Goal: Task Accomplishment & Management: Use online tool/utility

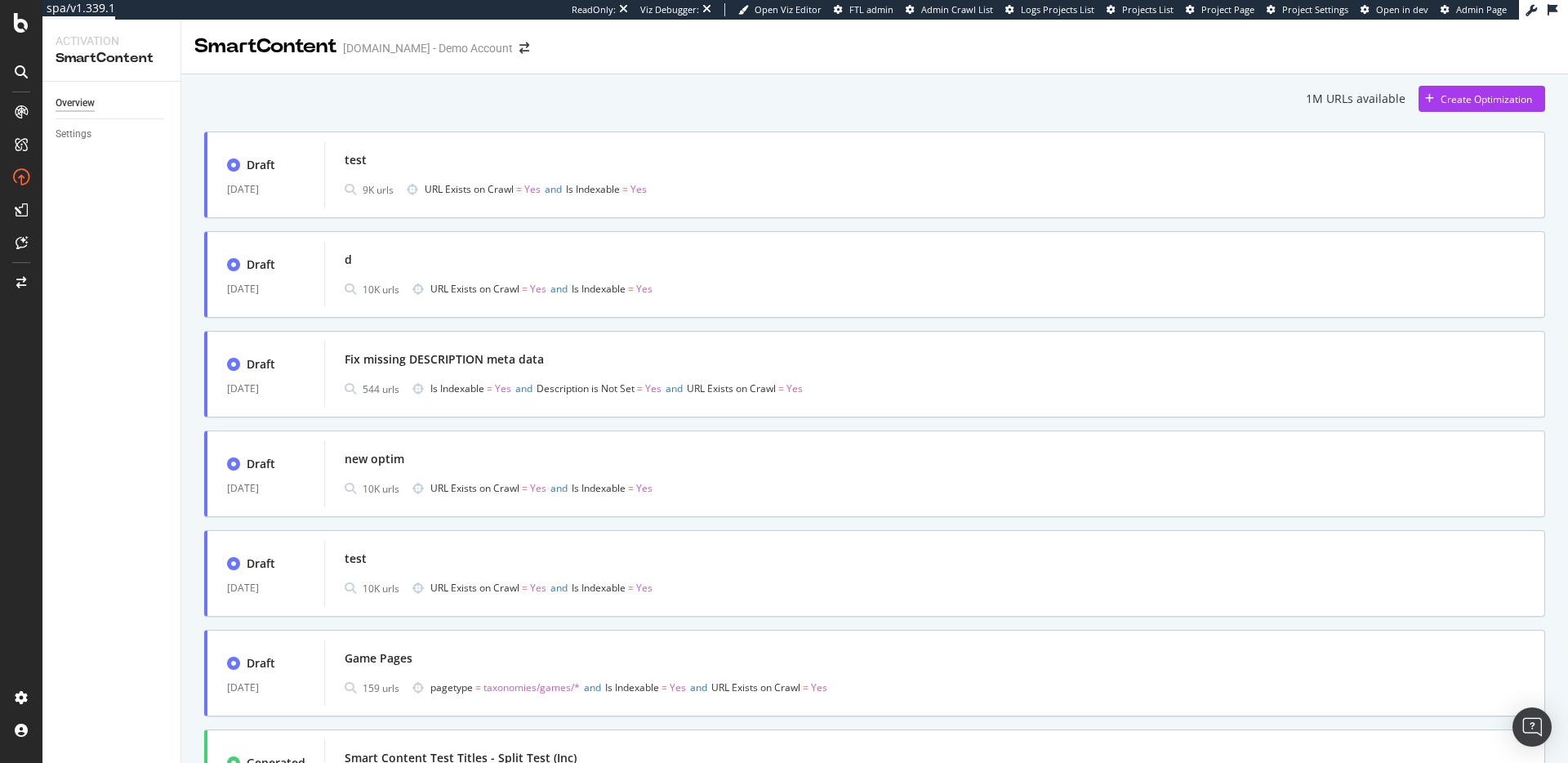
click at [1458, 101] on div "Create Optimization" at bounding box center [1486, 99] width 91 height 14
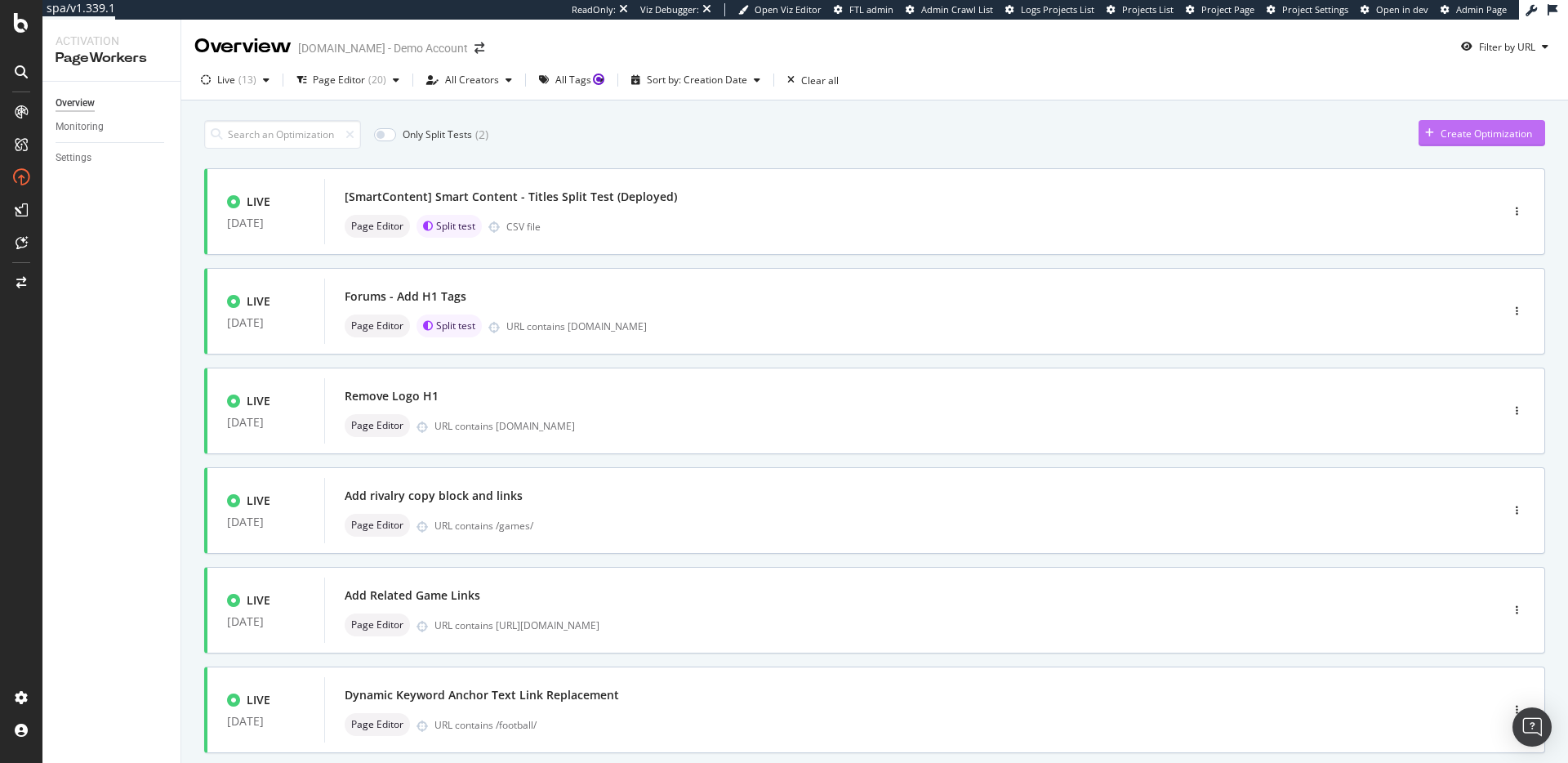
click at [1462, 141] on div "Create Optimization" at bounding box center [1475, 133] width 113 height 25
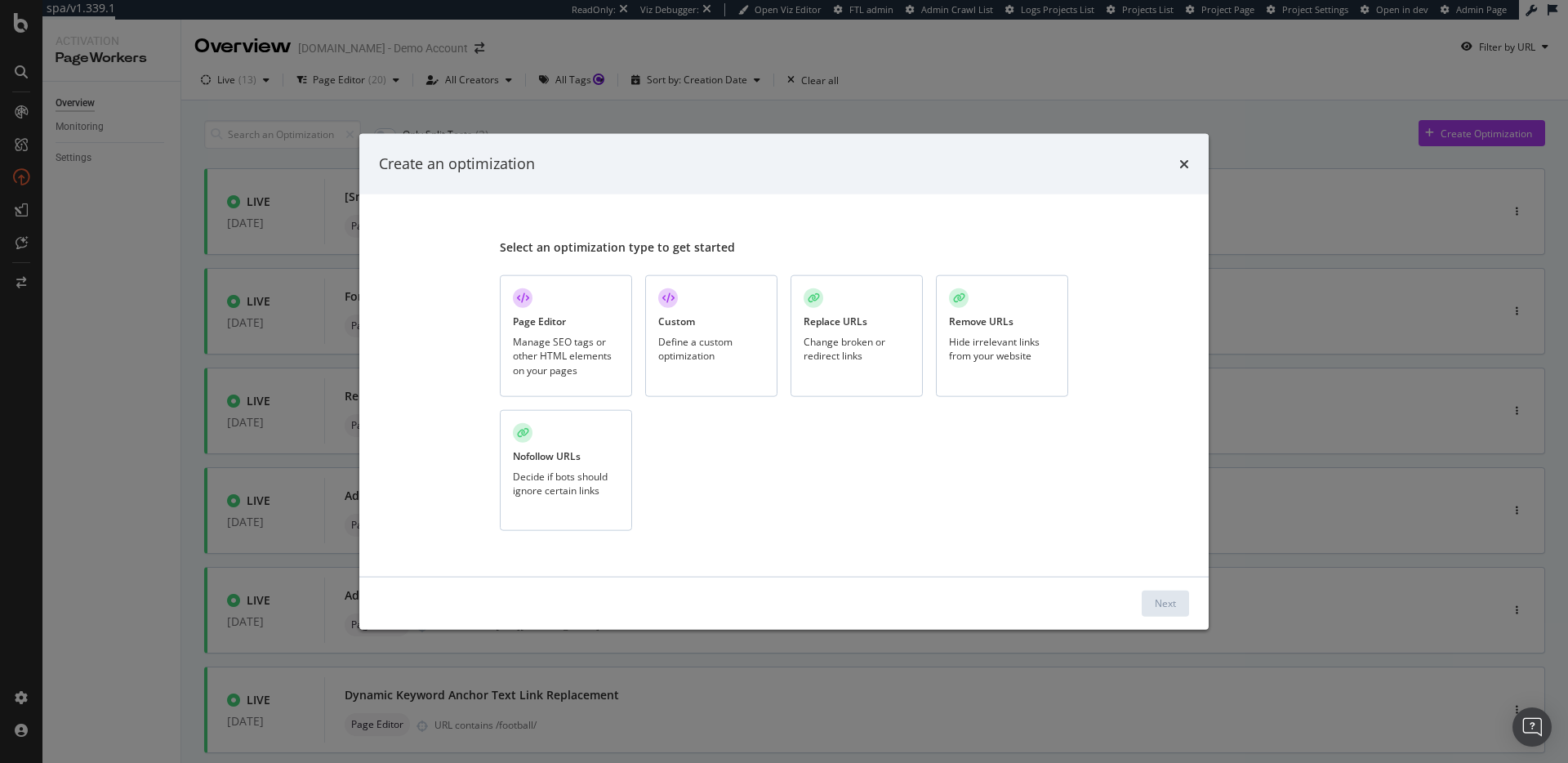
click at [568, 302] on div "Page Editor Manage SEO tags or other HTML elements on your pages" at bounding box center [566, 336] width 132 height 122
click at [1140, 612] on div "Next" at bounding box center [784, 602] width 810 height 26
click at [1153, 607] on button "Next" at bounding box center [1165, 602] width 48 height 26
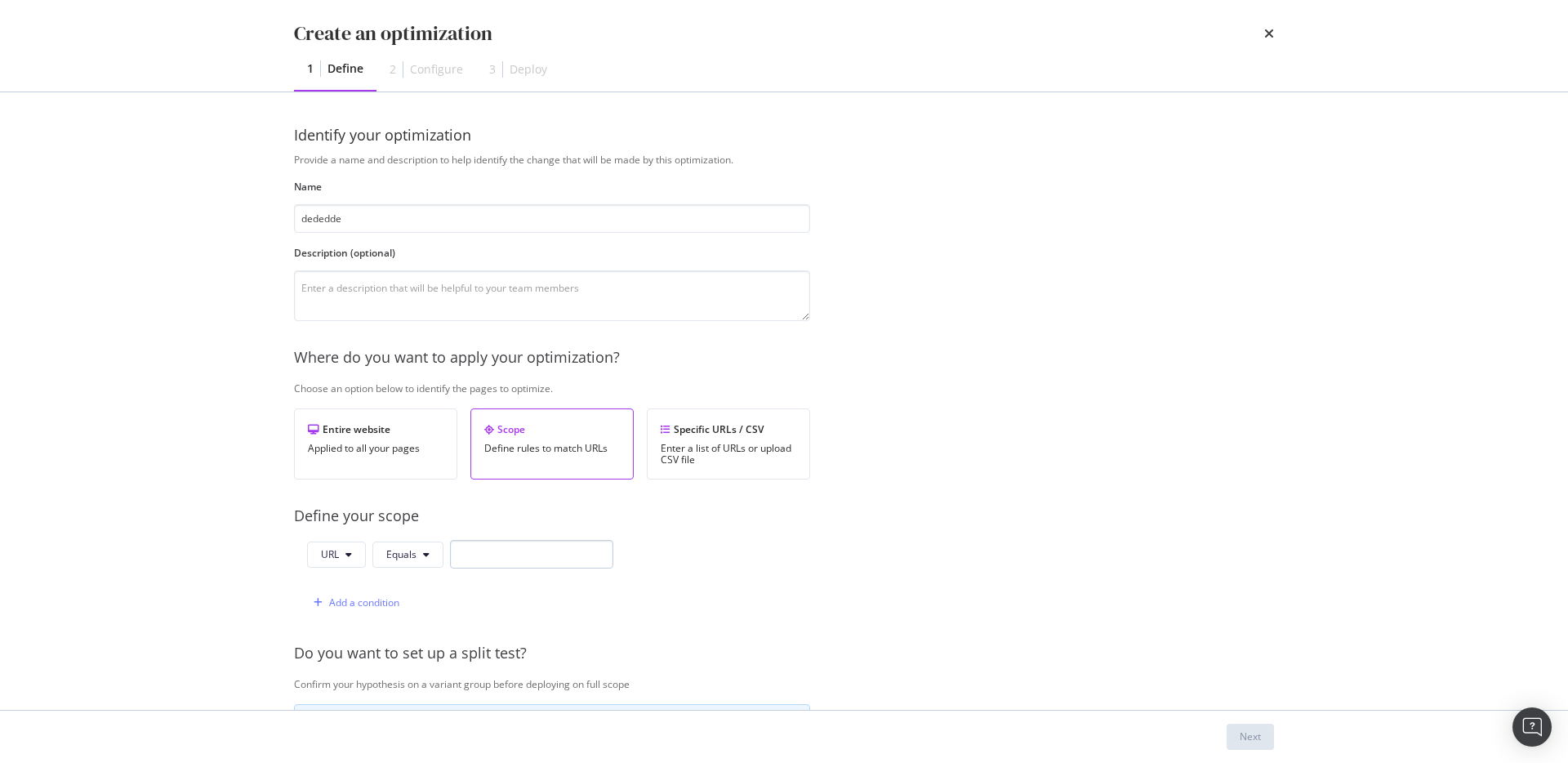
type input "dededde"
click at [521, 567] on input "modal" at bounding box center [532, 554] width 164 height 29
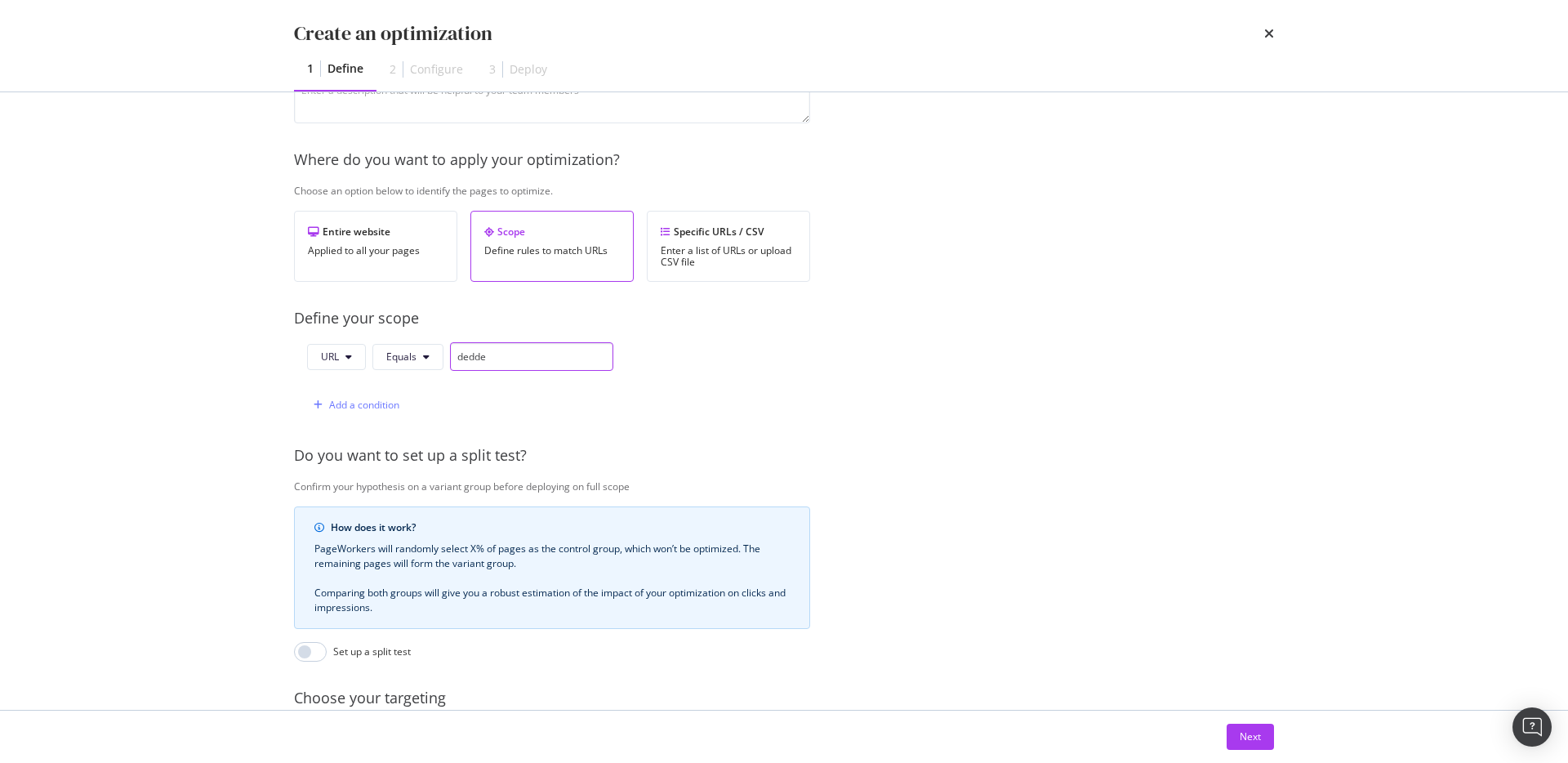
scroll to position [357, 0]
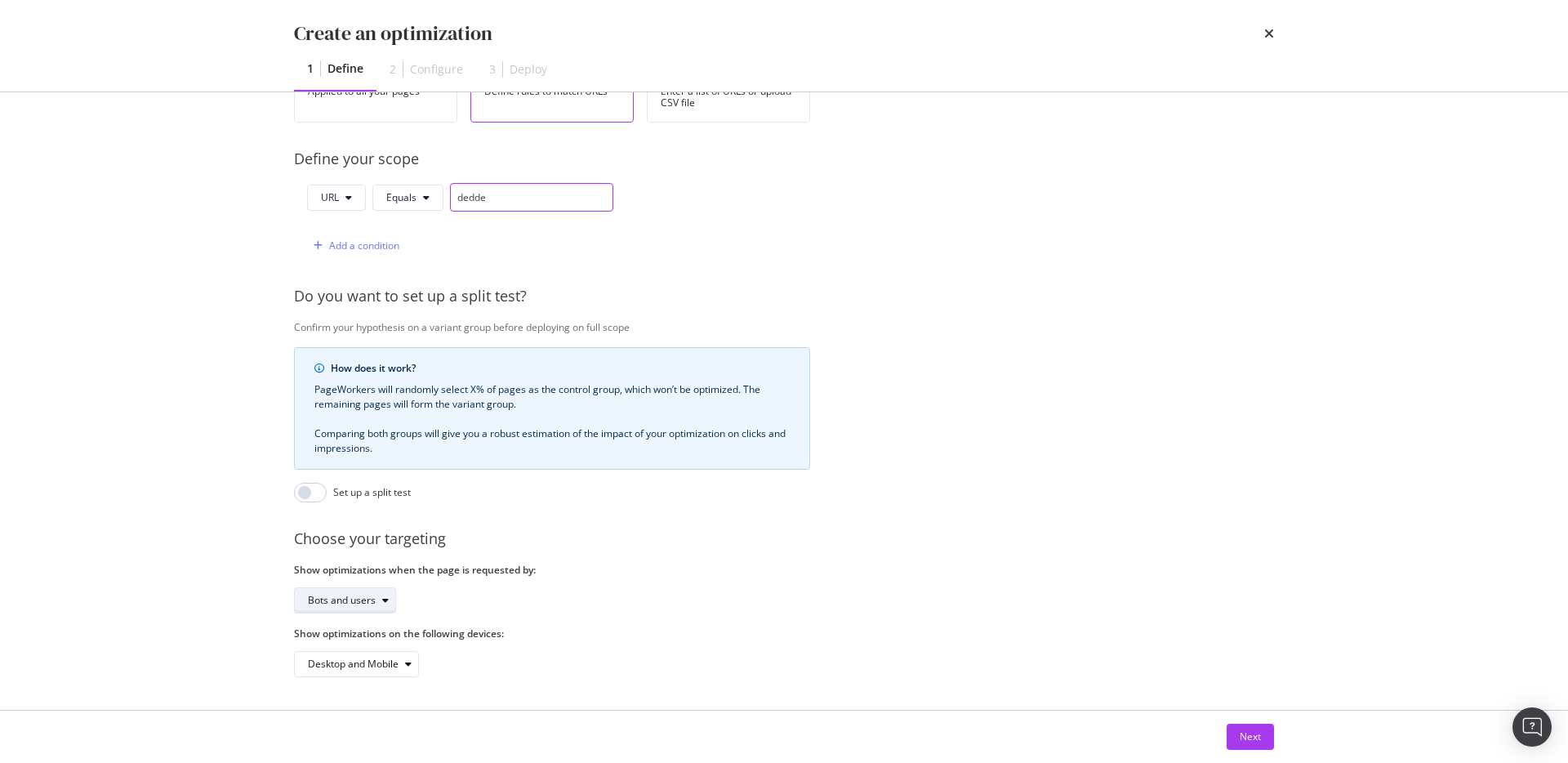
type input "dedde"
click at [335, 602] on div "Bots and users" at bounding box center [341, 600] width 68 height 10
click at [351, 645] on div "Bots only" at bounding box center [350, 654] width 97 height 20
click at [373, 659] on div "Desktop and Mobile" at bounding box center [352, 664] width 90 height 10
click at [367, 614] on div "Desktop" at bounding box center [364, 610] width 124 height 20
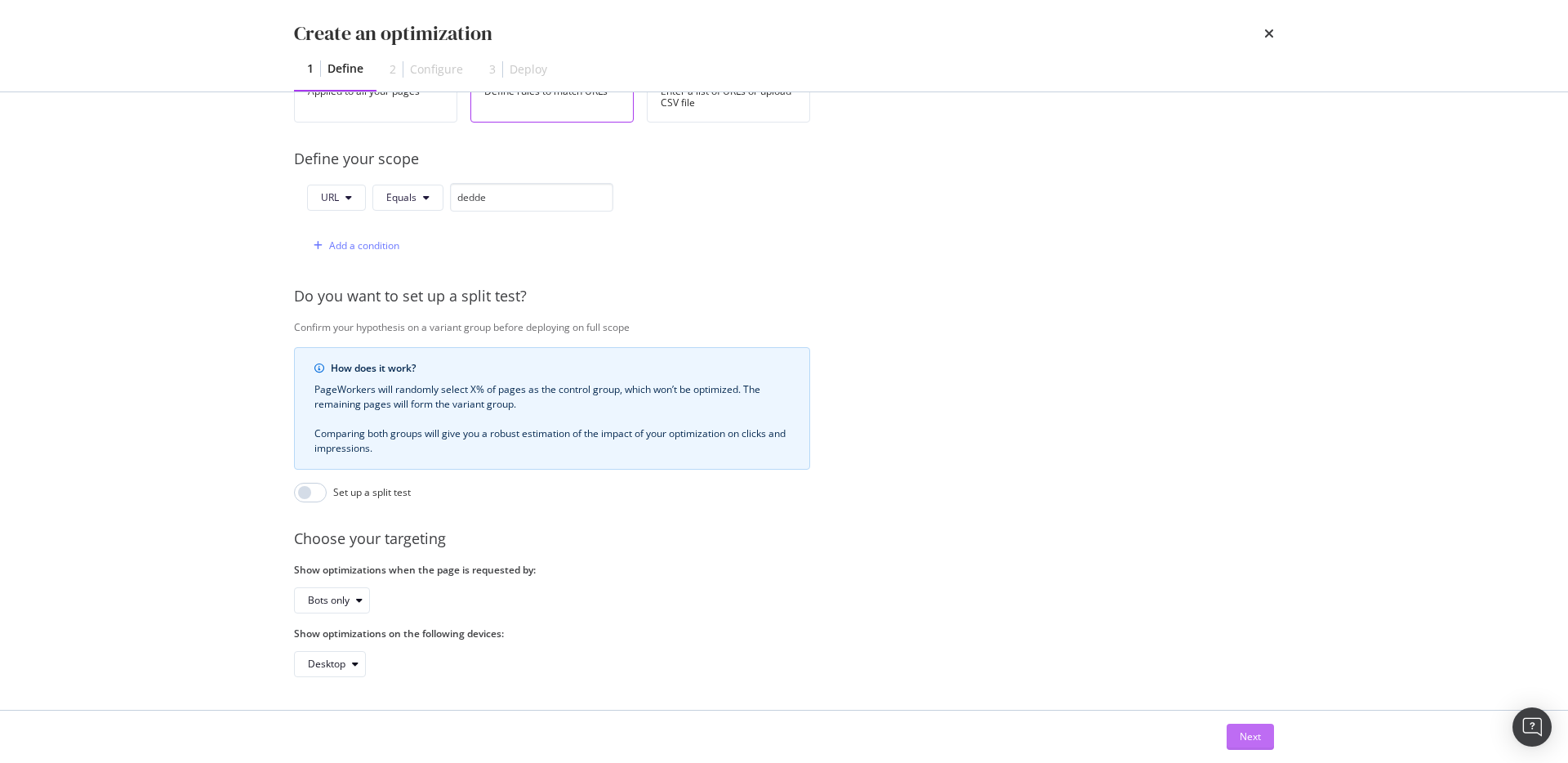
click at [1253, 739] on div "Next" at bounding box center [1250, 736] width 21 height 14
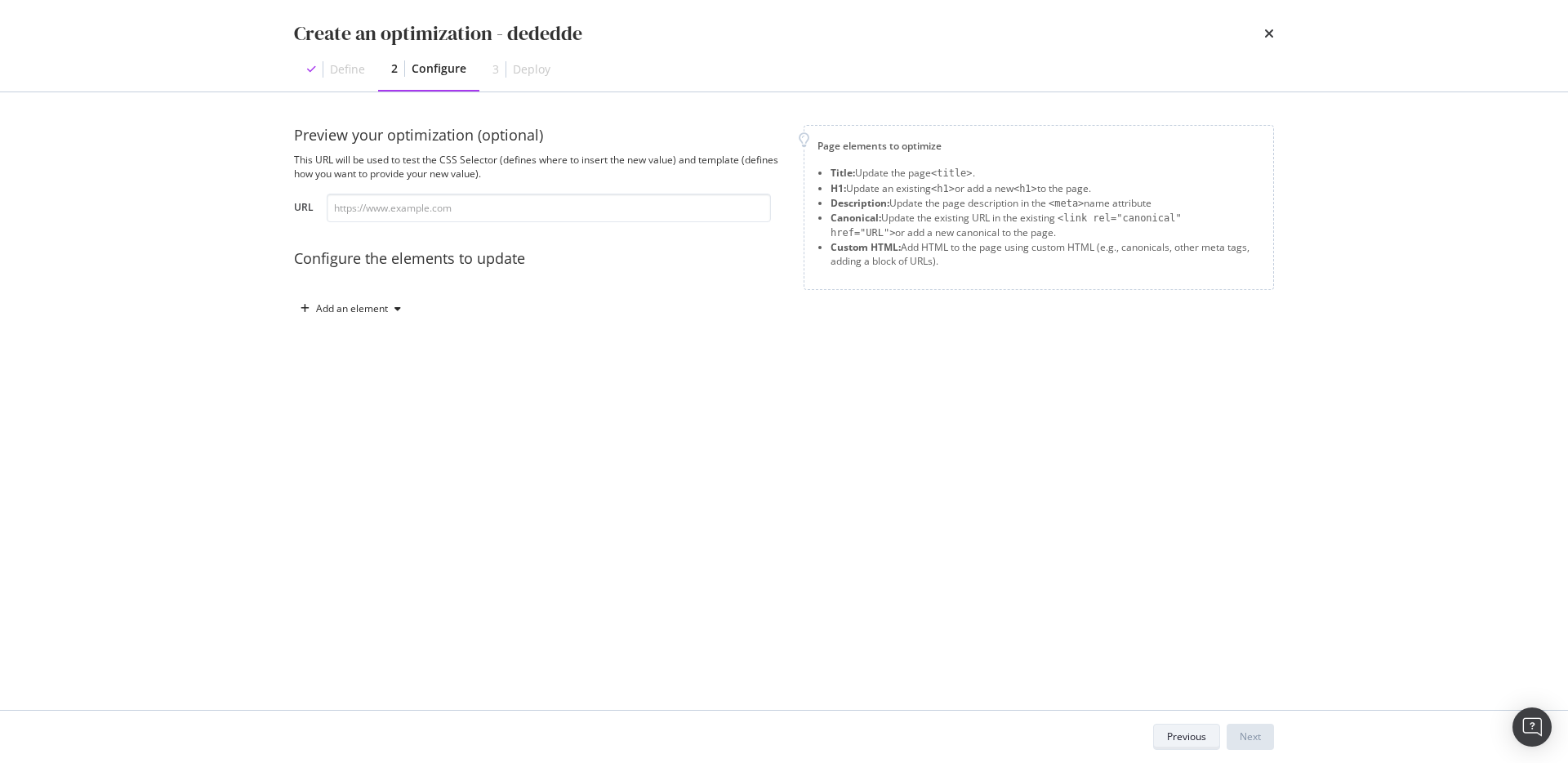
scroll to position [0, 0]
click at [368, 313] on div "Add an element" at bounding box center [352, 309] width 72 height 10
click at [346, 349] on div "Title" at bounding box center [360, 339] width 110 height 20
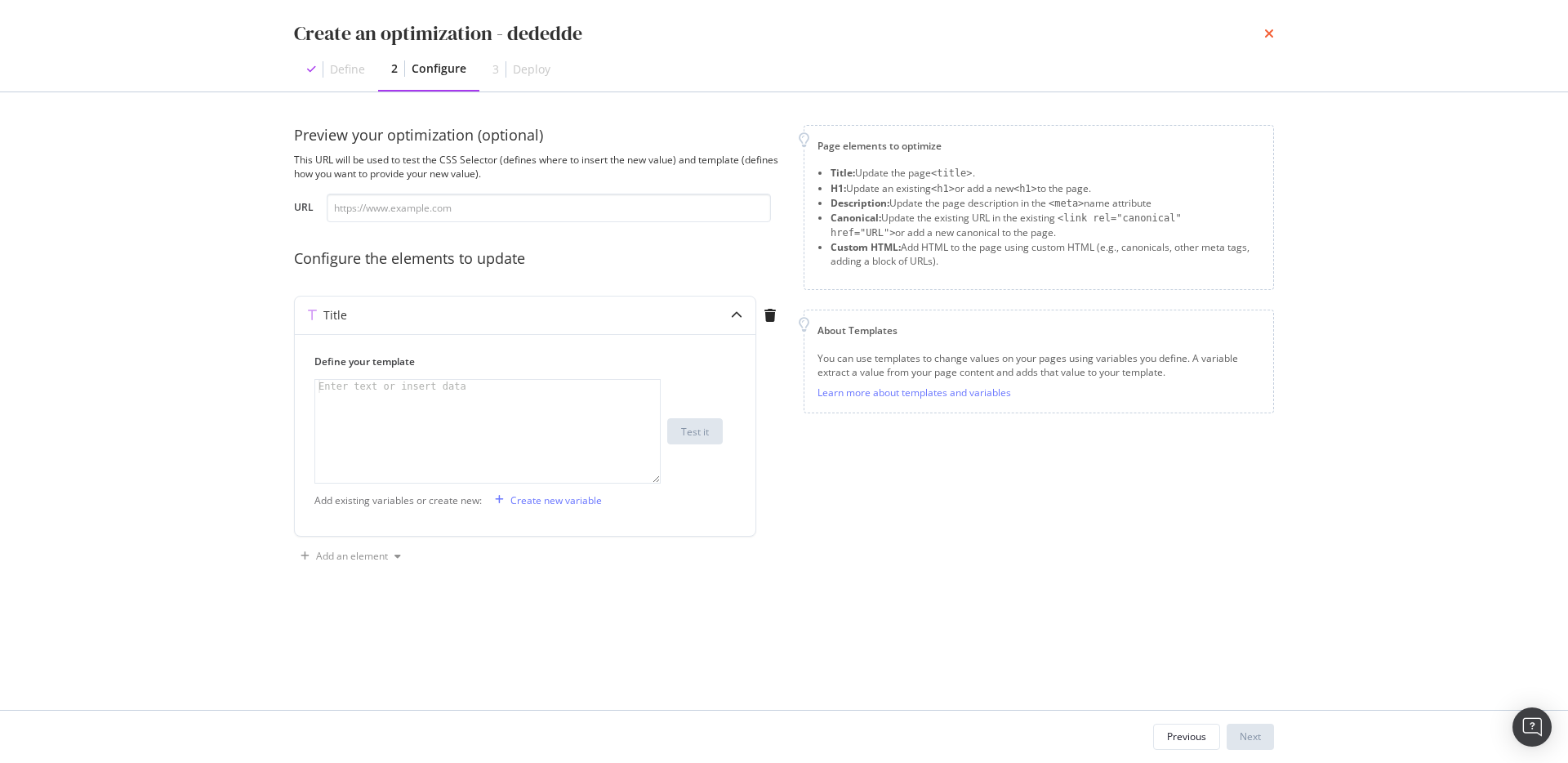
click at [1267, 35] on icon "times" at bounding box center [1269, 33] width 10 height 13
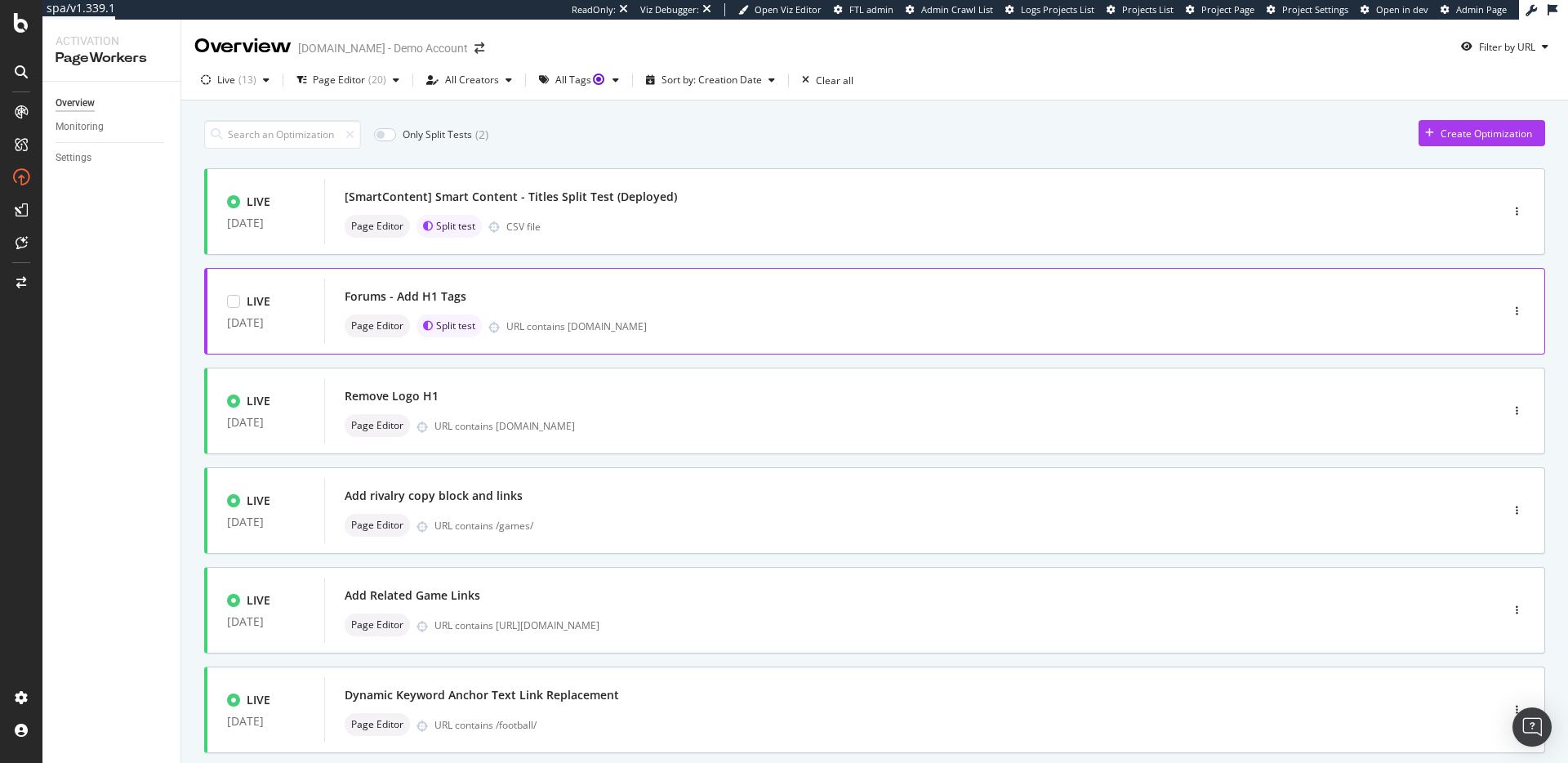
click at [880, 329] on div "URL contains [DOMAIN_NAME]" at bounding box center [968, 326] width 924 height 14
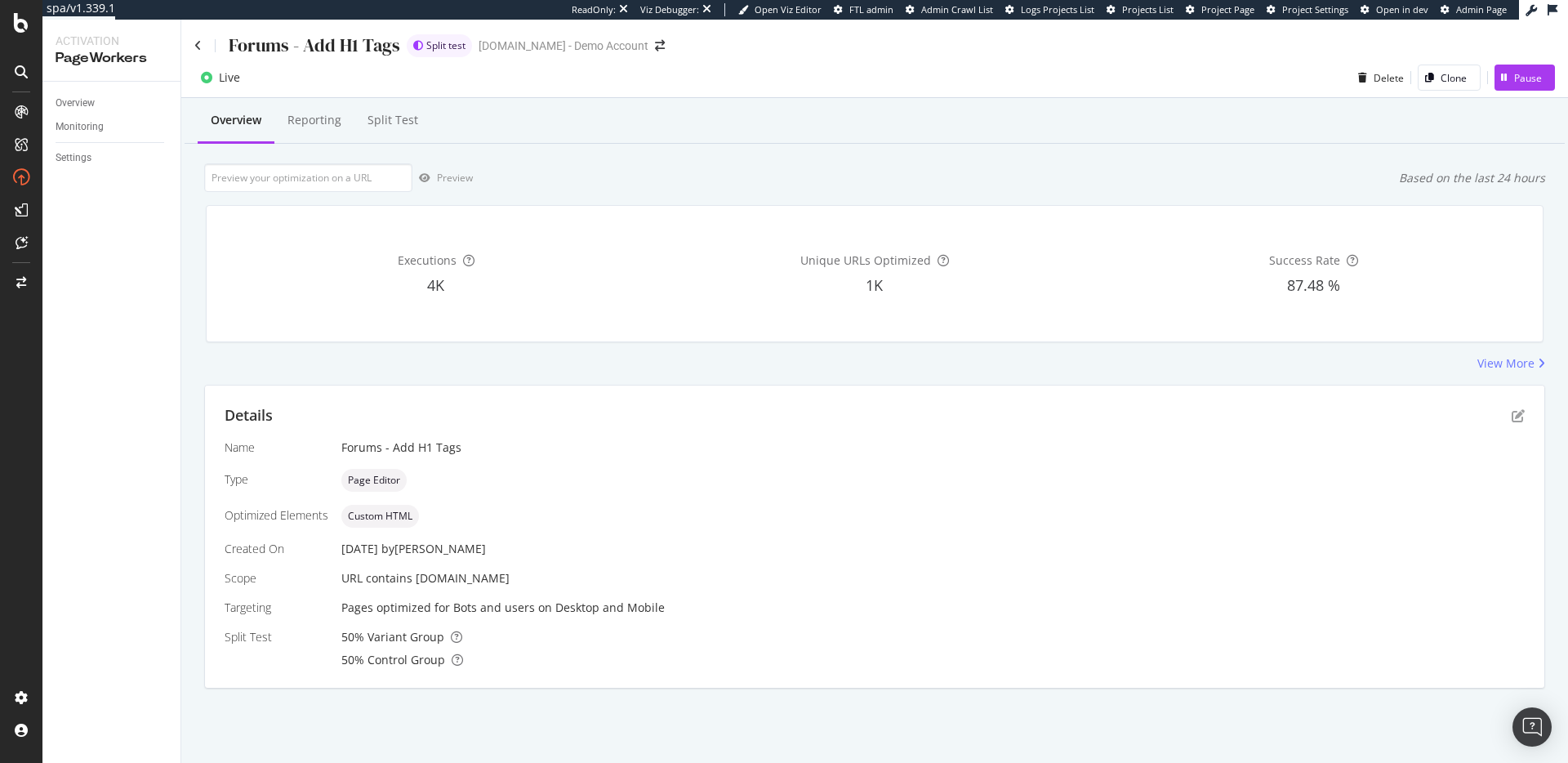
click at [1525, 423] on div "Details Name Forums - Add H1 Tags Type Page Editor Optimized Elements Custom HT…" at bounding box center [874, 536] width 1340 height 302
click at [1516, 412] on icon "pen-to-square" at bounding box center [1518, 416] width 13 height 13
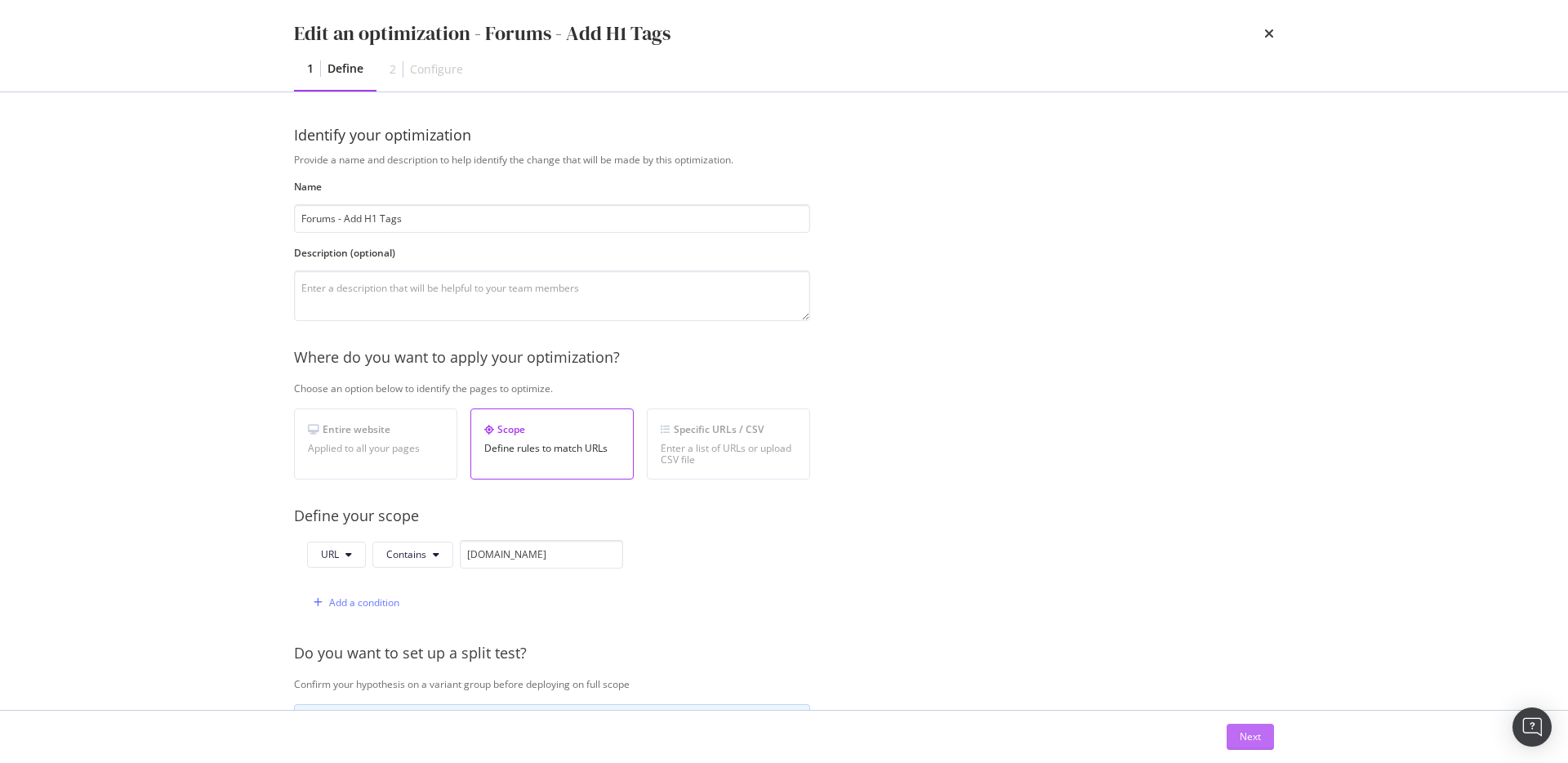
click at [1249, 728] on div "Next" at bounding box center [1250, 737] width 21 height 25
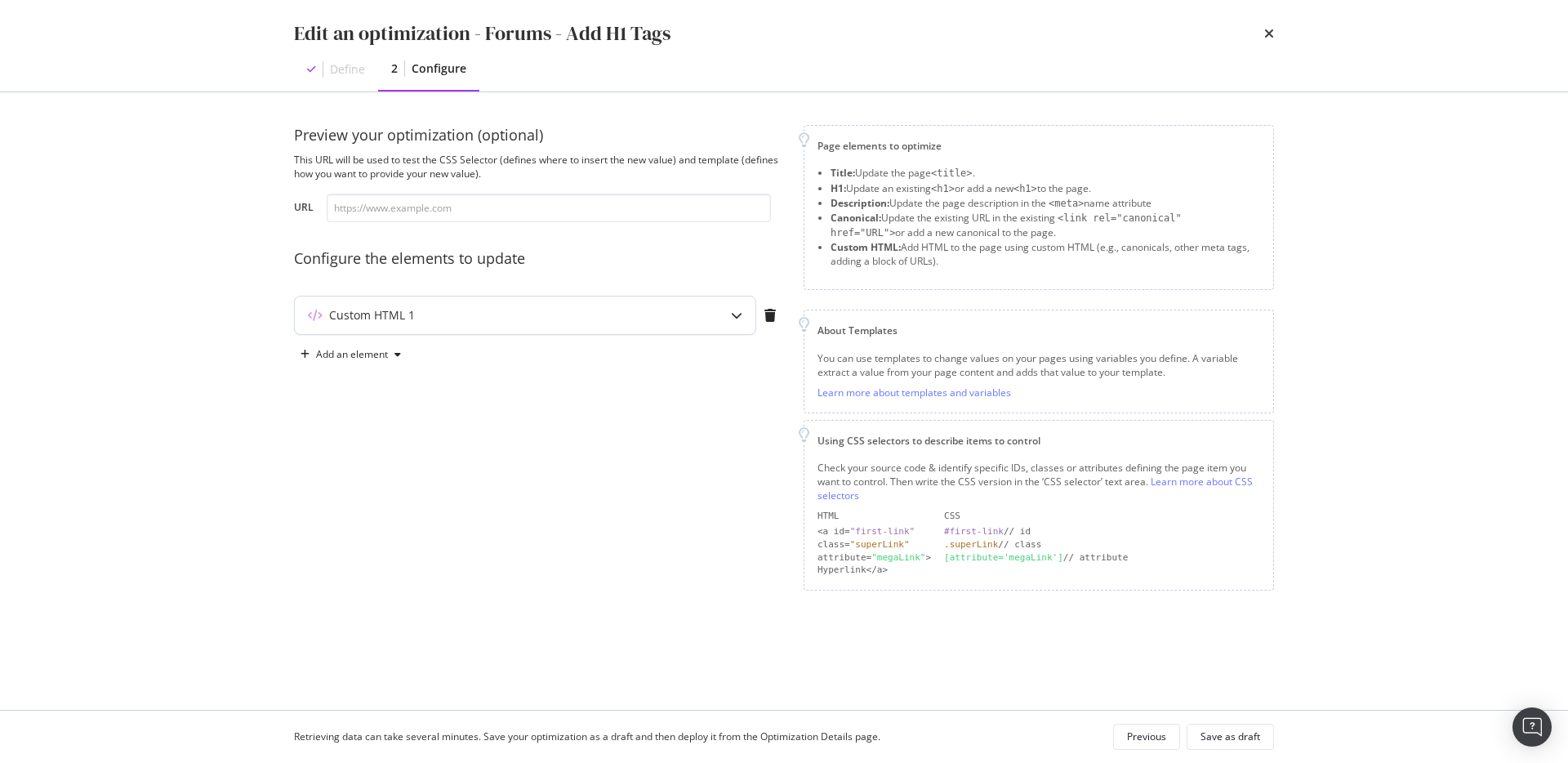
click at [504, 306] on div "Custom HTML 1" at bounding box center [526, 314] width 461 height 37
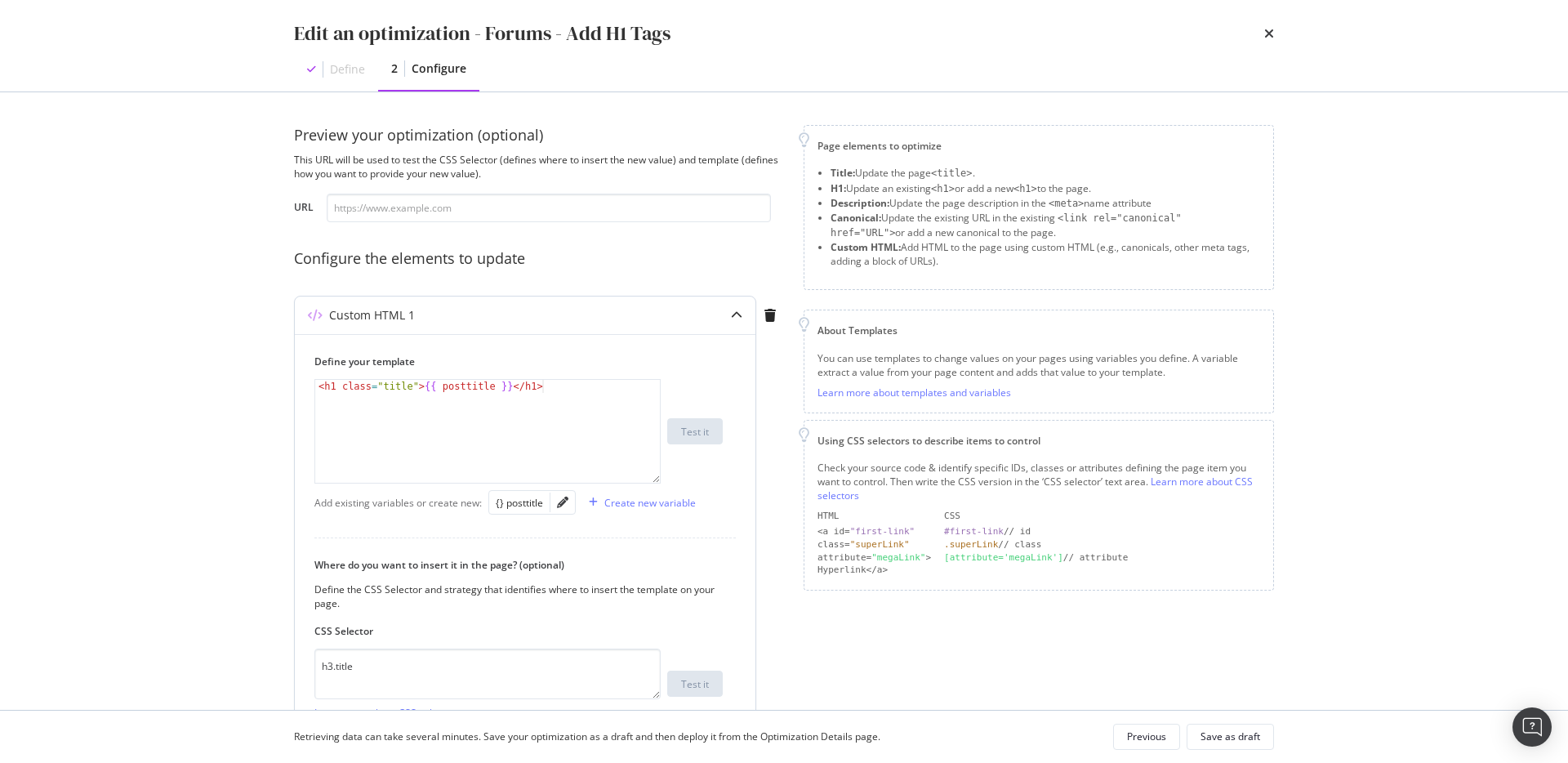
click at [504, 306] on div "Custom HTML 1" at bounding box center [526, 314] width 461 height 37
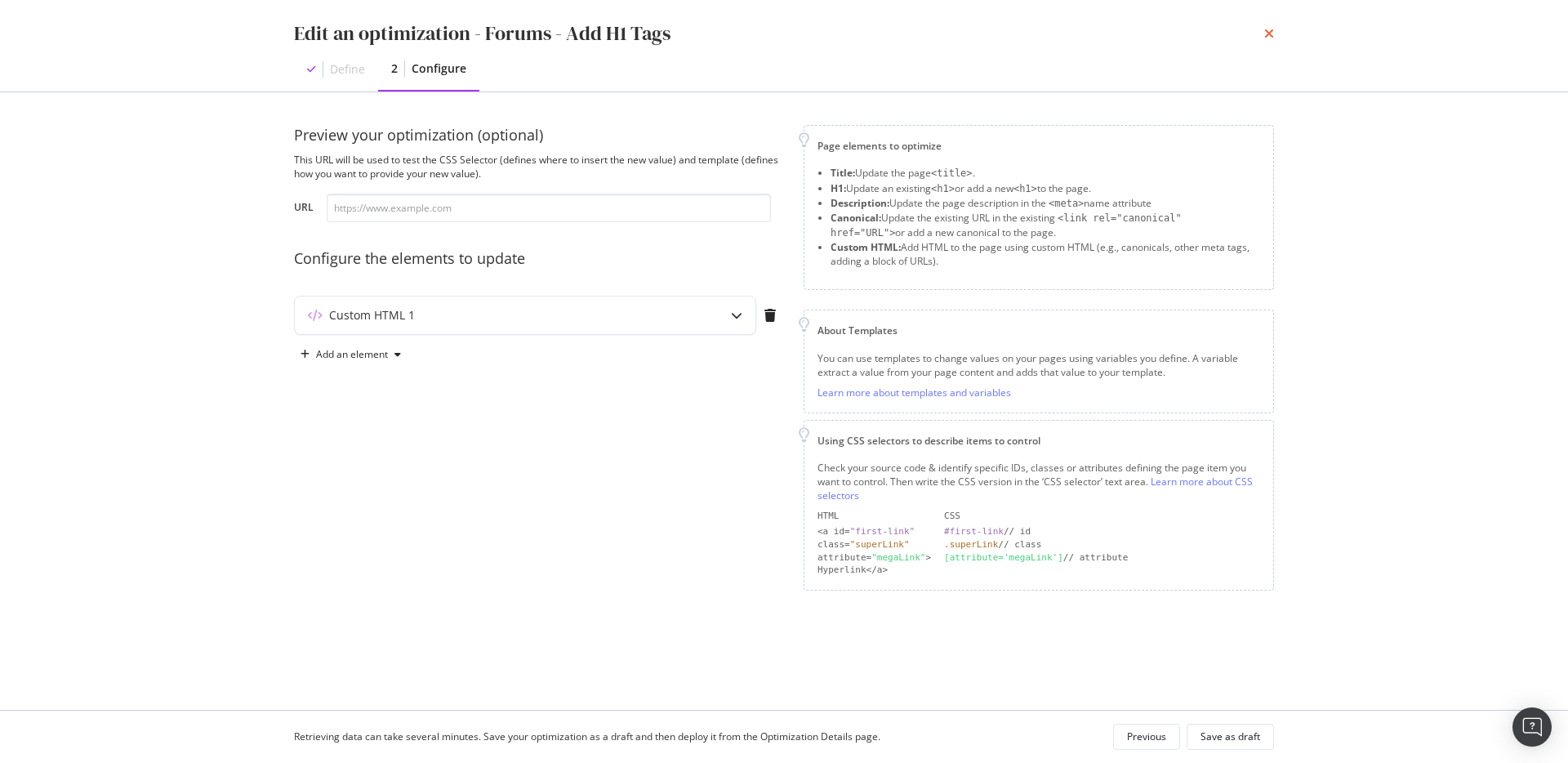
click at [1273, 33] on icon "times" at bounding box center [1269, 33] width 10 height 13
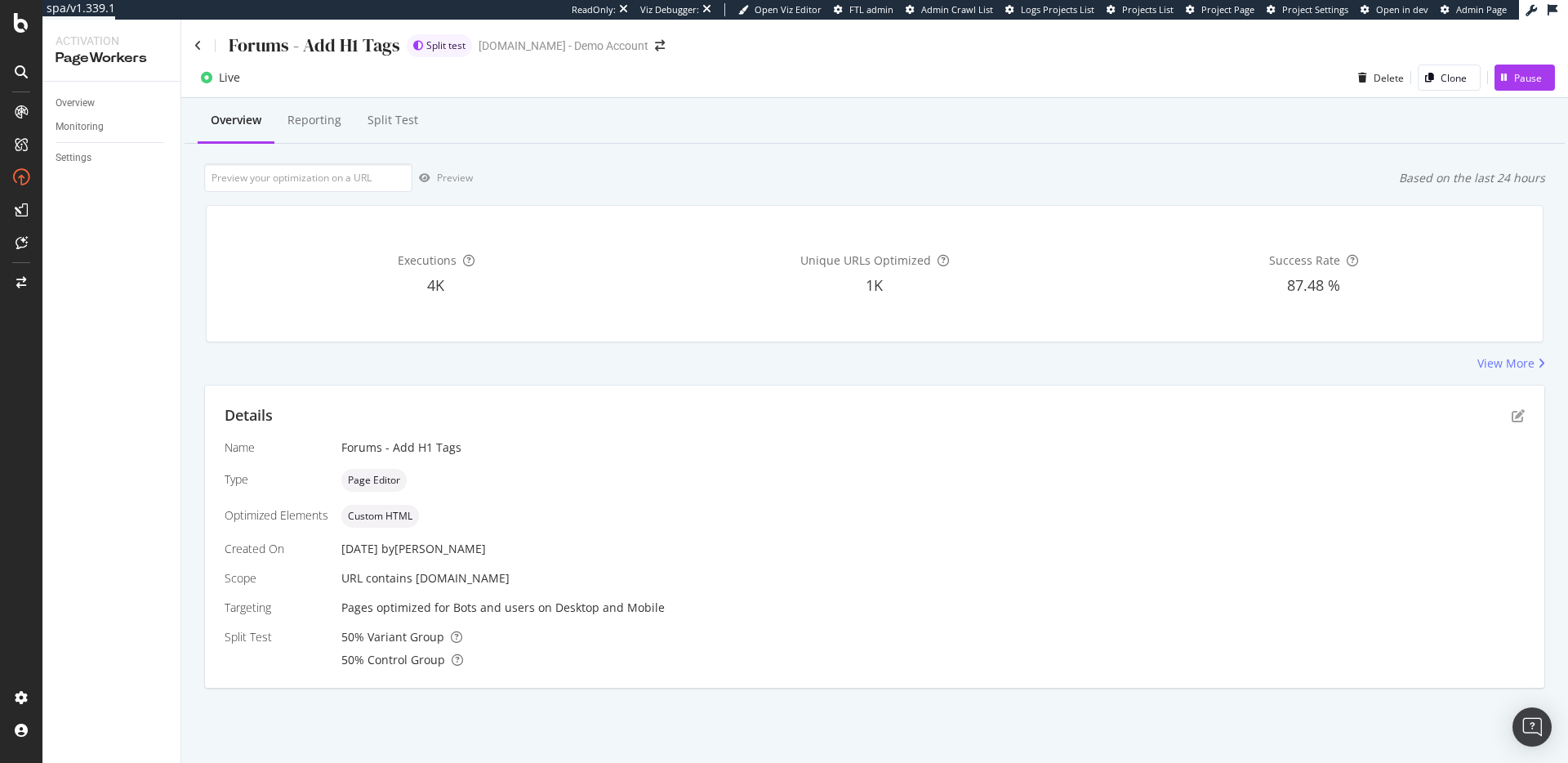
click at [204, 47] on div "Forums - Add H1 Tags" at bounding box center [297, 45] width 206 height 26
click at [199, 47] on icon at bounding box center [198, 46] width 8 height 11
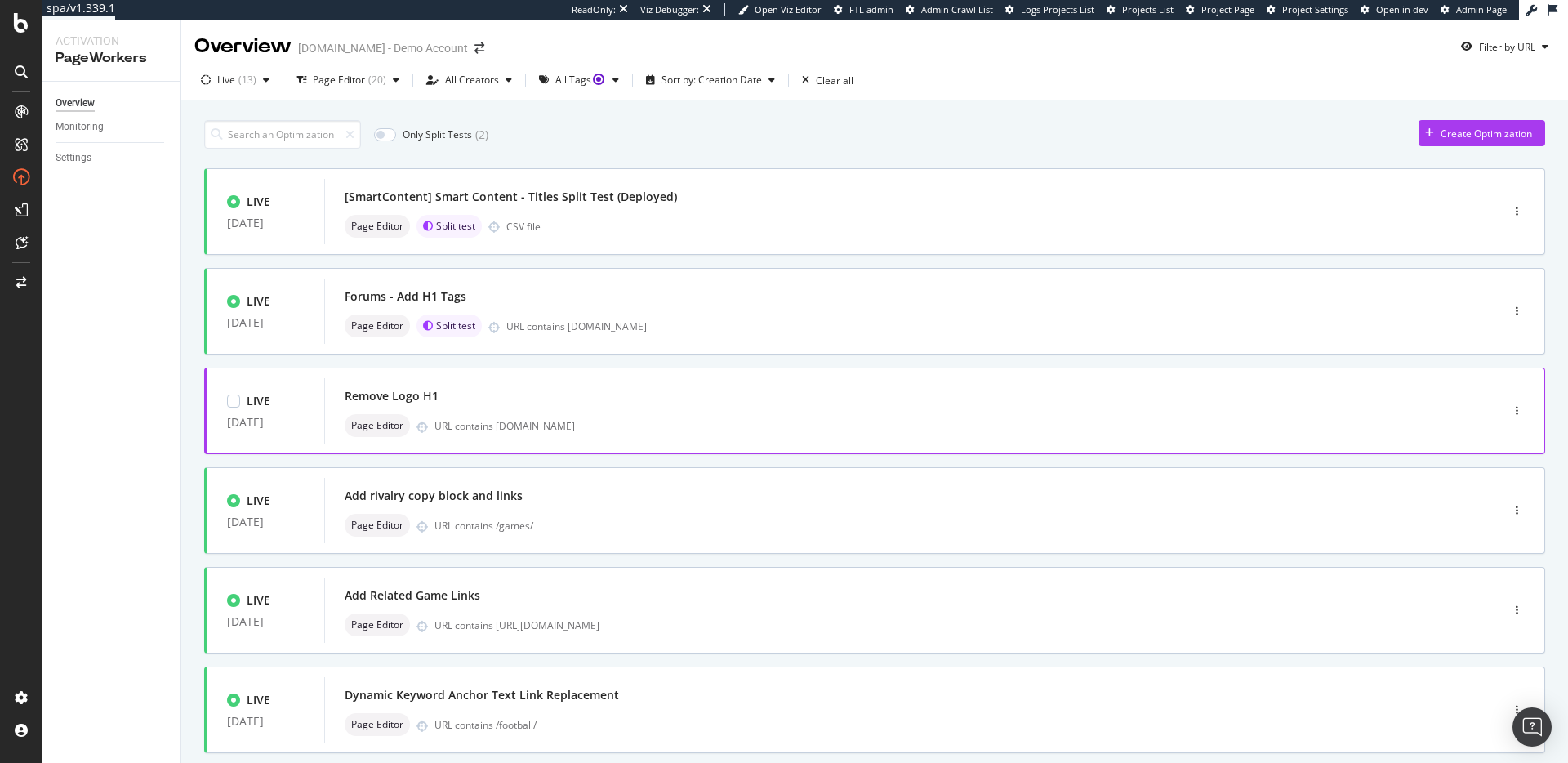
click at [549, 428] on div "URL contains [DOMAIN_NAME]" at bounding box center [932, 426] width 997 height 14
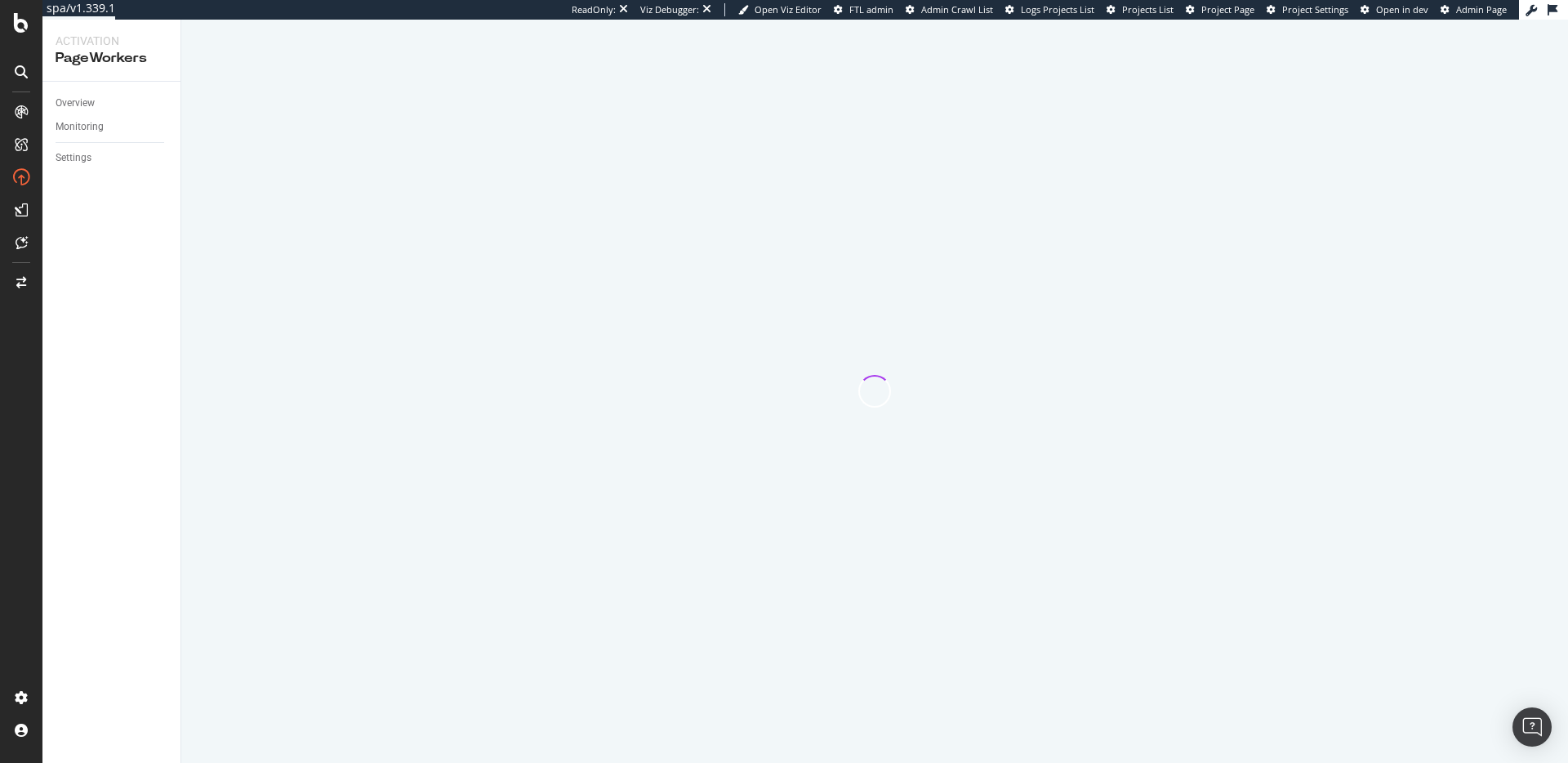
click at [549, 428] on div at bounding box center [874, 392] width 1387 height 744
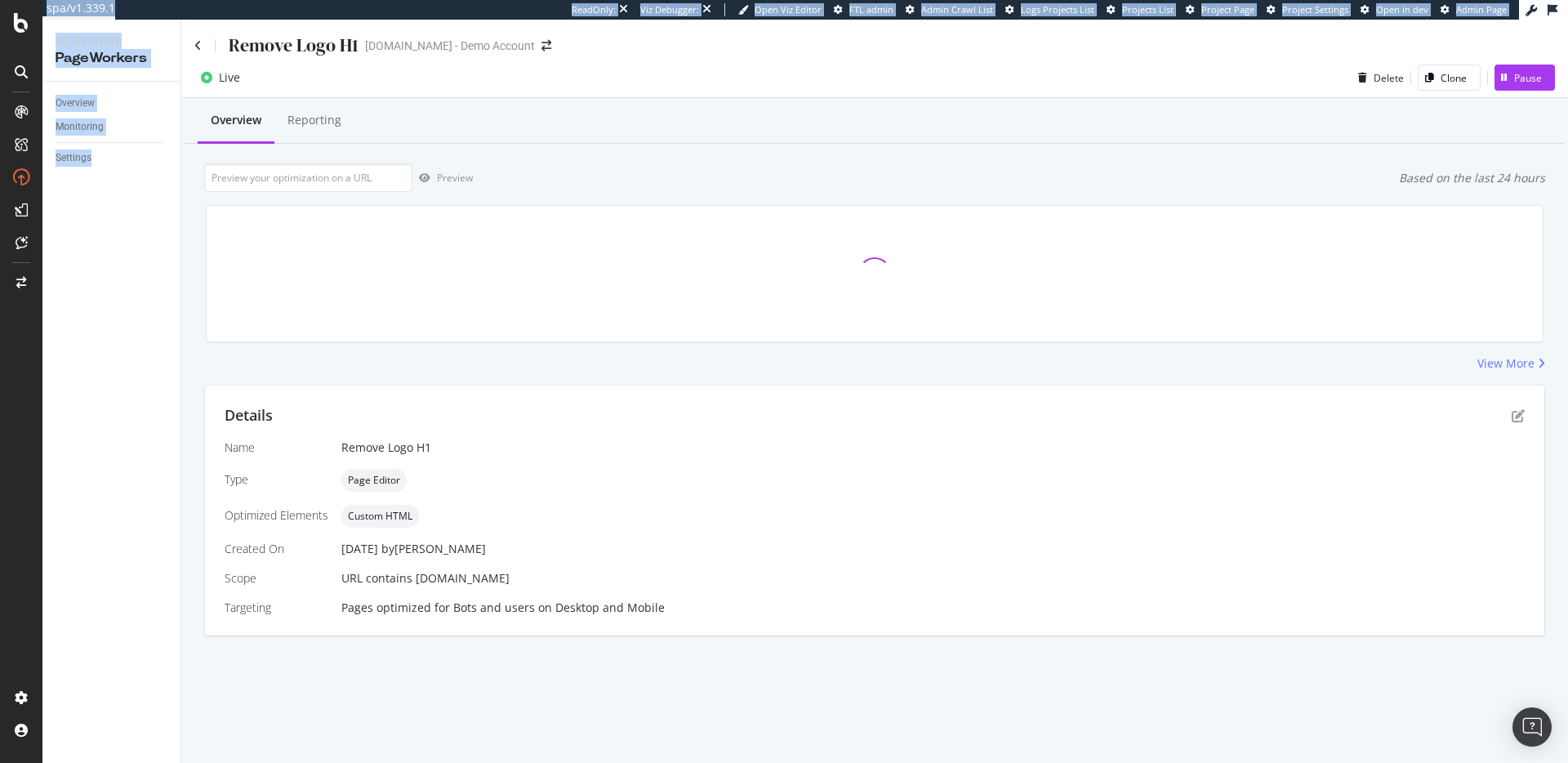
click at [697, 421] on div "Details" at bounding box center [875, 416] width 1300 height 21
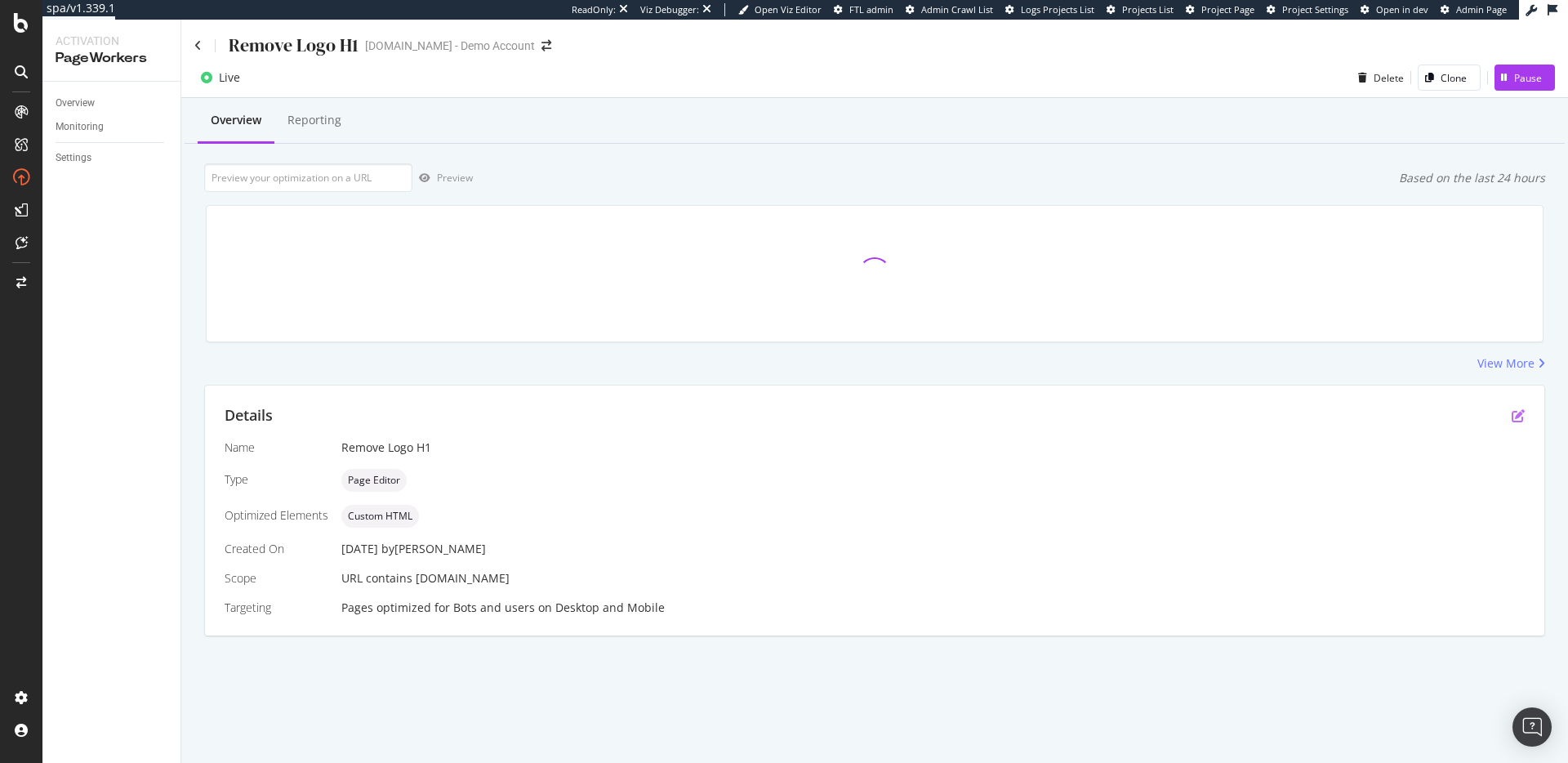
click at [1521, 418] on icon "pen-to-square" at bounding box center [1518, 416] width 13 height 13
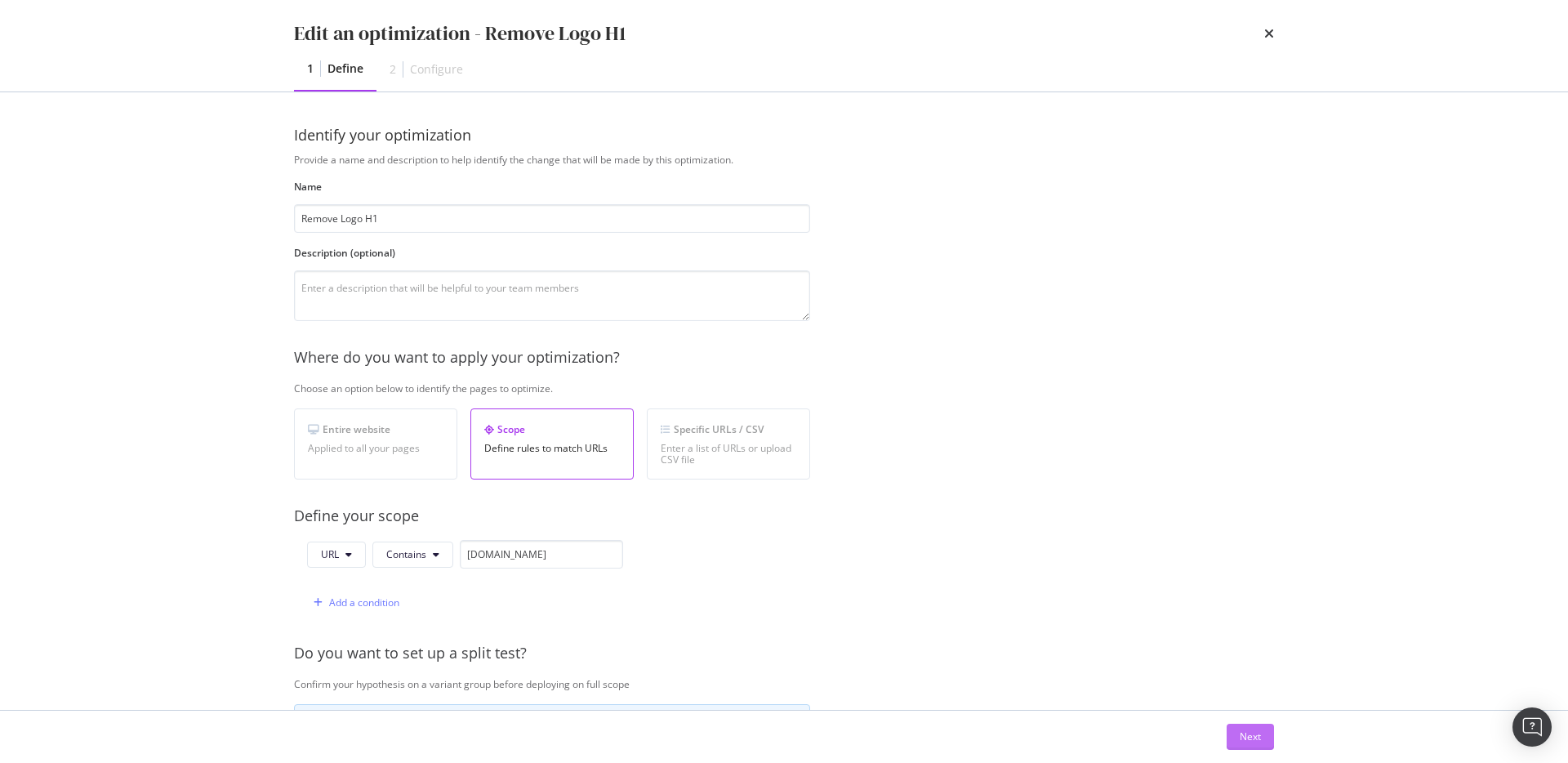
click at [1227, 732] on button "Next" at bounding box center [1251, 736] width 48 height 26
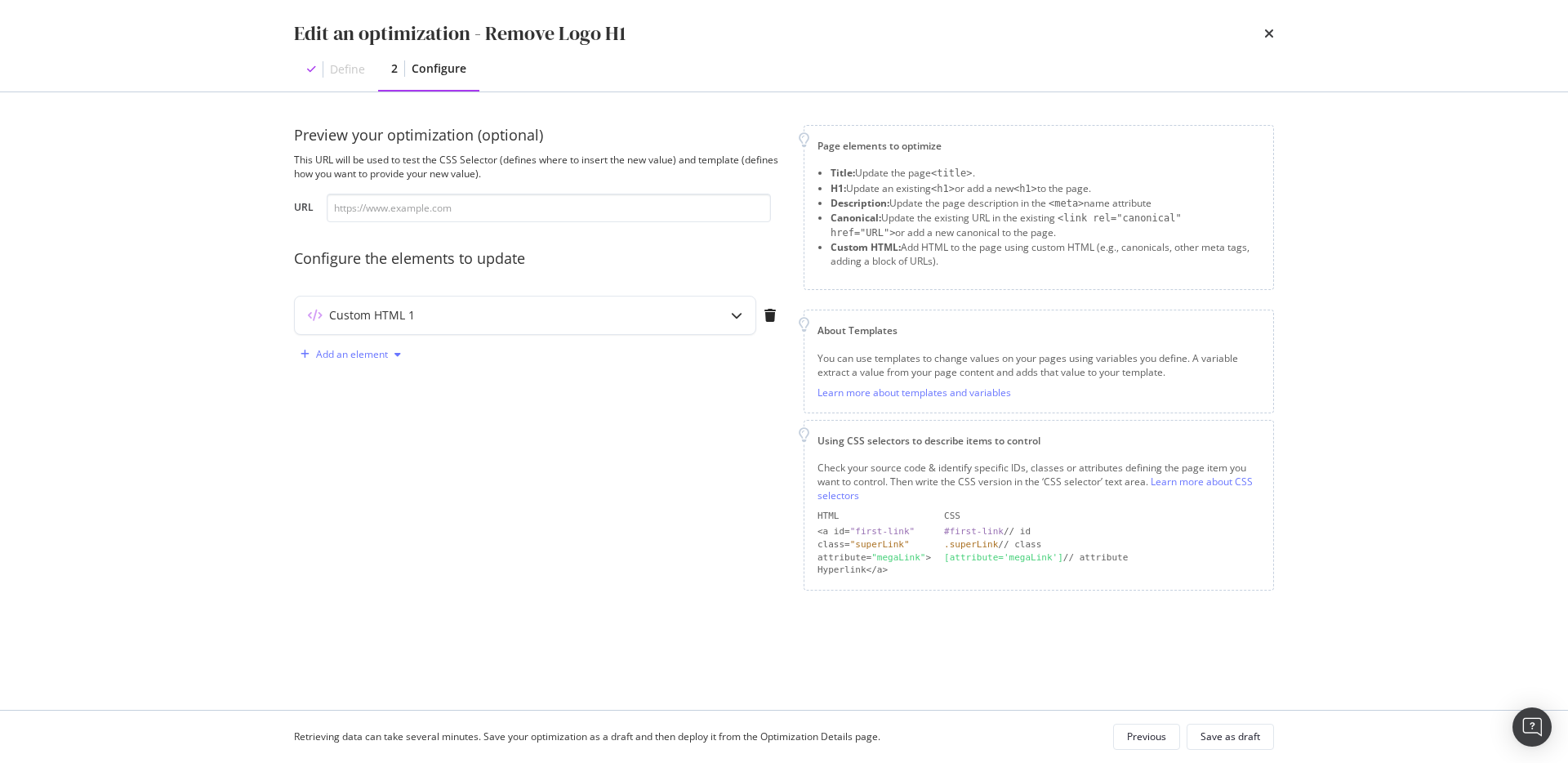
click at [356, 359] on div "Add an element" at bounding box center [352, 354] width 72 height 10
click at [347, 403] on div "H1" at bounding box center [360, 412] width 110 height 20
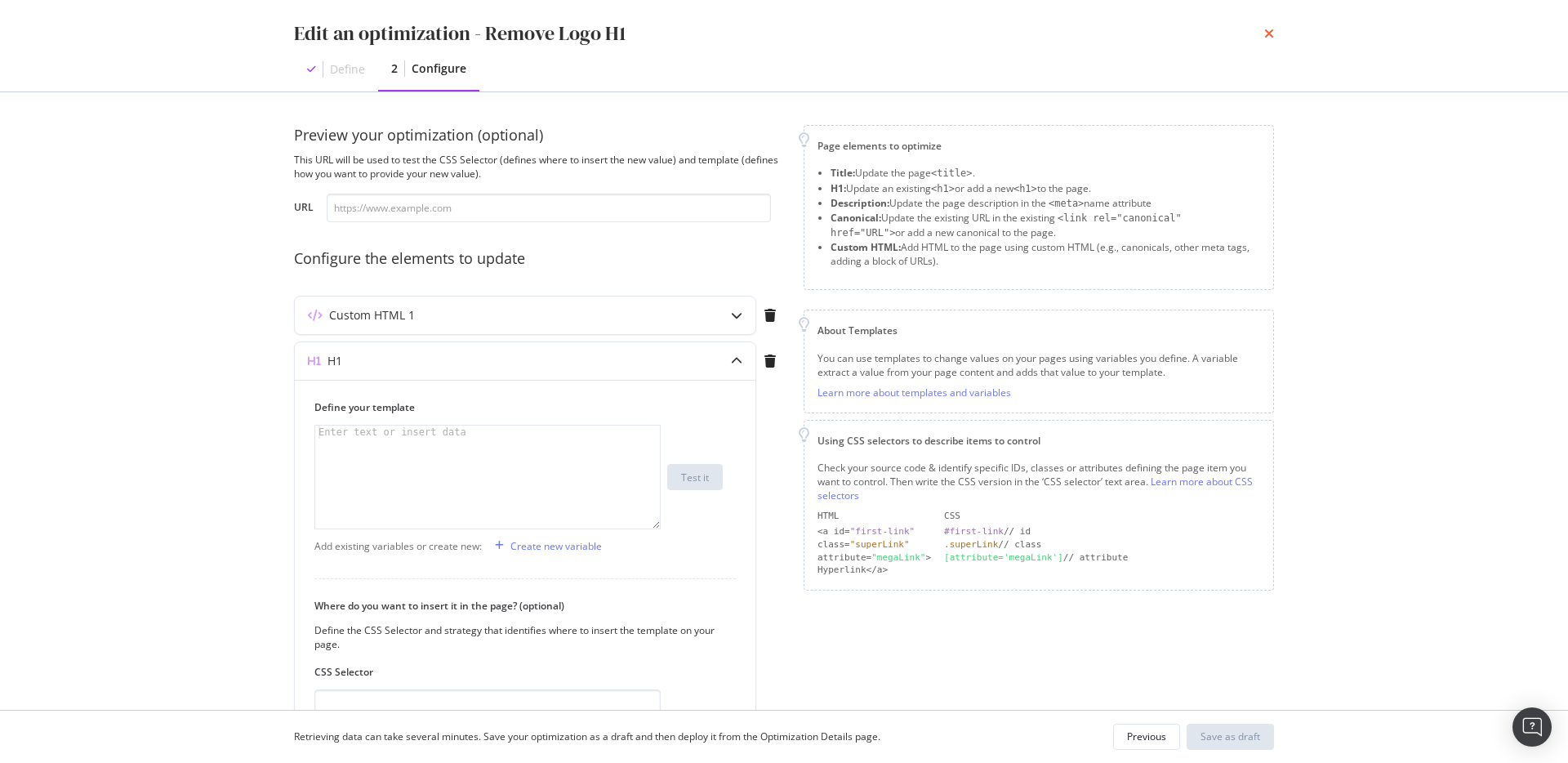
click at [1269, 31] on icon "times" at bounding box center [1269, 33] width 10 height 13
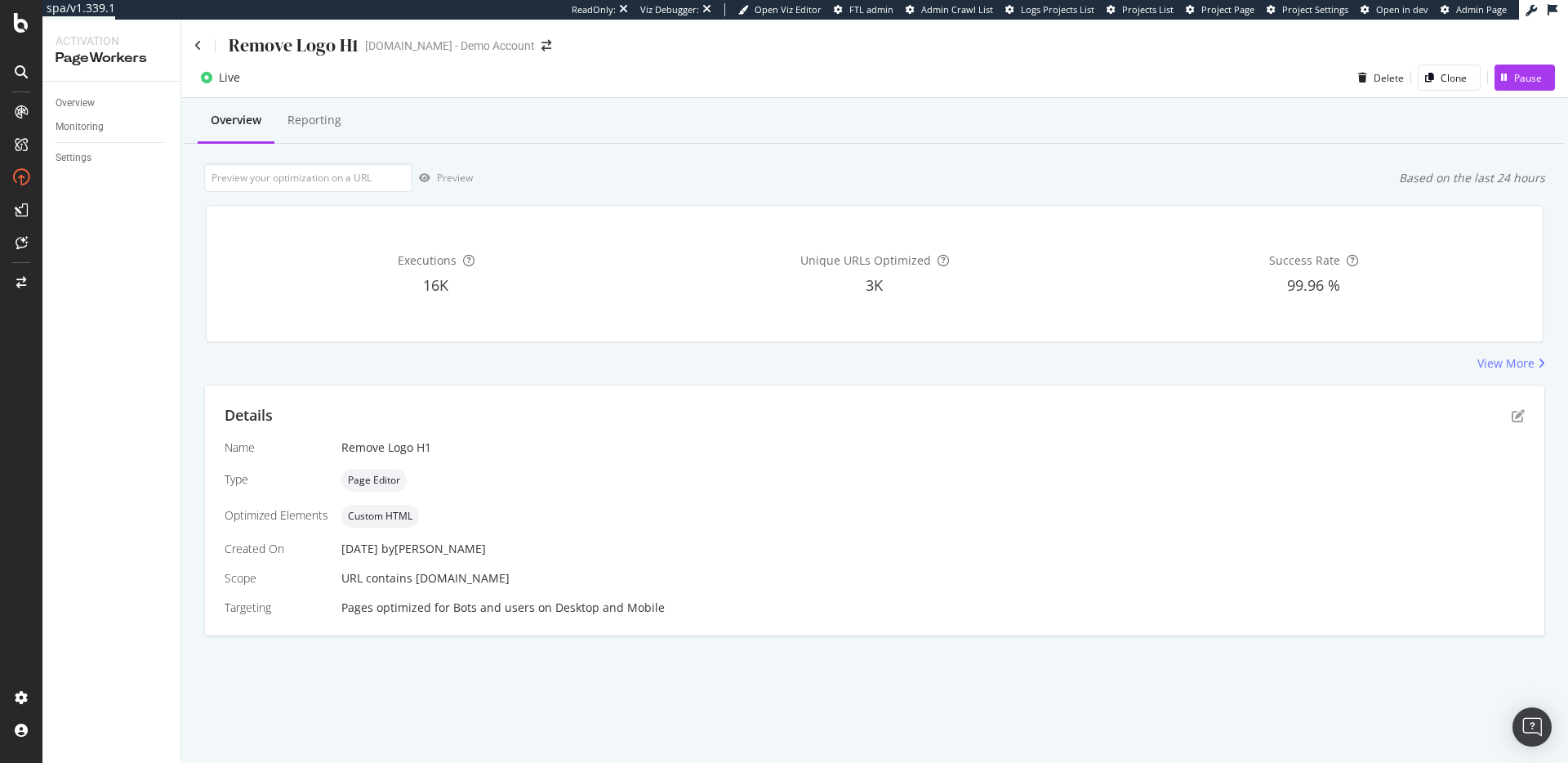
click at [186, 47] on div "Remove Logo H1 [DOMAIN_NAME] - Demo Account" at bounding box center [874, 39] width 1387 height 38
click at [192, 46] on div "Remove Logo H1 [DOMAIN_NAME] - Demo Account" at bounding box center [874, 39] width 1387 height 38
click at [199, 45] on icon at bounding box center [198, 46] width 8 height 11
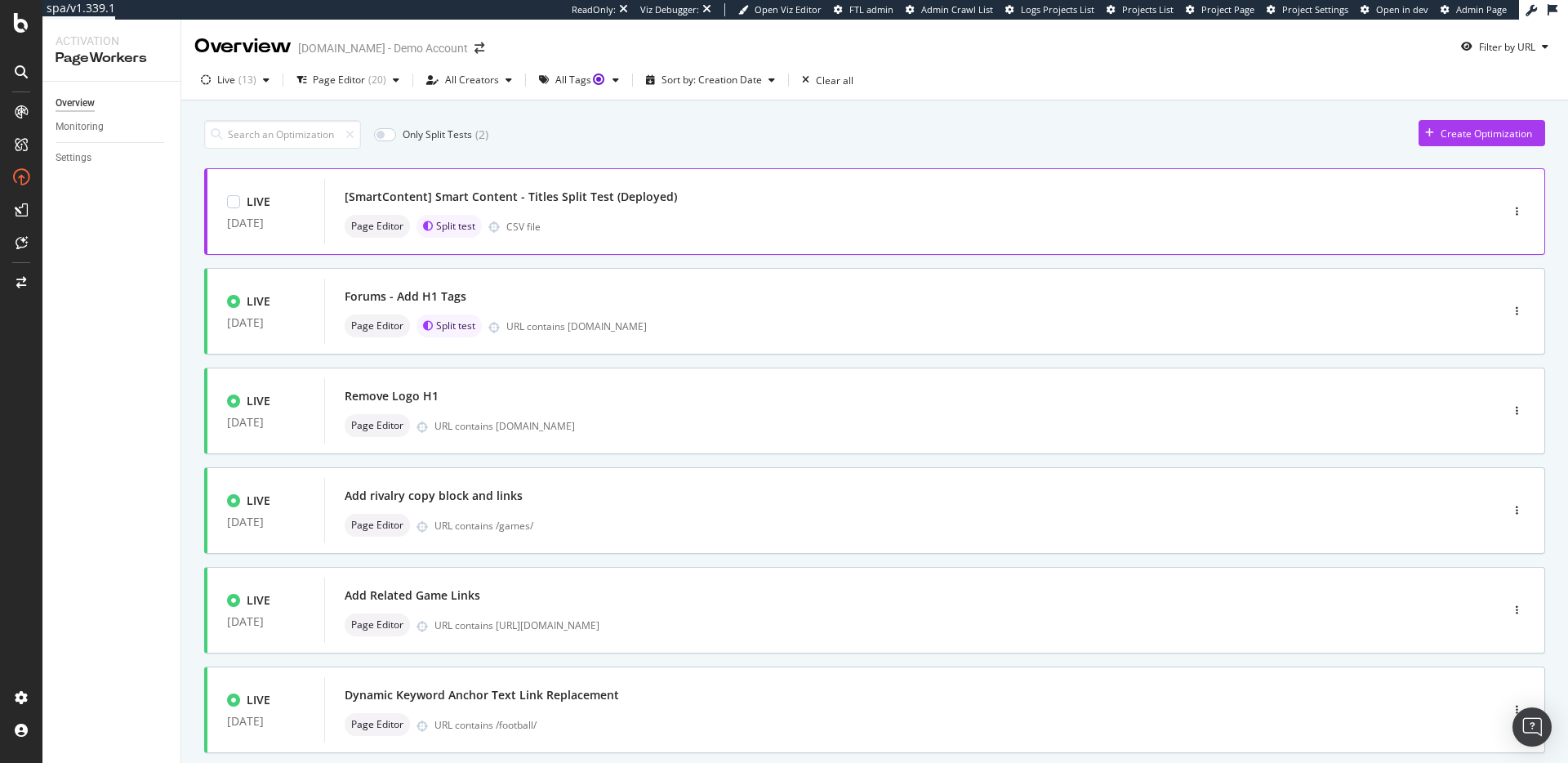
click at [628, 218] on div "Page Editor Split test CSV file" at bounding box center [887, 227] width 1086 height 23
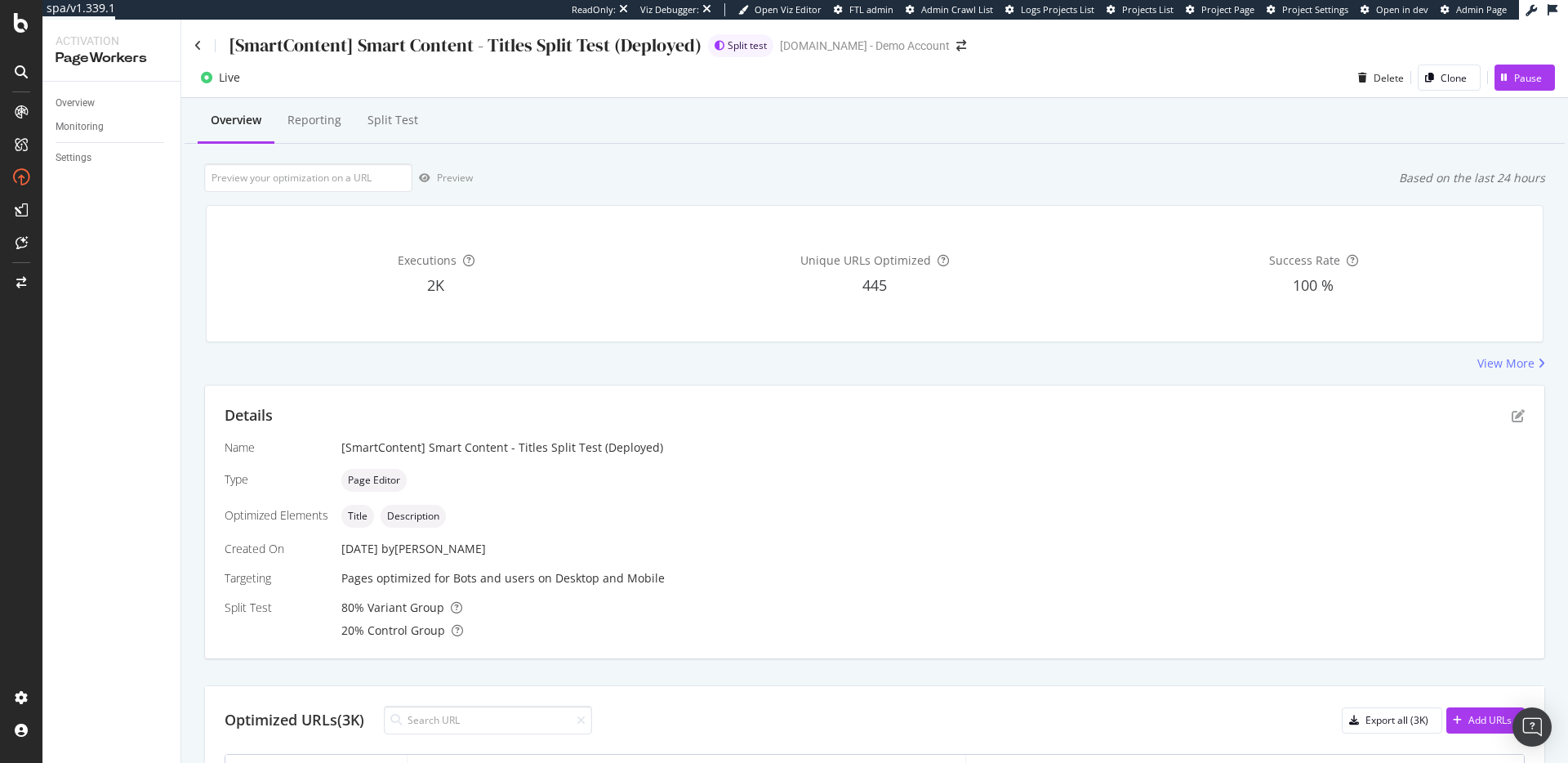
click at [1523, 423] on div "Details" at bounding box center [875, 416] width 1300 height 21
click at [1516, 417] on icon "pen-to-square" at bounding box center [1518, 416] width 13 height 13
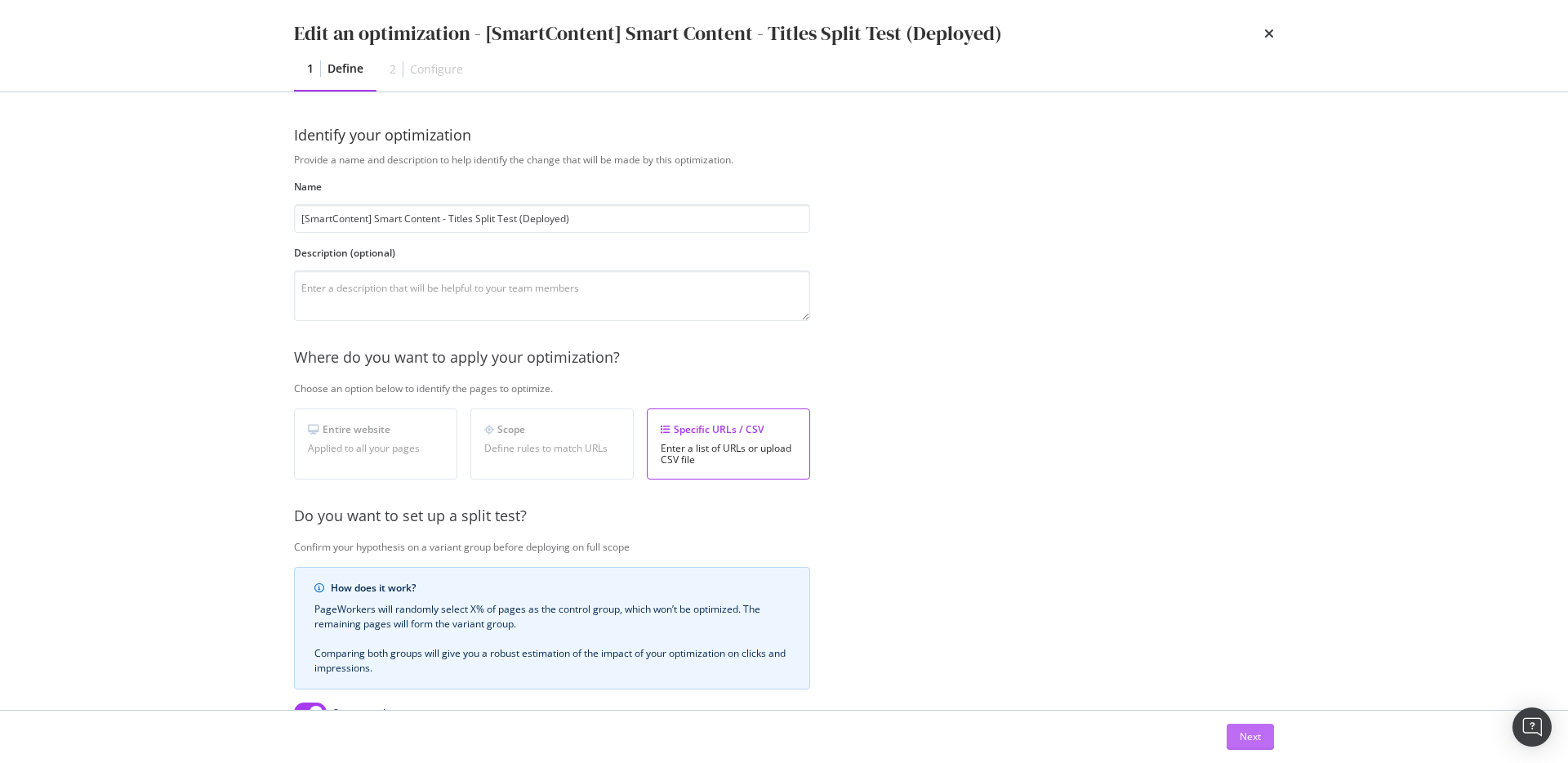
click at [1240, 740] on div "Next" at bounding box center [1250, 736] width 21 height 14
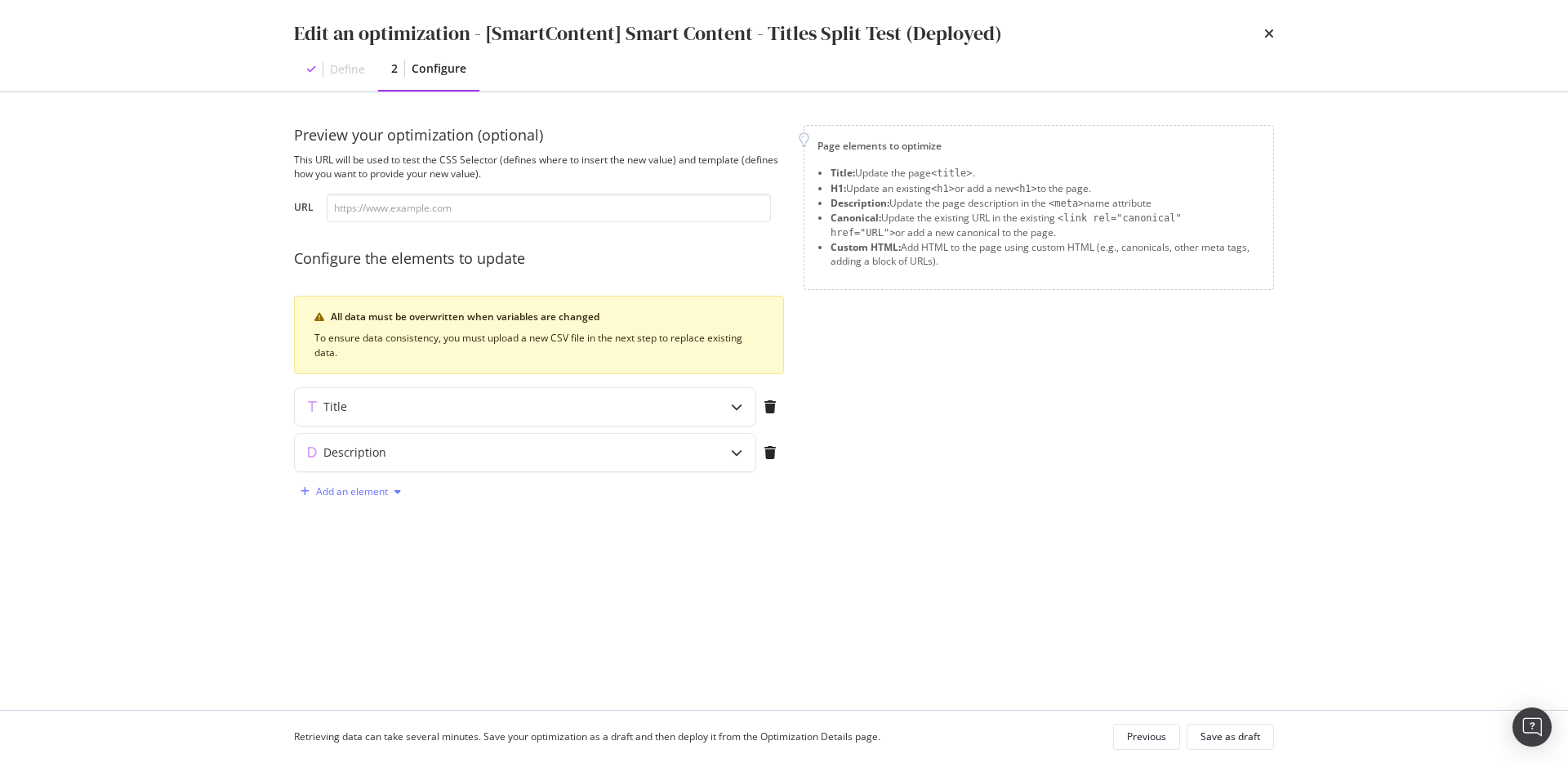
click at [346, 498] on div "Add an element" at bounding box center [350, 492] width 113 height 25
click at [370, 553] on div "Canonical" at bounding box center [359, 550] width 45 height 14
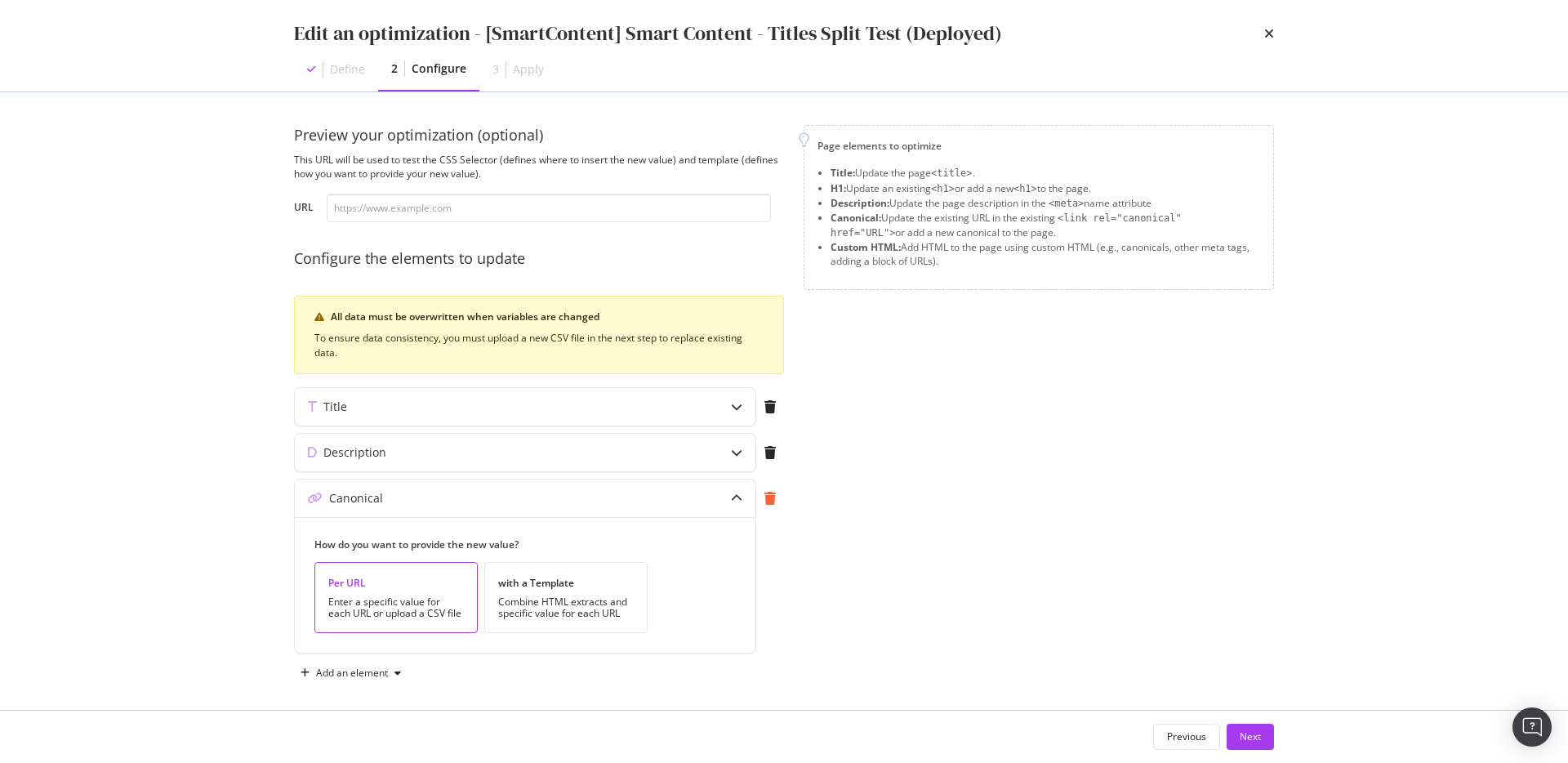
click at [774, 509] on div "modal" at bounding box center [769, 498] width 28 height 37
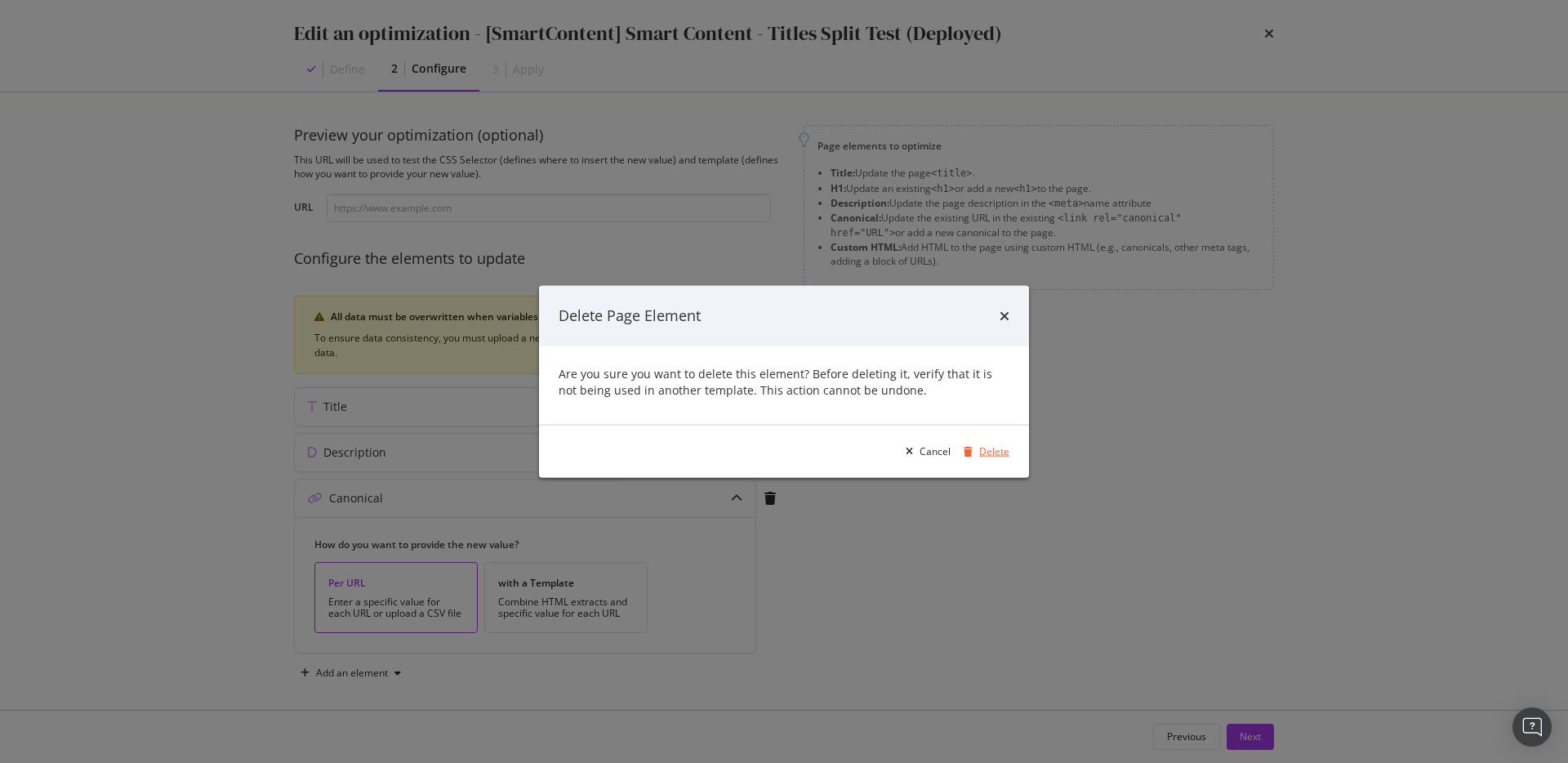
click at [1002, 452] on div "Delete" at bounding box center [995, 452] width 30 height 14
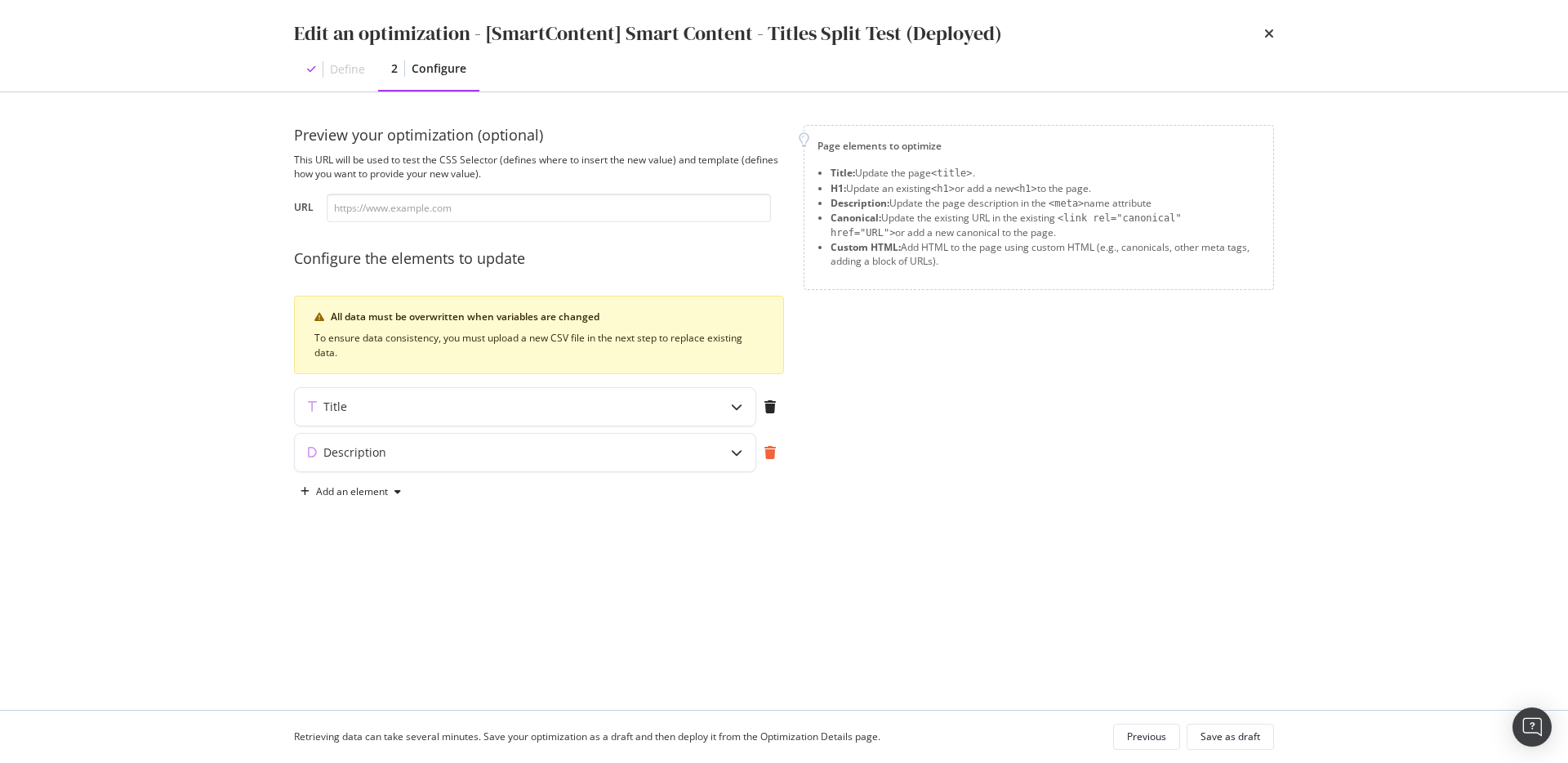
click at [764, 452] on icon "modal" at bounding box center [770, 452] width 11 height 13
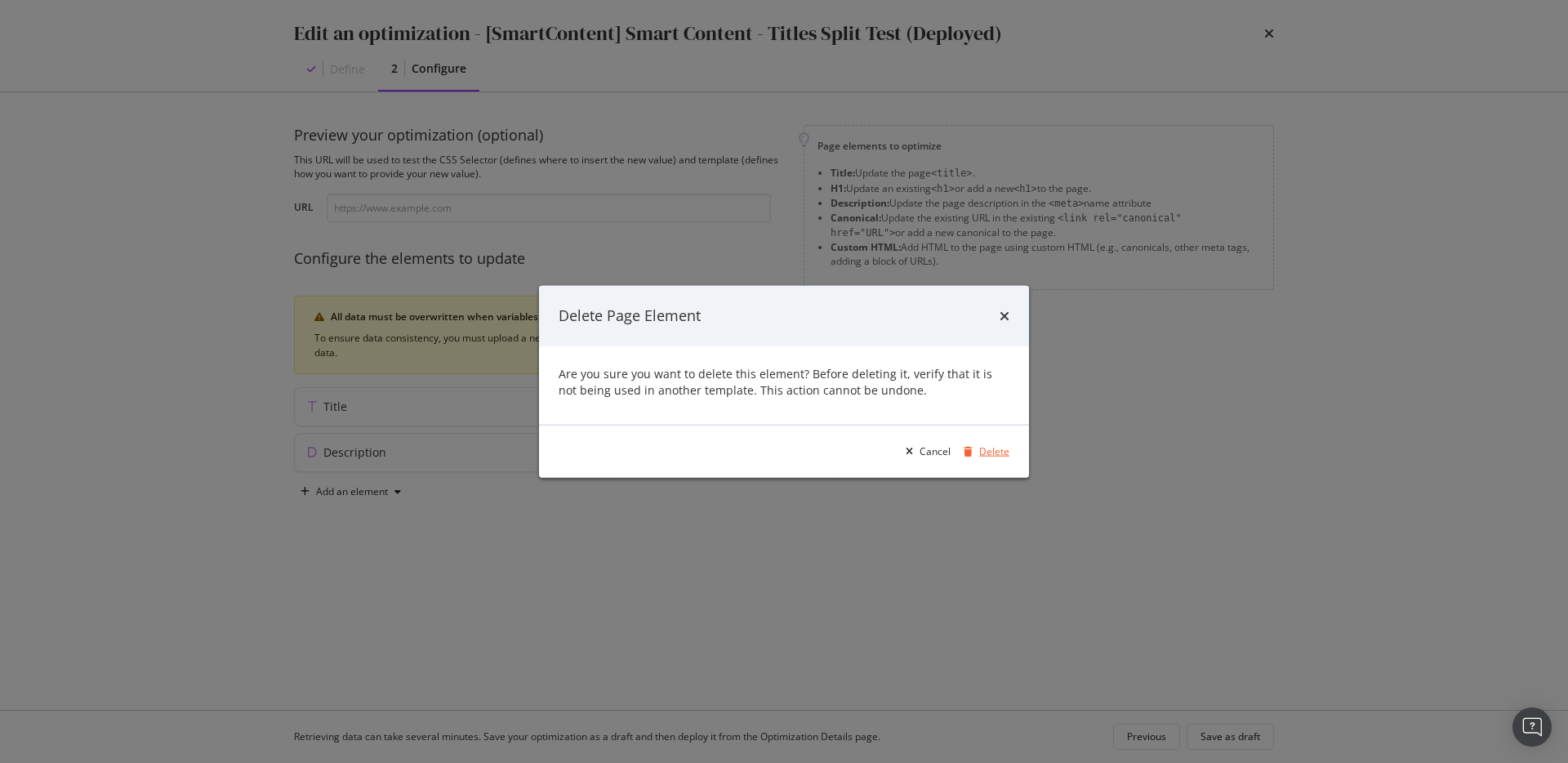
click at [987, 452] on div "Delete" at bounding box center [995, 452] width 30 height 14
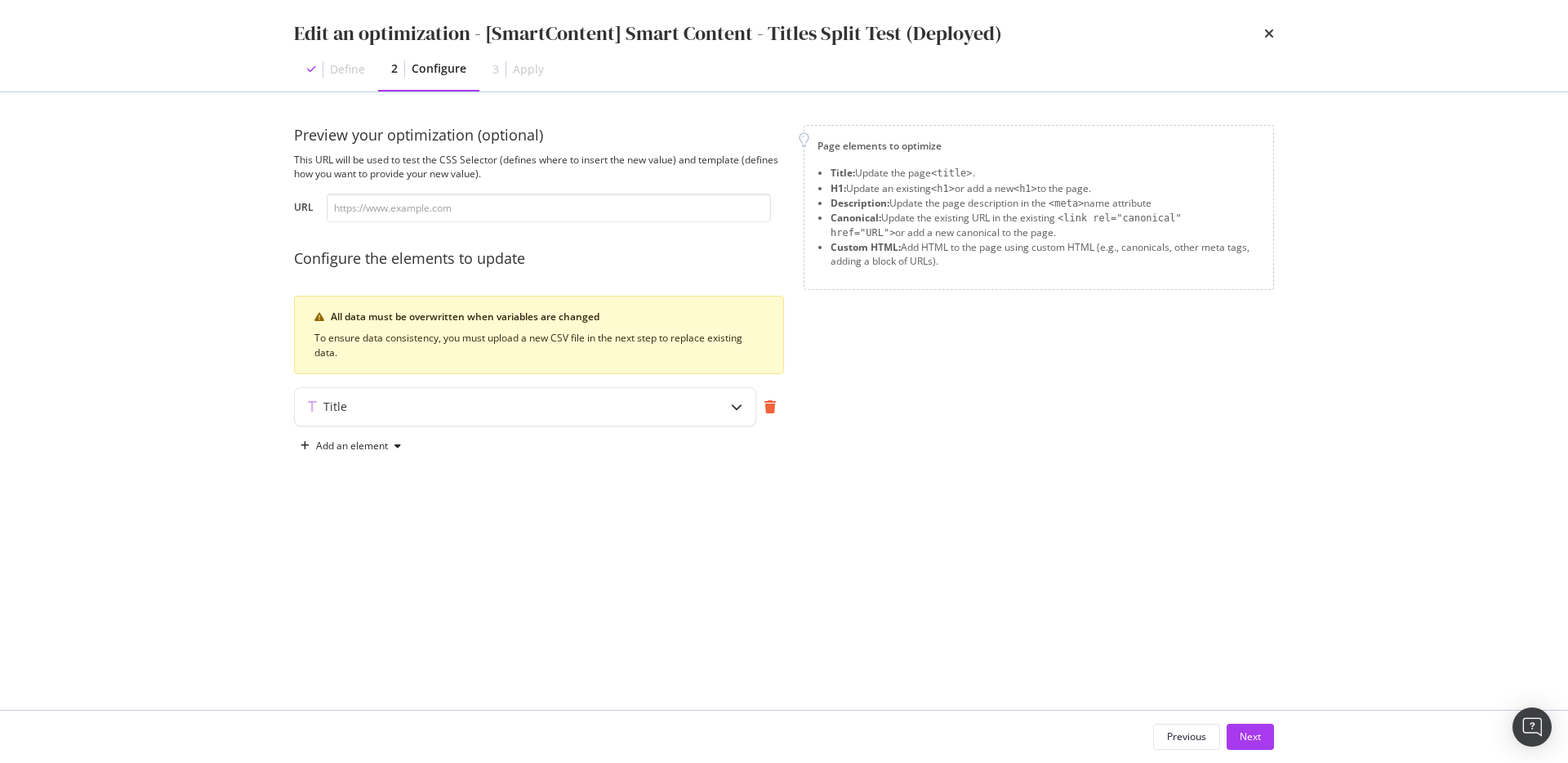
click at [768, 407] on icon "modal" at bounding box center [770, 407] width 11 height 13
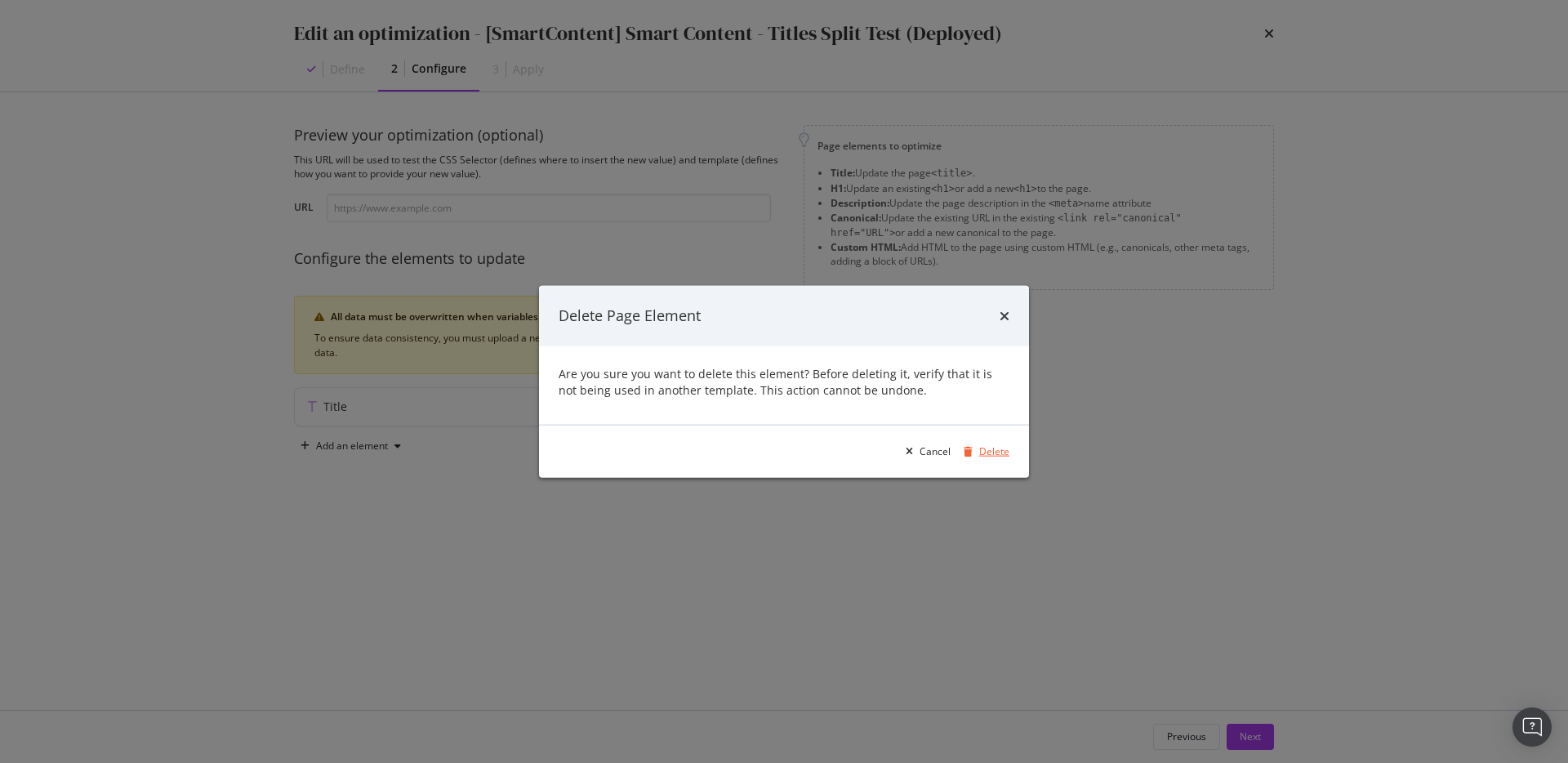
click at [991, 451] on div "Delete" at bounding box center [995, 452] width 30 height 14
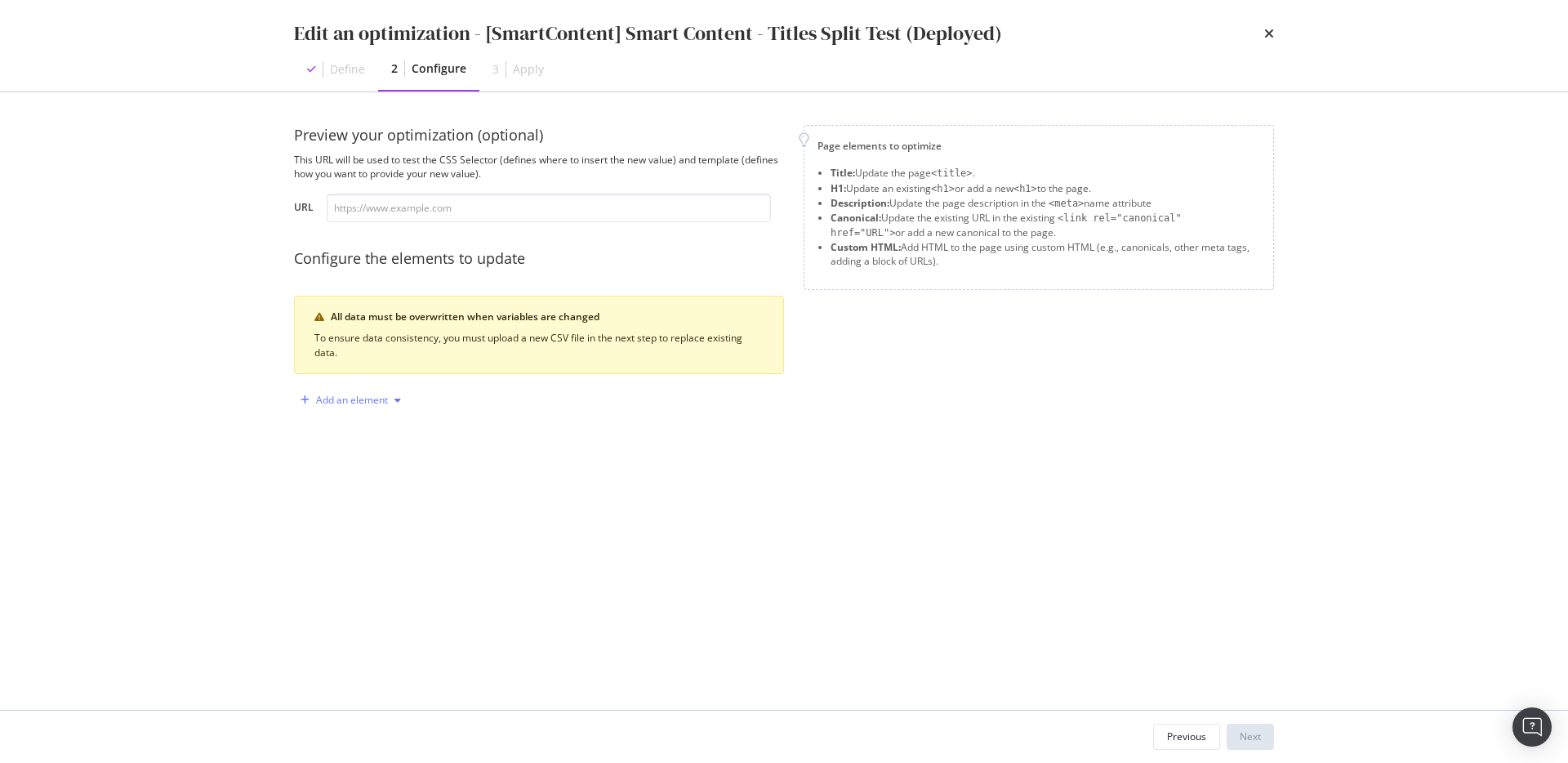
click at [331, 395] on div "Add an element" at bounding box center [352, 400] width 72 height 10
click at [362, 434] on div "Title" at bounding box center [360, 431] width 110 height 20
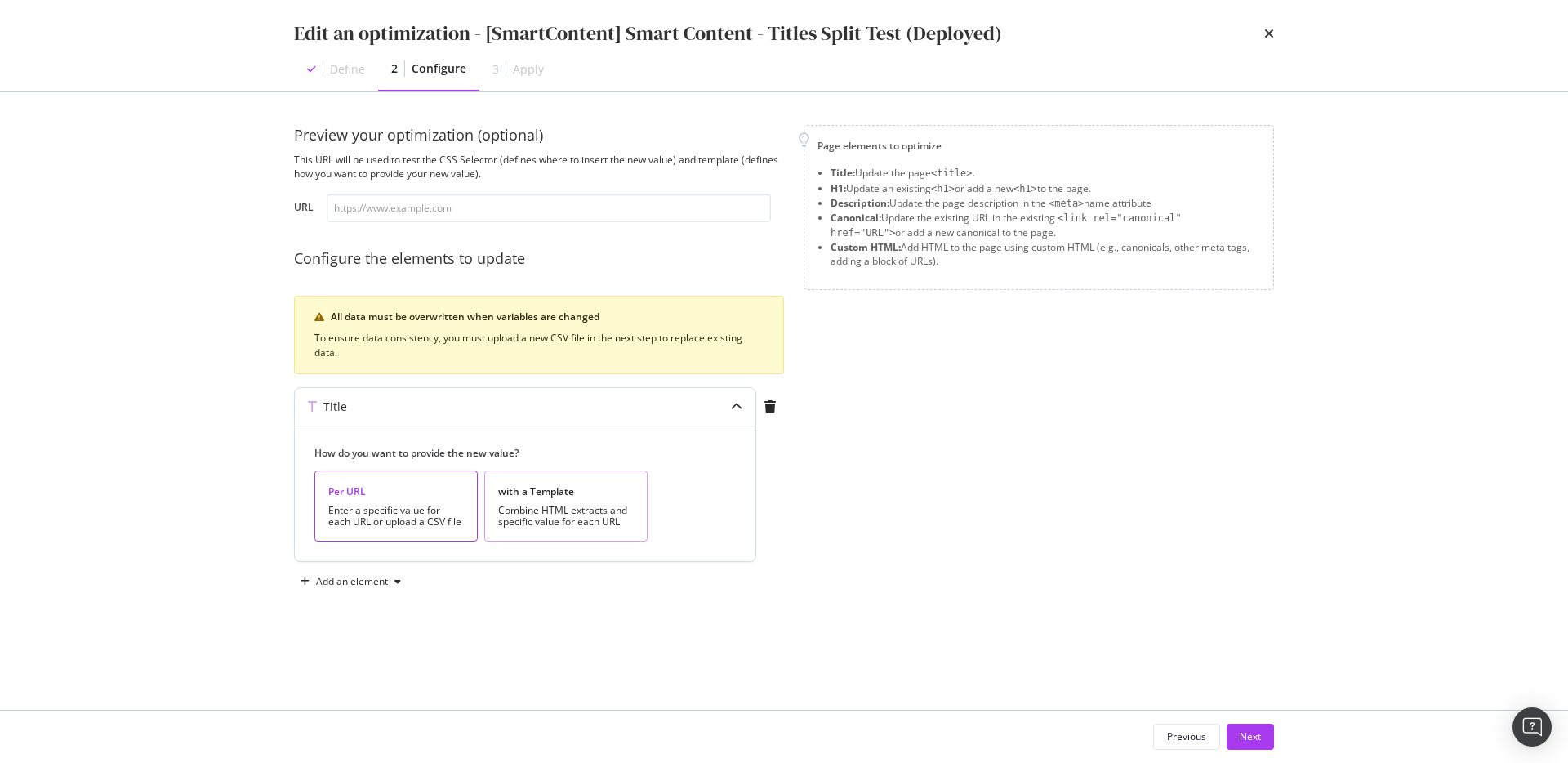
click at [509, 505] on div "Combine HTML extracts and specific value for each URL" at bounding box center [566, 516] width 135 height 23
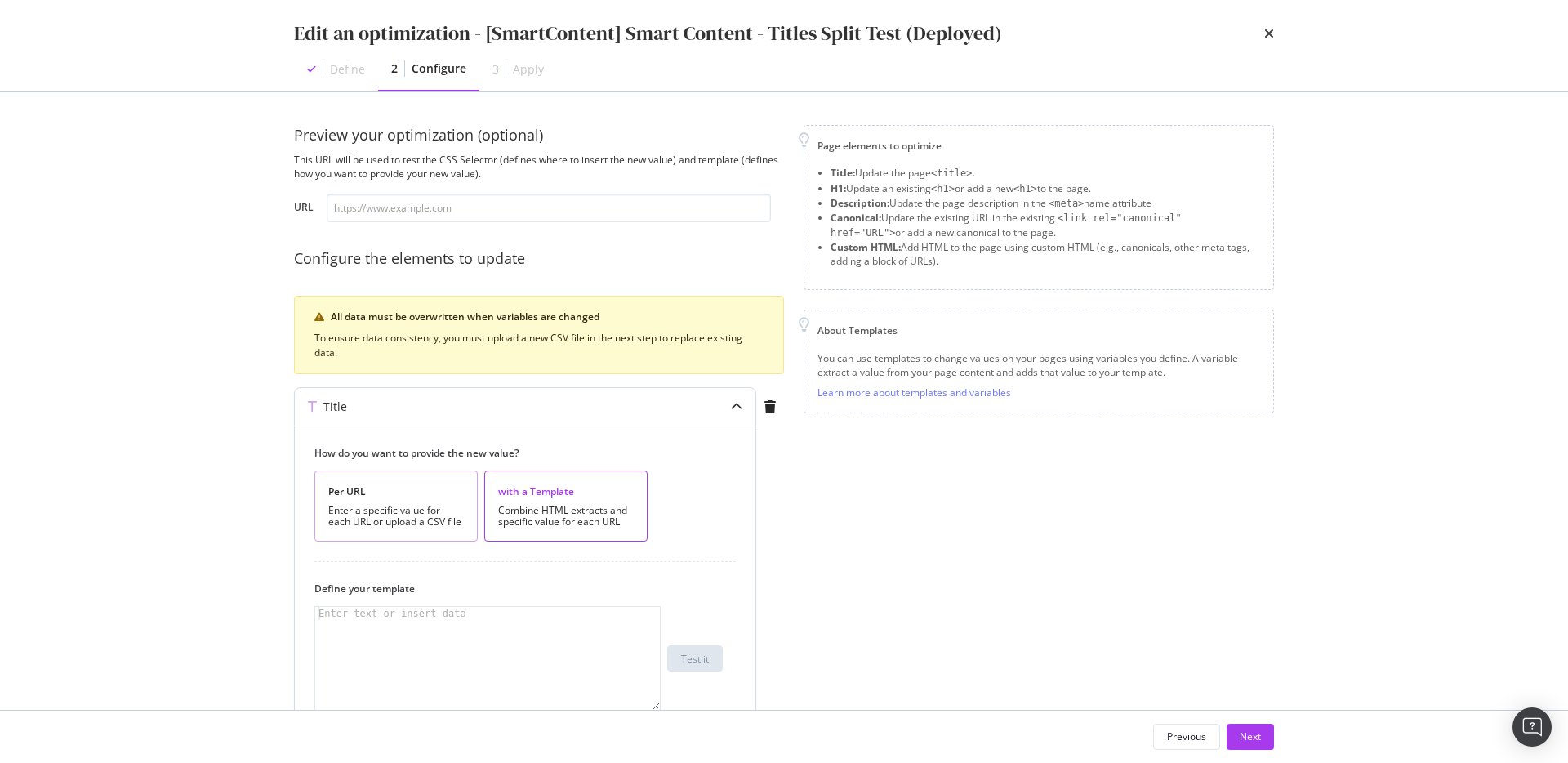
click at [427, 501] on div "Per URL Enter a specific value for each URL or upload a CSV file" at bounding box center [396, 506] width 164 height 71
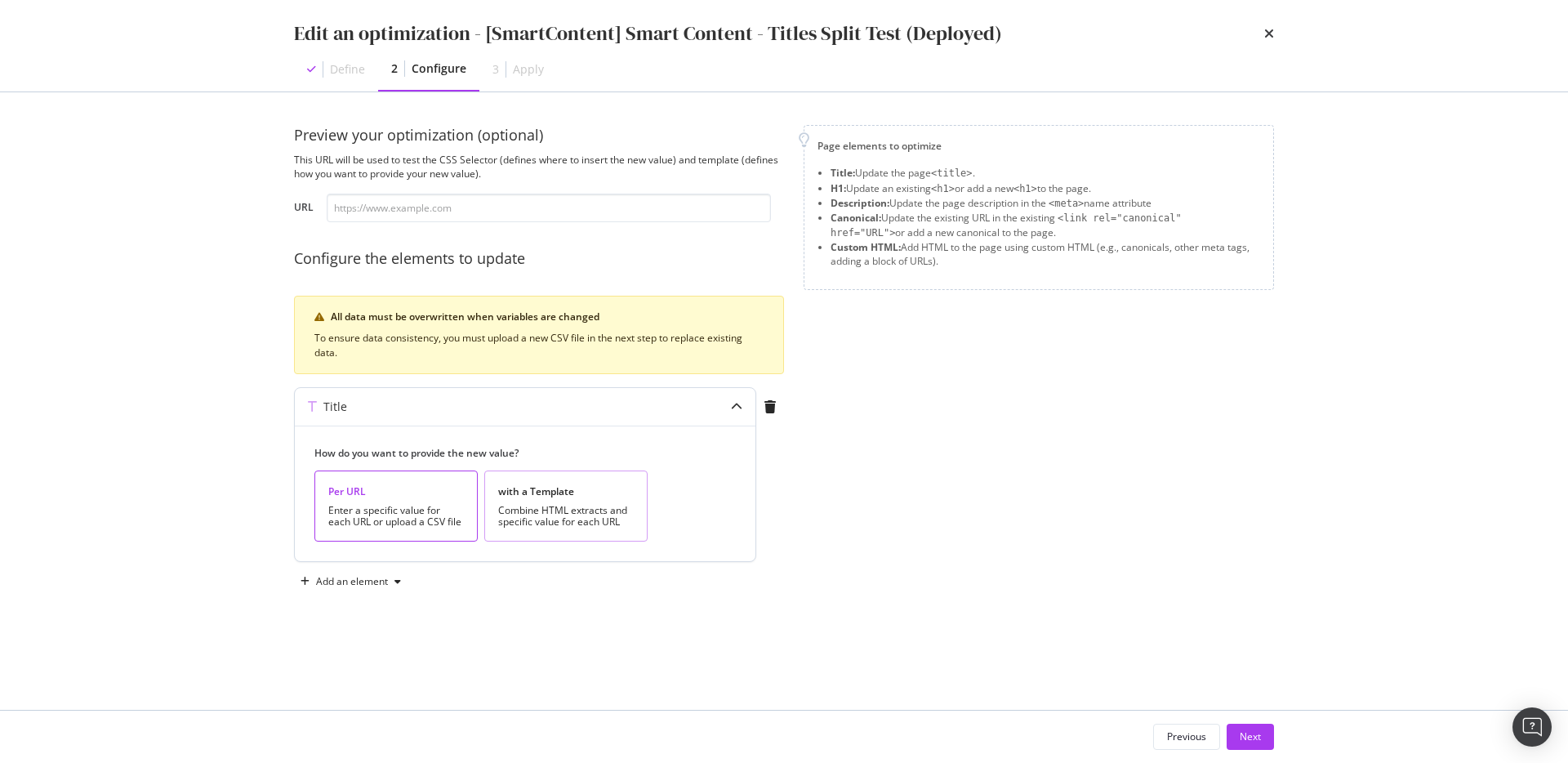
click at [497, 498] on div "with a Template Combine HTML extracts and specific value for each URL" at bounding box center [566, 506] width 164 height 71
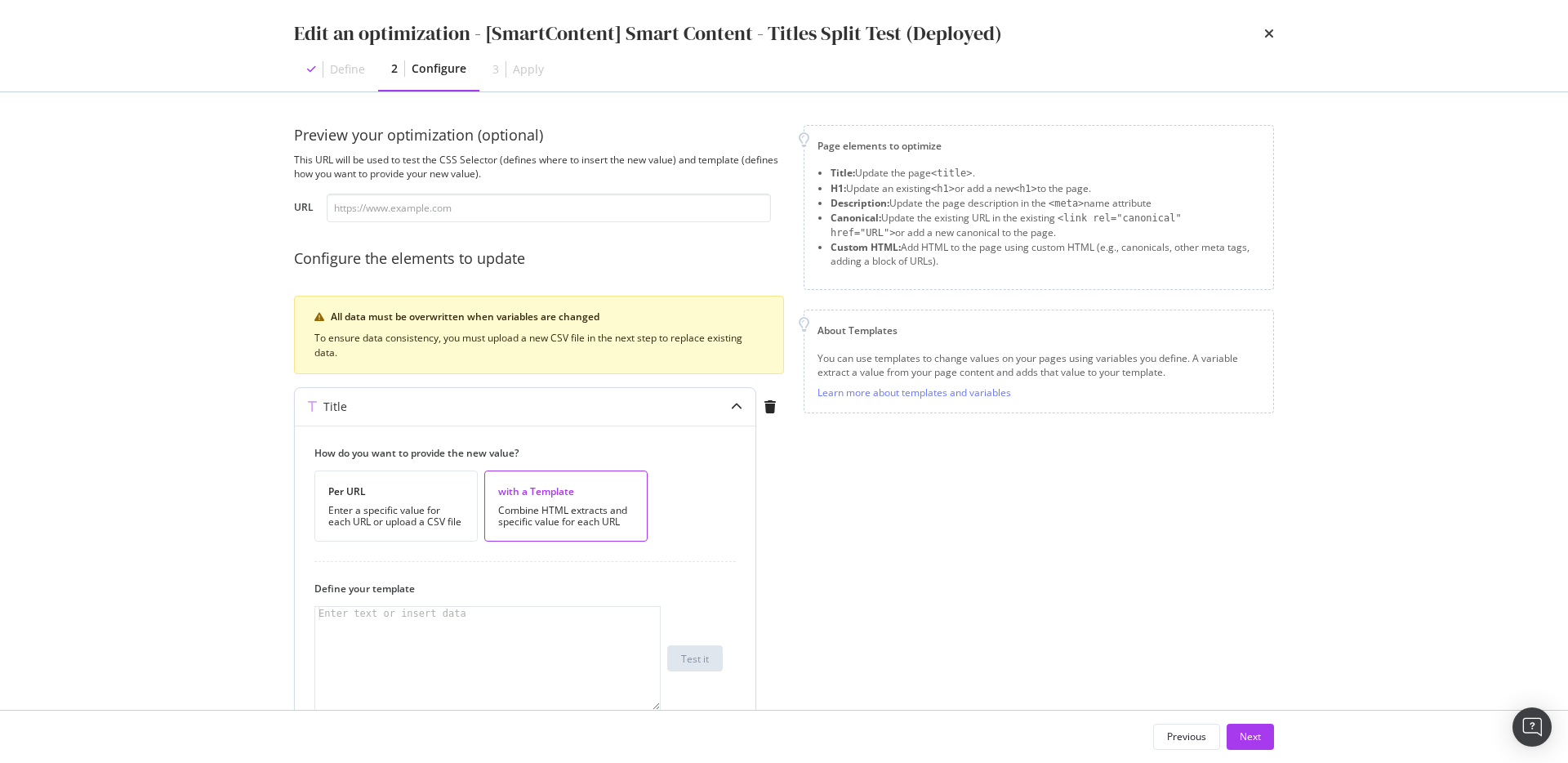
scroll to position [119, 0]
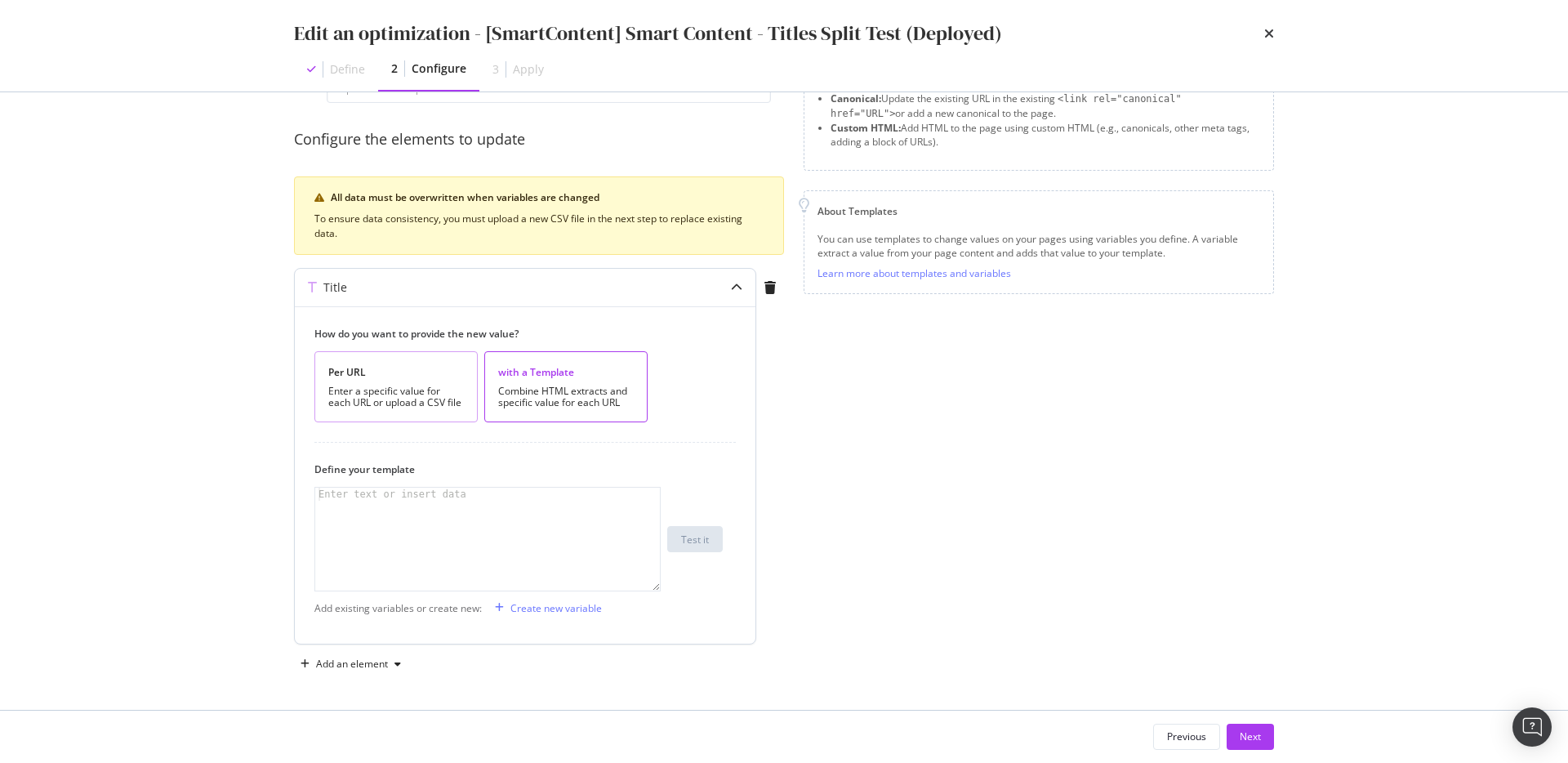
click at [388, 395] on div "Enter a specific value for each URL or upload a CSV file" at bounding box center [396, 397] width 135 height 23
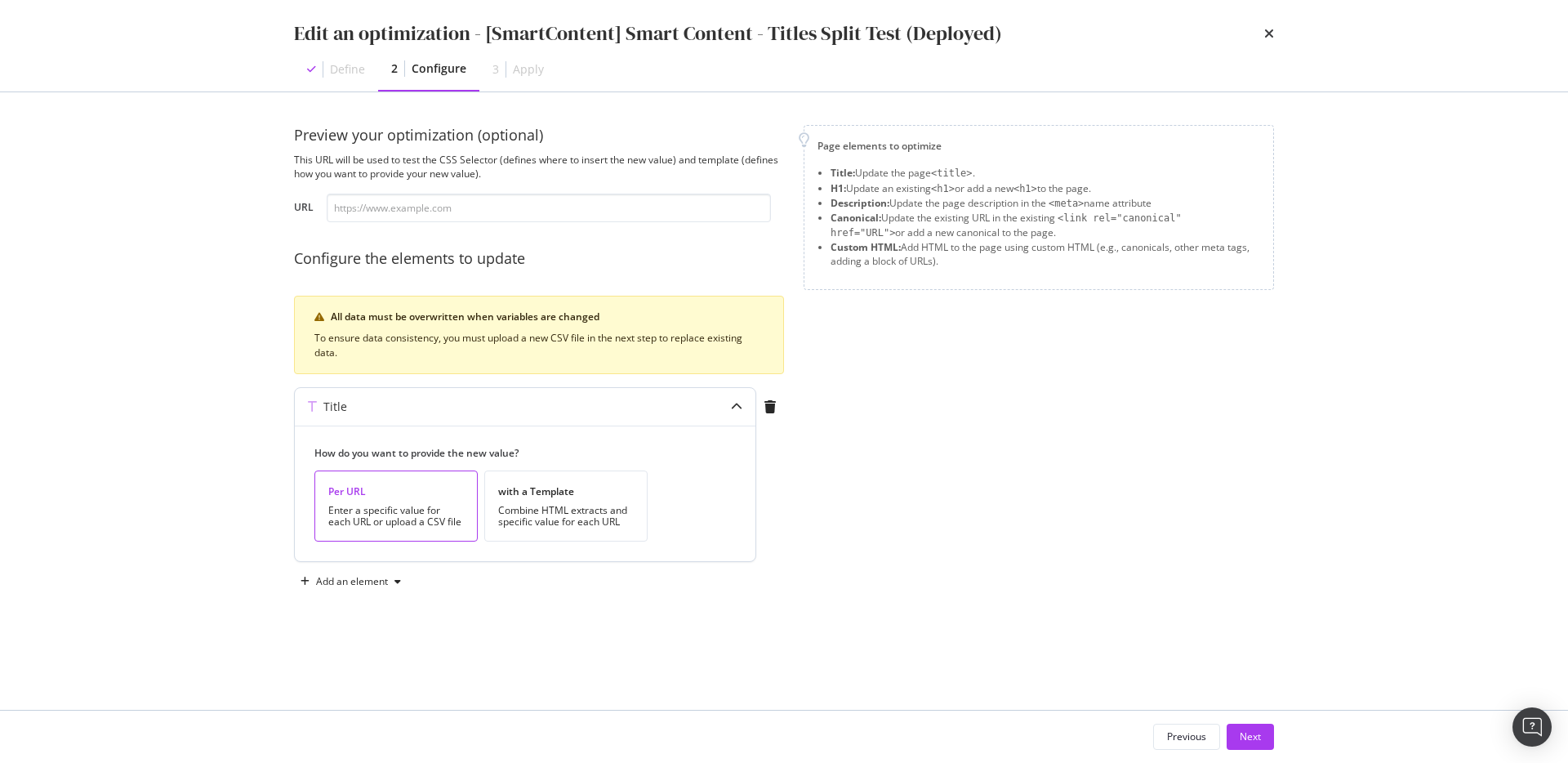
scroll to position [0, 0]
click at [367, 578] on div "Add an element" at bounding box center [352, 582] width 72 height 10
click at [703, 632] on div "Preview your optimization (optional) This URL will be used to test the CSS Sele…" at bounding box center [784, 401] width 981 height 552
click at [1251, 733] on div "Next" at bounding box center [1250, 736] width 21 height 14
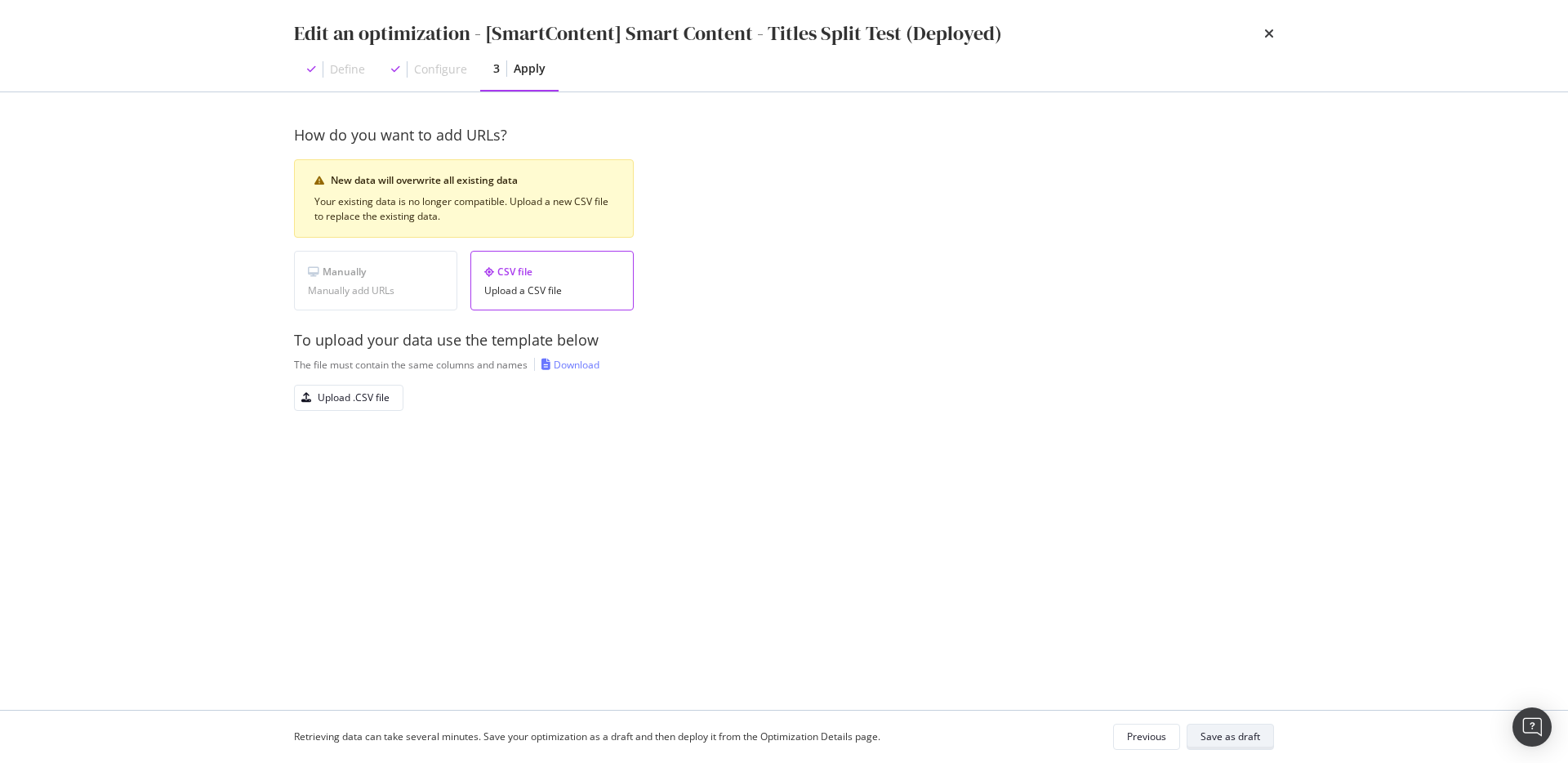
click at [1250, 734] on div "Save as draft" at bounding box center [1230, 736] width 60 height 14
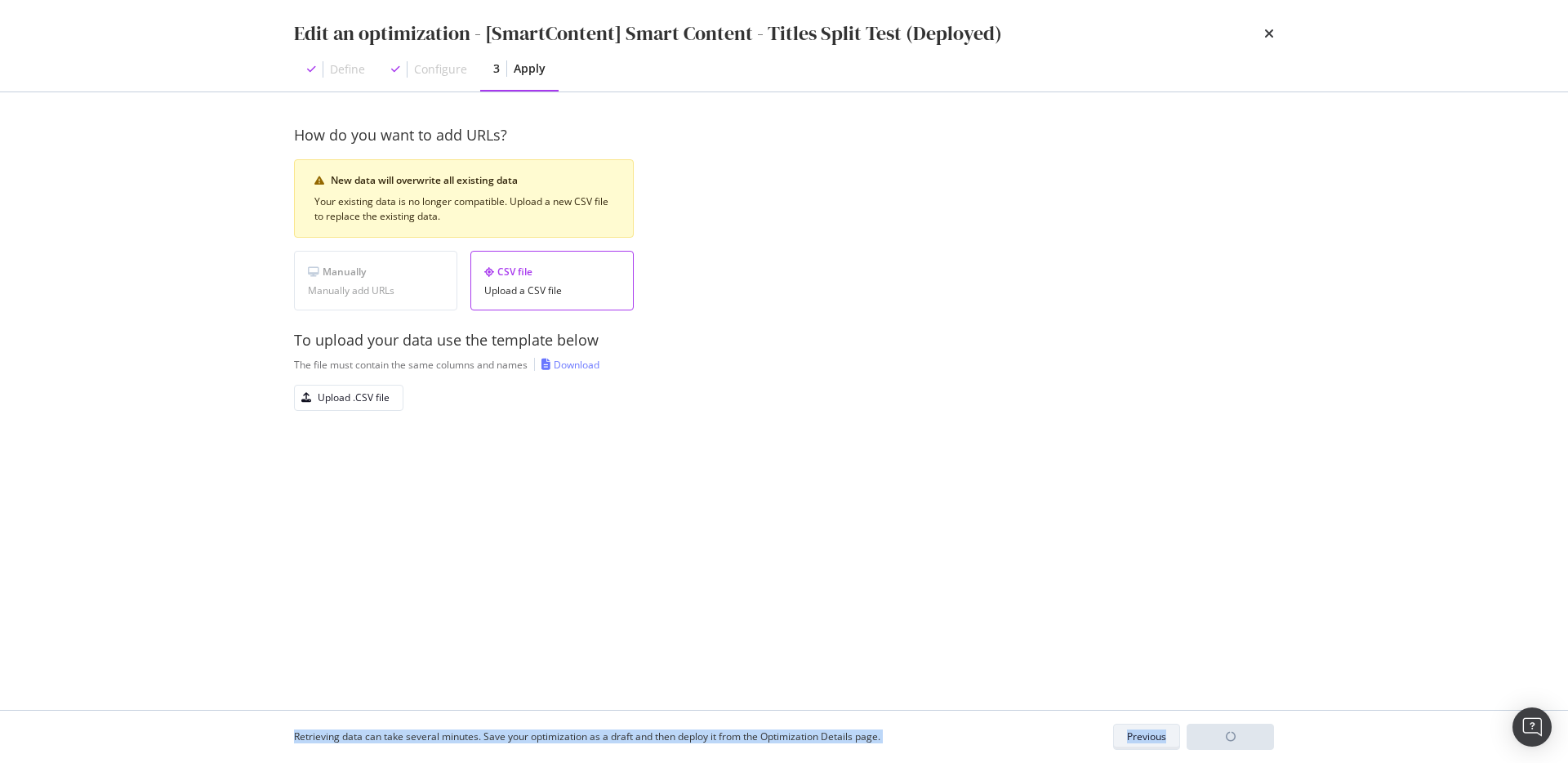
drag, startPoint x: 989, startPoint y: 579, endPoint x: 1139, endPoint y: 745, distance: 223.7
click at [1139, 745] on div "Edit an optimization - [SmartContent] Smart Content - Titles Split Test (Deploy…" at bounding box center [784, 381] width 1568 height 763
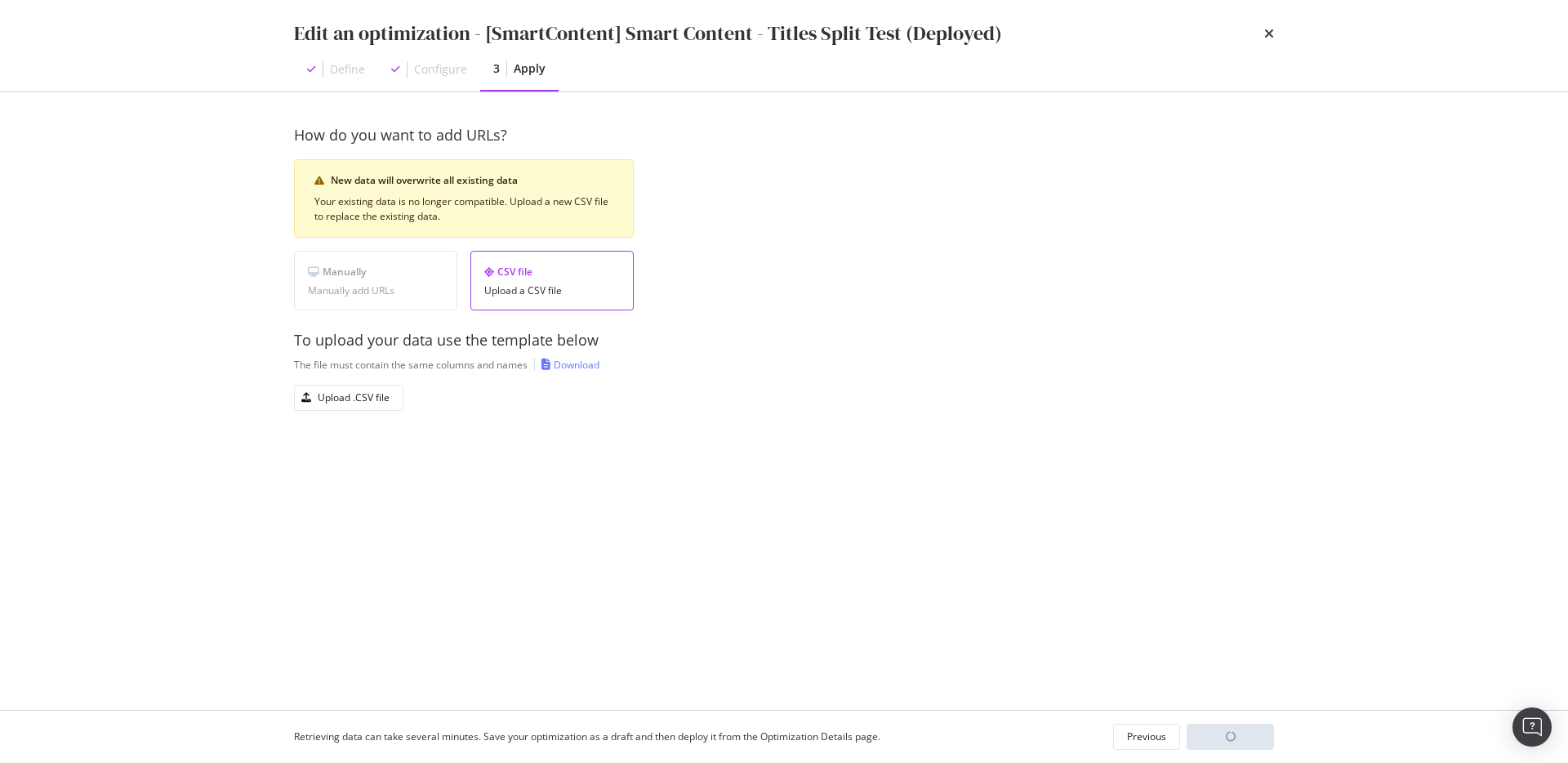
click at [1141, 758] on div "Retrieving data can take several minutes. Save your optimization as a draft and…" at bounding box center [784, 736] width 1045 height 52
drag, startPoint x: 1141, startPoint y: 756, endPoint x: 1149, endPoint y: 762, distance: 10.0
click at [1149, 762] on div "Retrieving data can take several minutes. Save your optimization as a draft and…" at bounding box center [784, 736] width 1045 height 52
click at [1146, 726] on div "Previous" at bounding box center [1146, 737] width 39 height 23
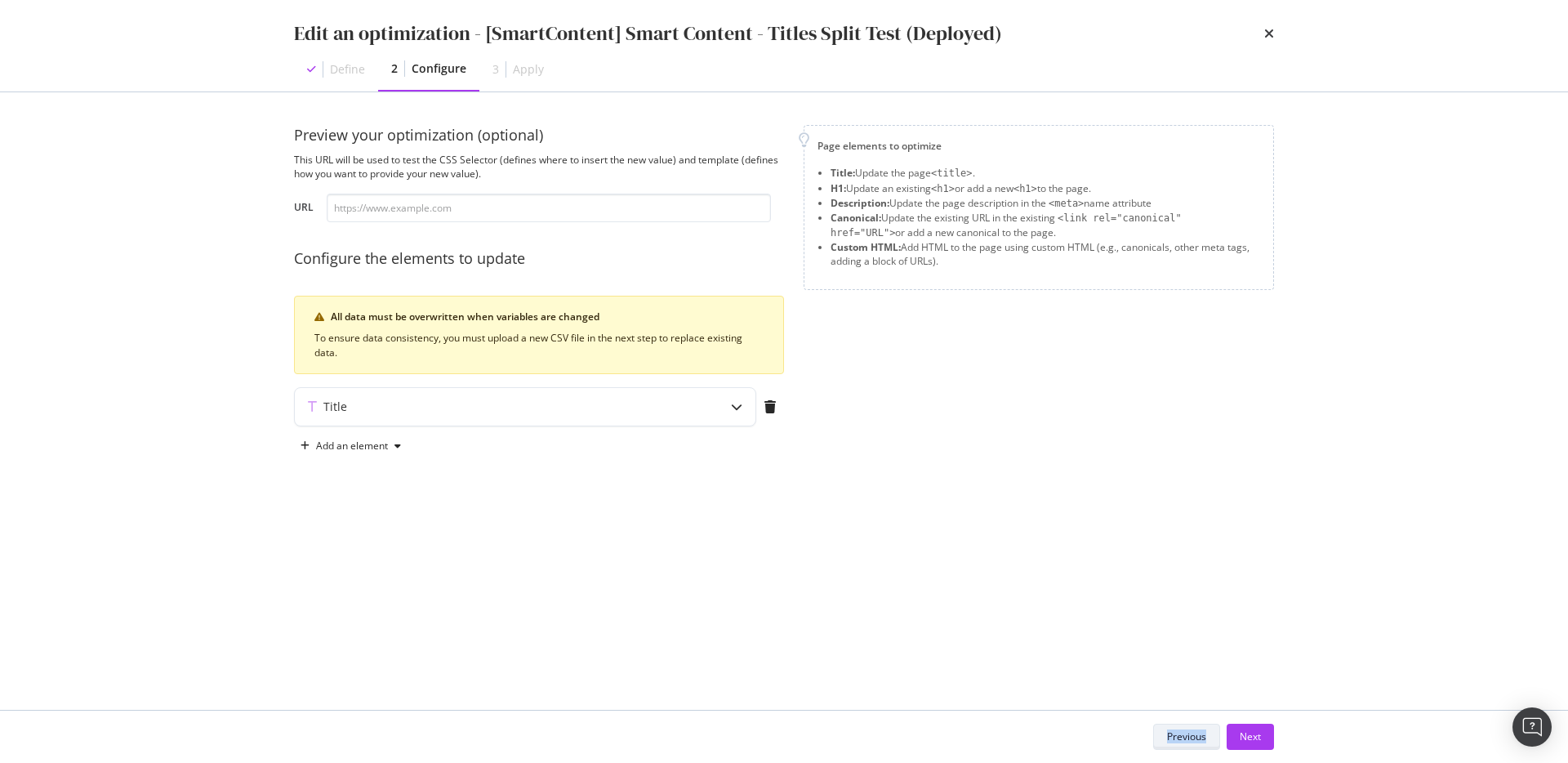
click at [1146, 725] on div "Previous Next" at bounding box center [784, 736] width 981 height 26
click at [1155, 738] on div "Previous" at bounding box center [1146, 736] width 39 height 14
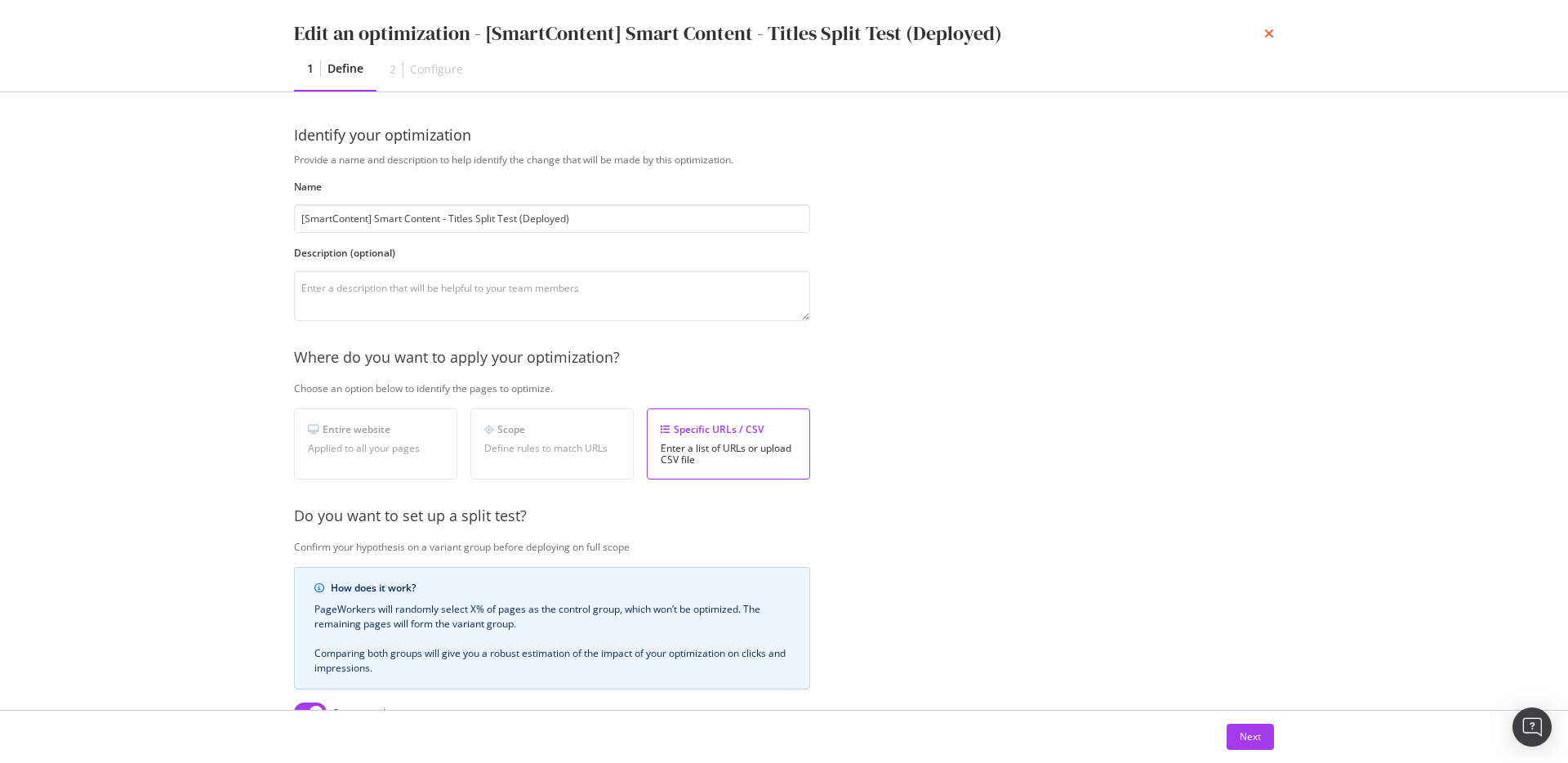
click at [1273, 30] on icon "times" at bounding box center [1269, 33] width 10 height 13
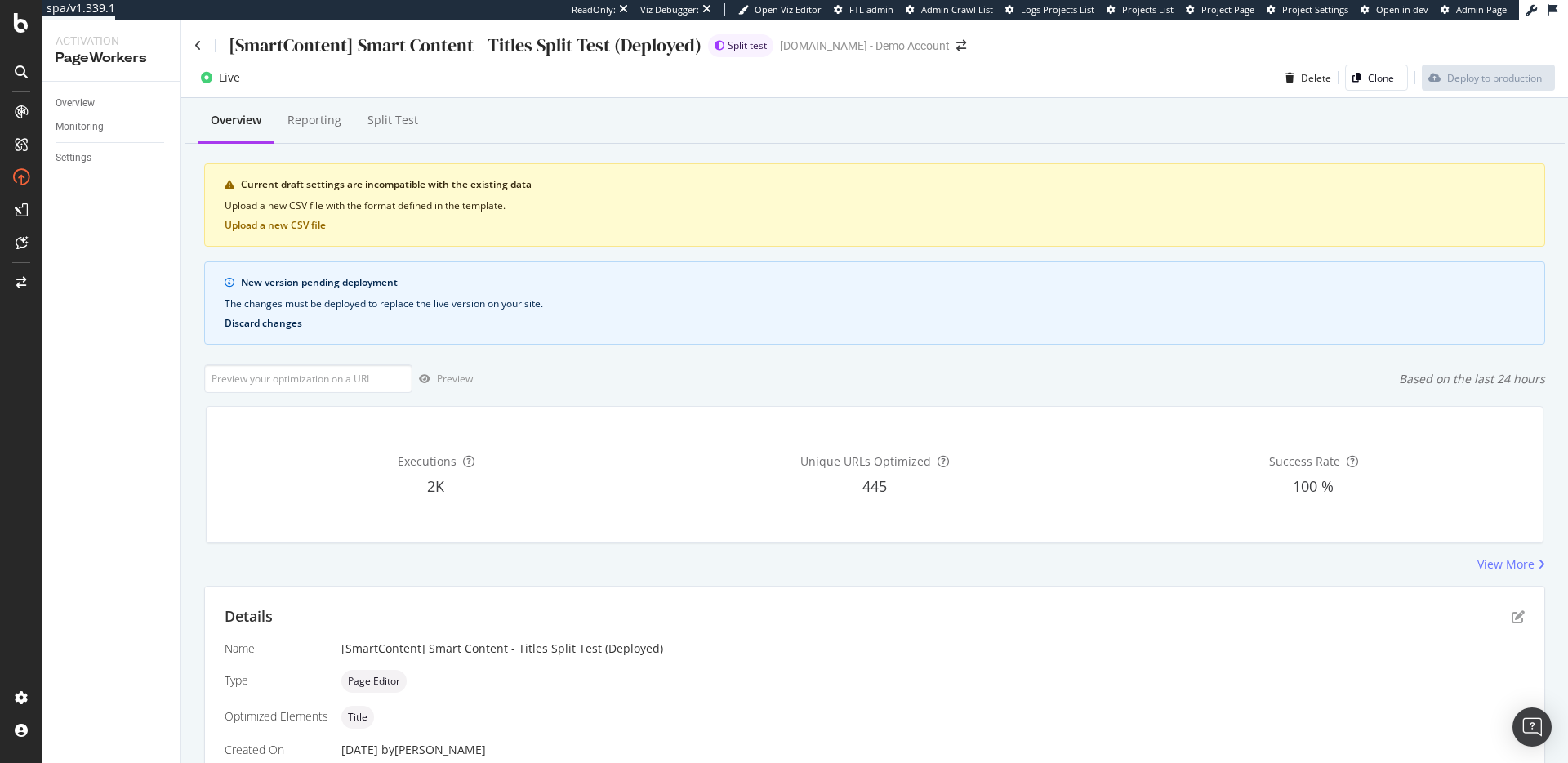
click at [280, 320] on button "Discard changes" at bounding box center [264, 324] width 78 height 11
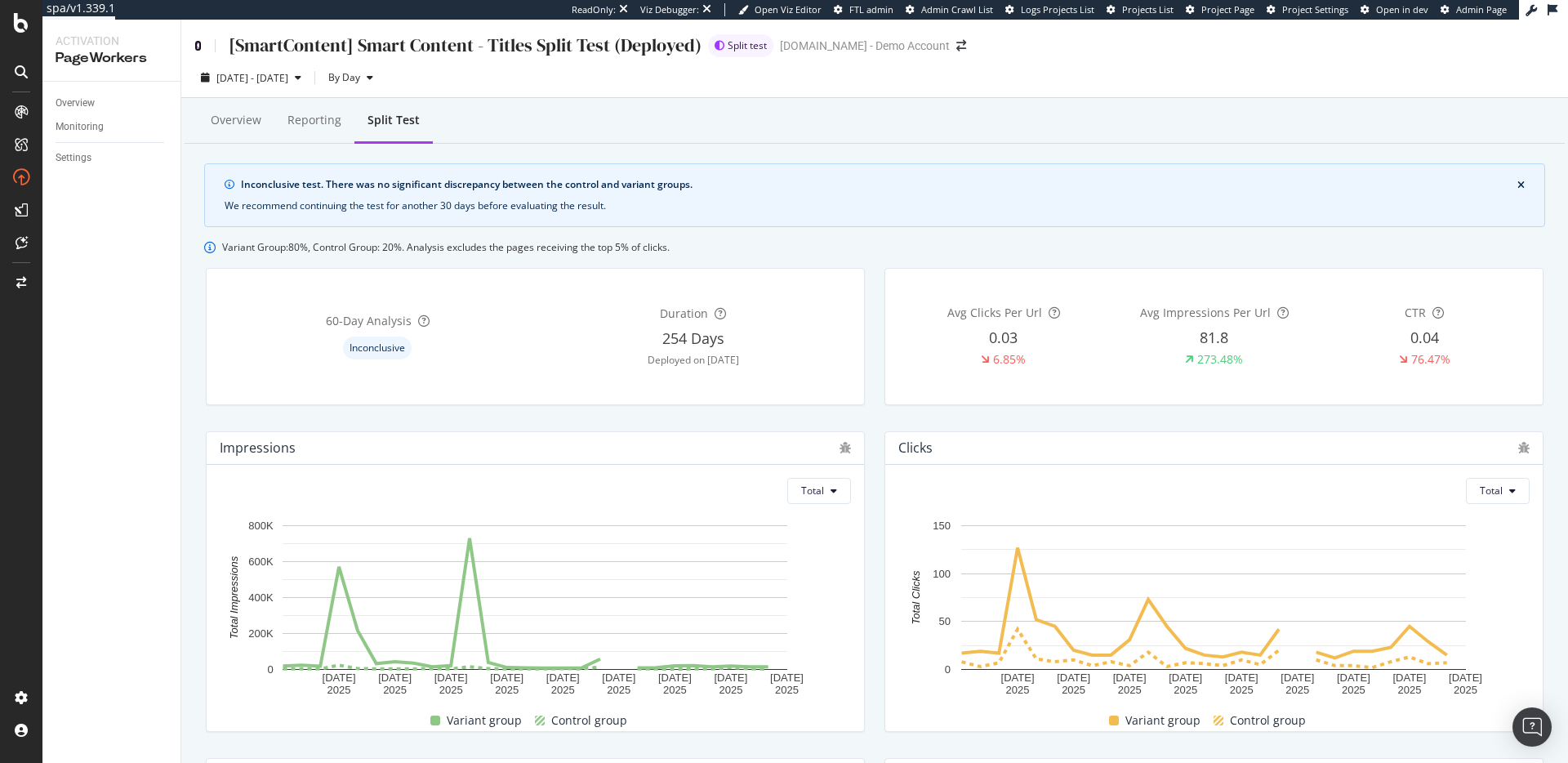
click at [196, 44] on icon at bounding box center [198, 46] width 8 height 11
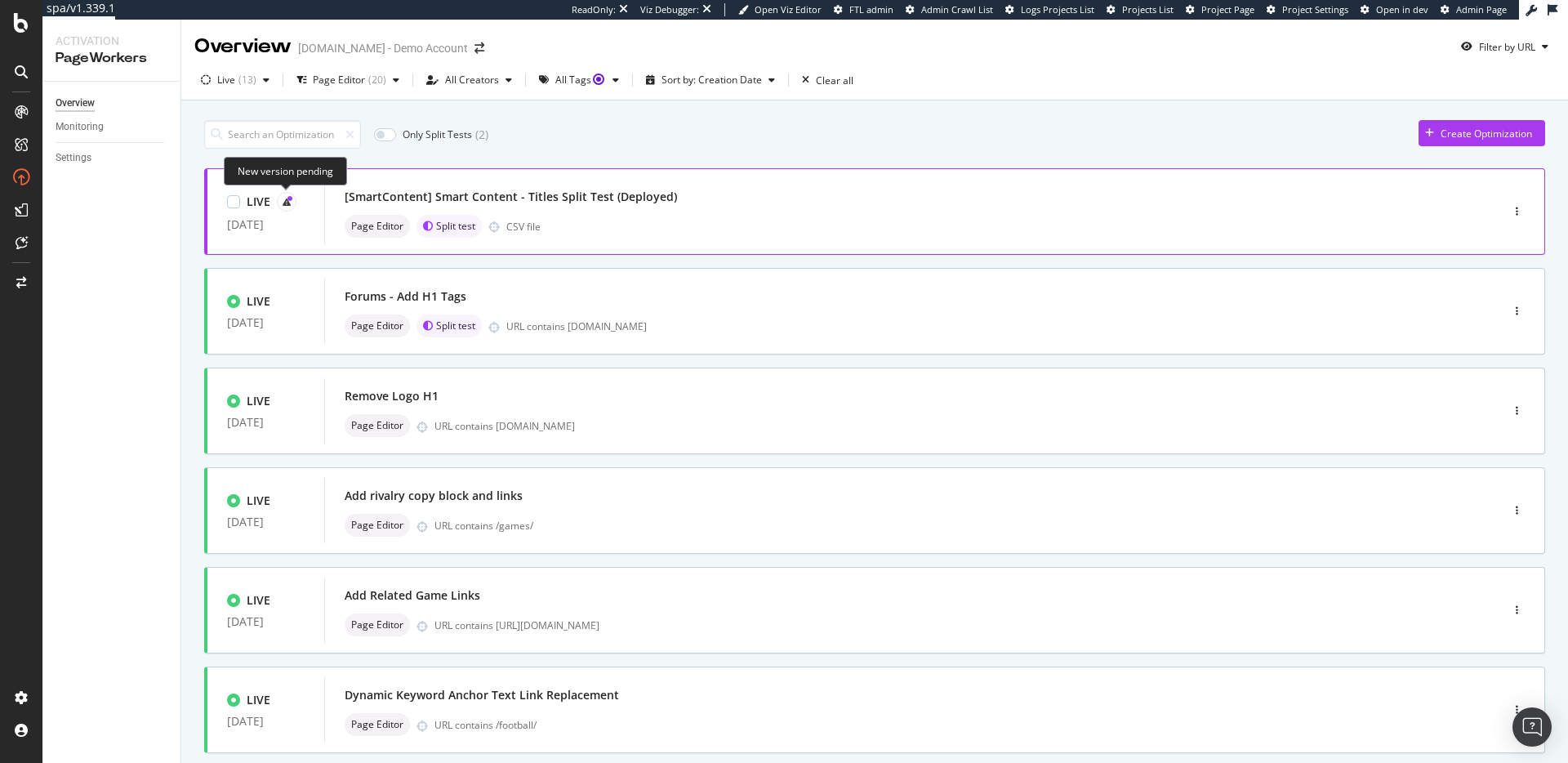
click at [283, 200] on icon at bounding box center [287, 202] width 9 height 9
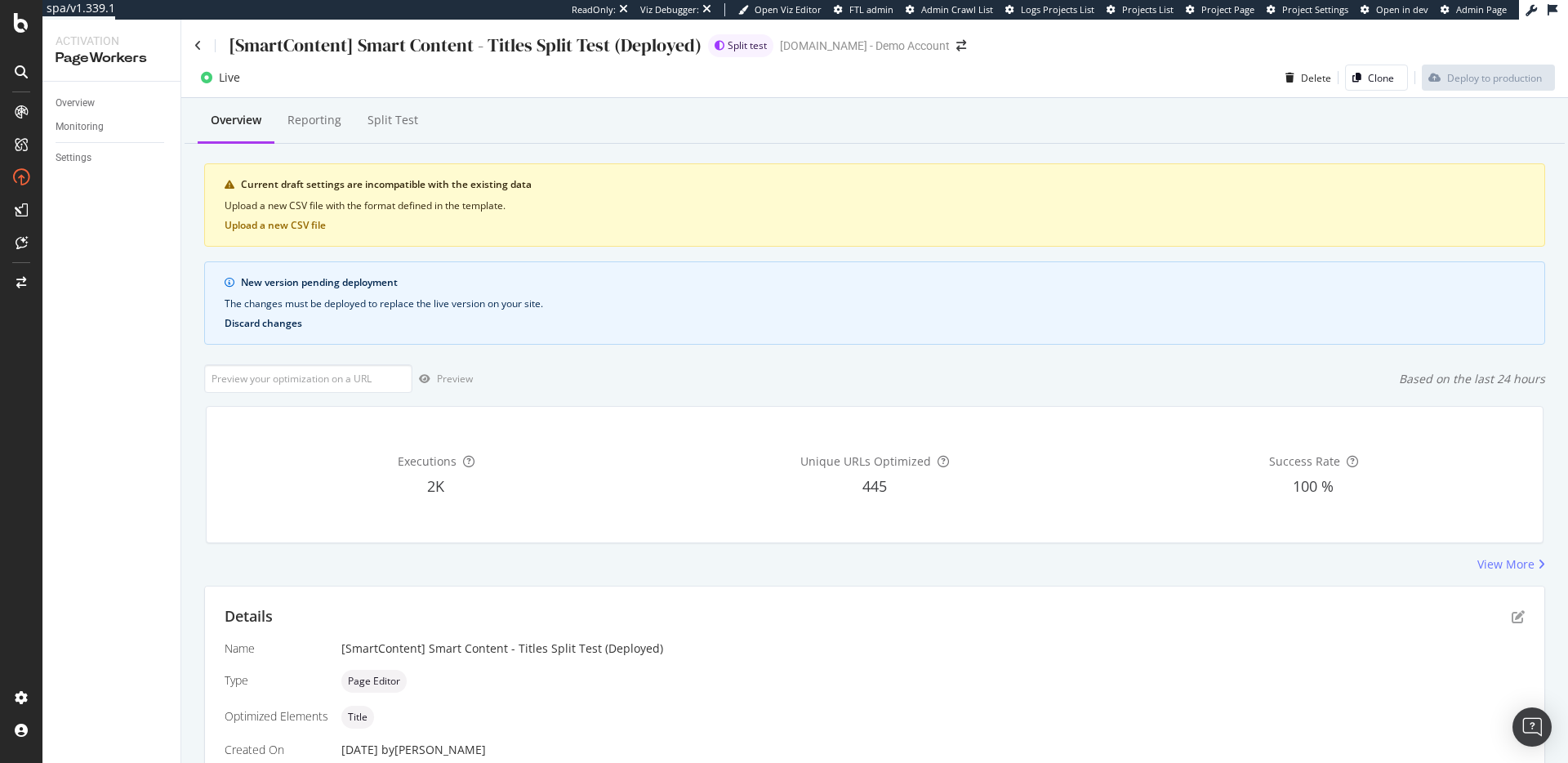
click at [278, 320] on button "Discard changes" at bounding box center [264, 324] width 78 height 11
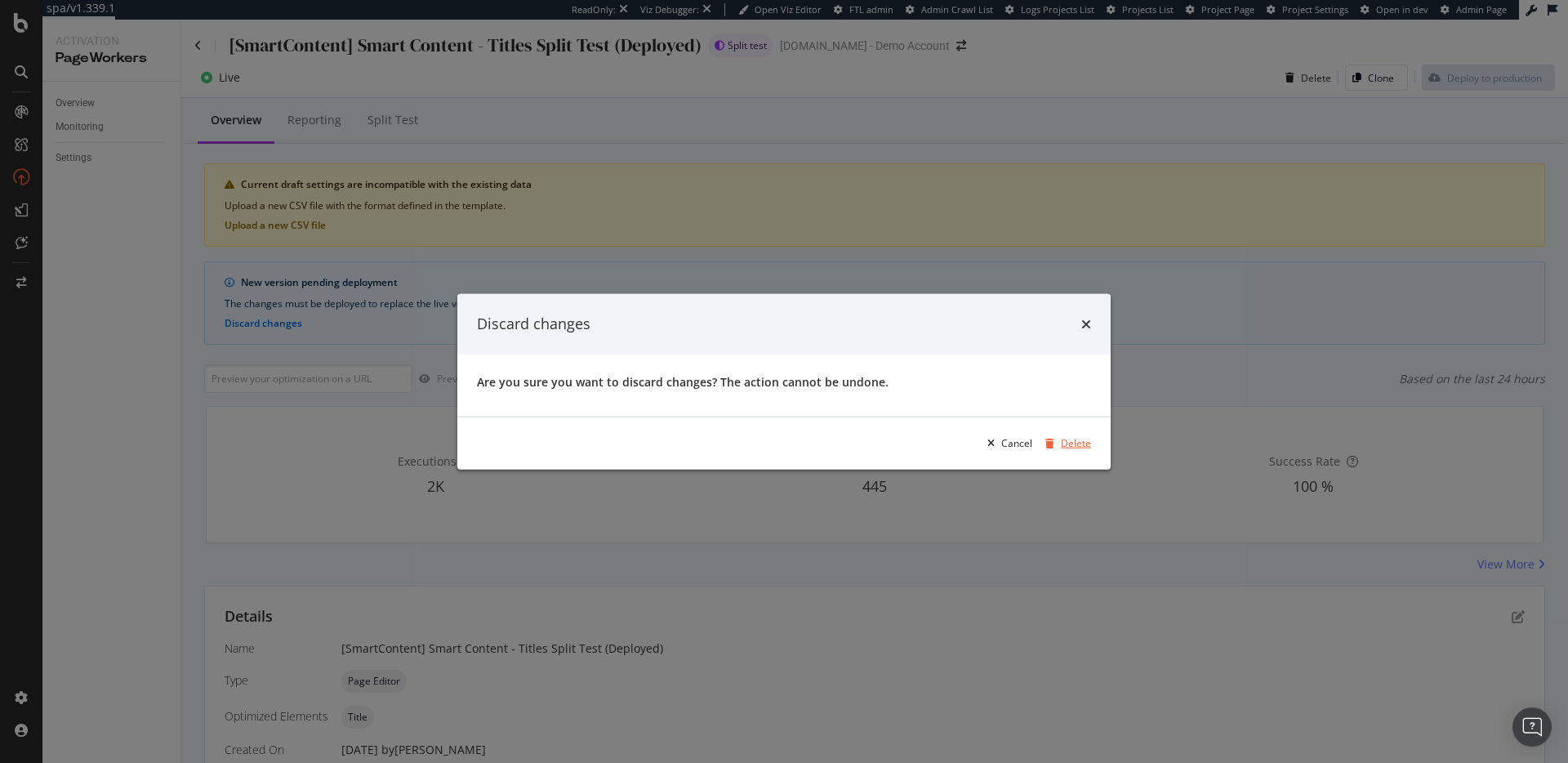
click at [1079, 446] on div "Delete" at bounding box center [1077, 443] width 30 height 14
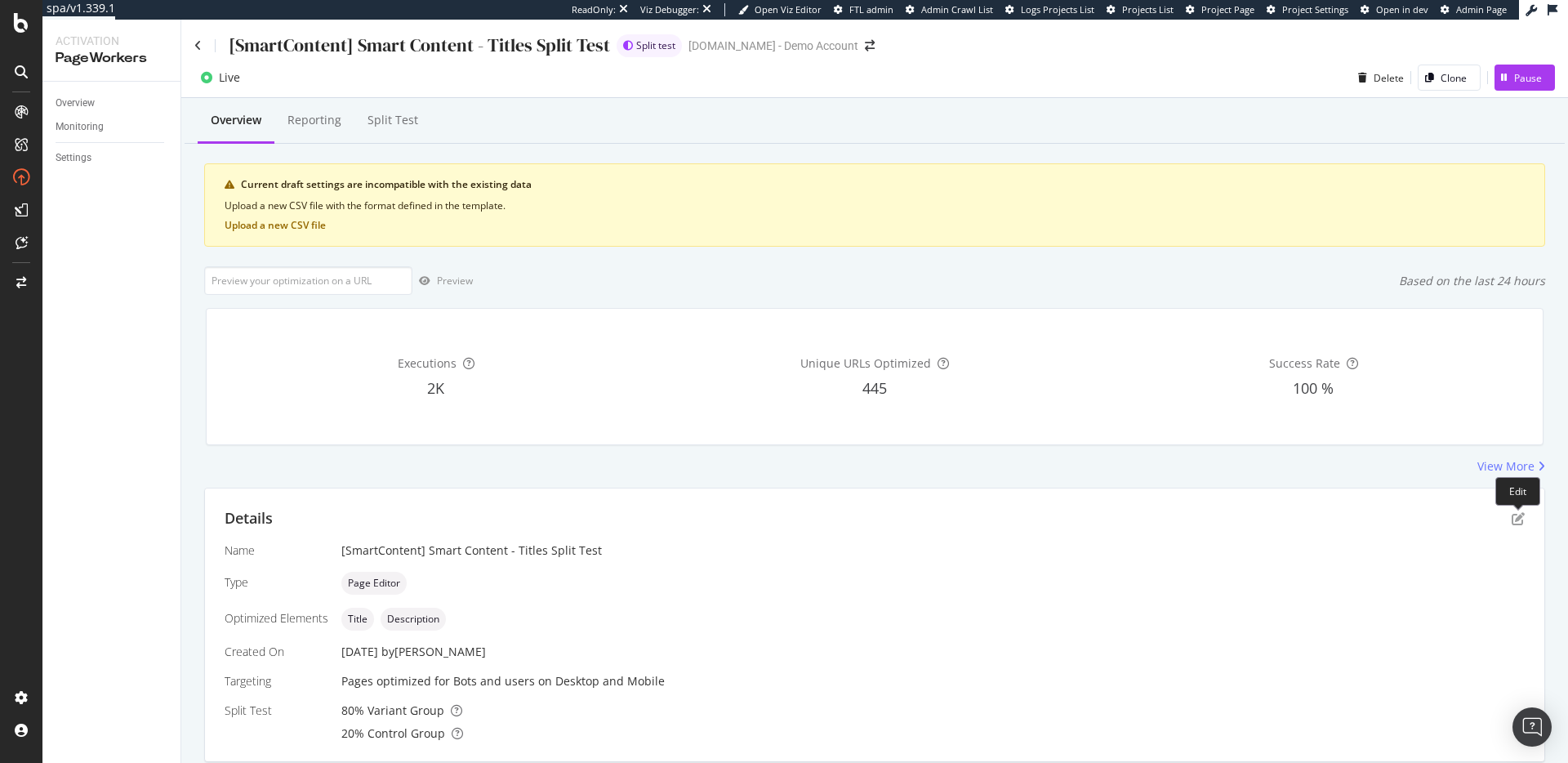
click at [1511, 511] on div "Details" at bounding box center [875, 519] width 1300 height 21
click at [1524, 523] on icon "pen-to-square" at bounding box center [1518, 519] width 13 height 13
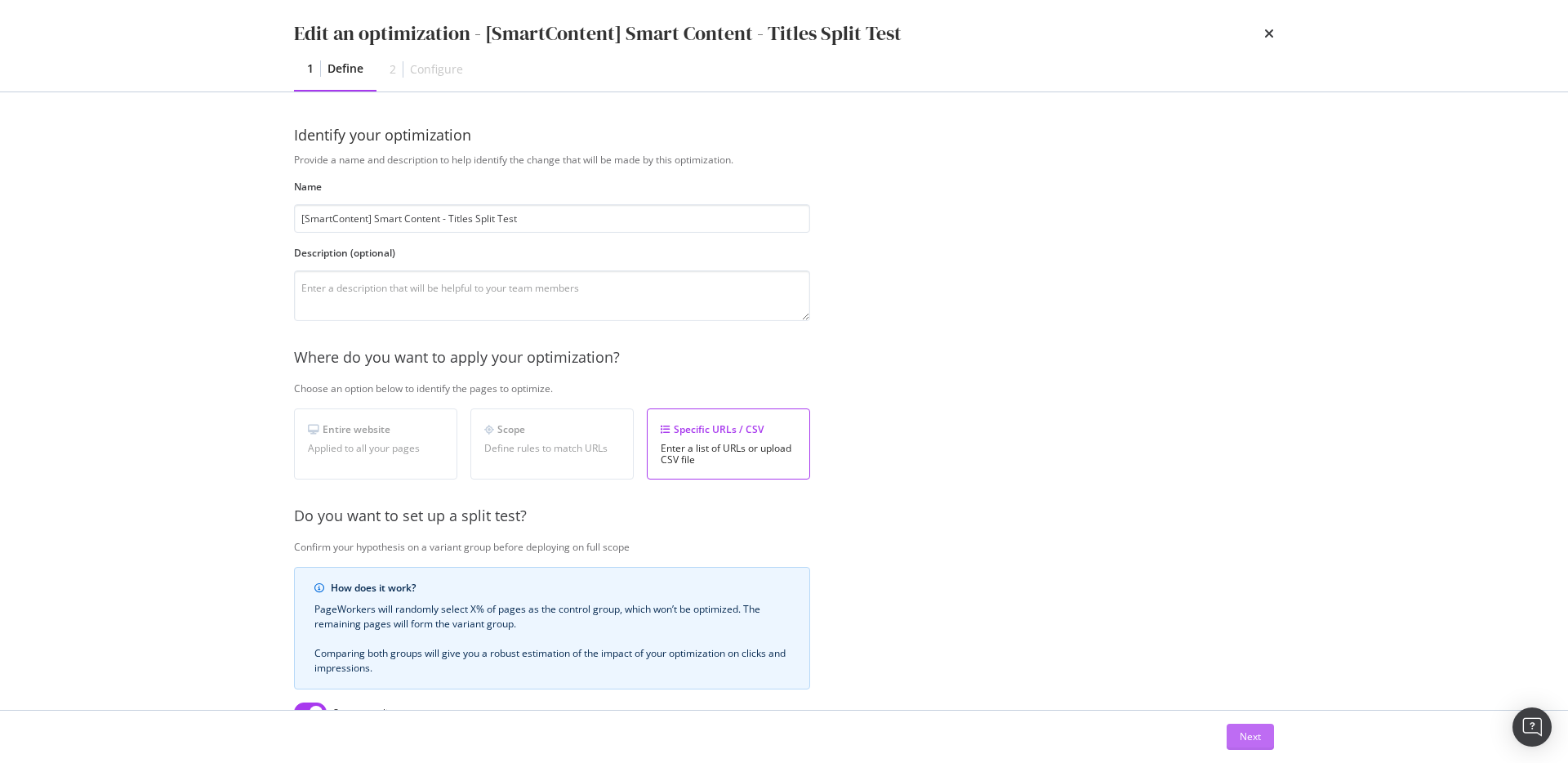
click at [1240, 725] on div "Next" at bounding box center [1250, 737] width 21 height 25
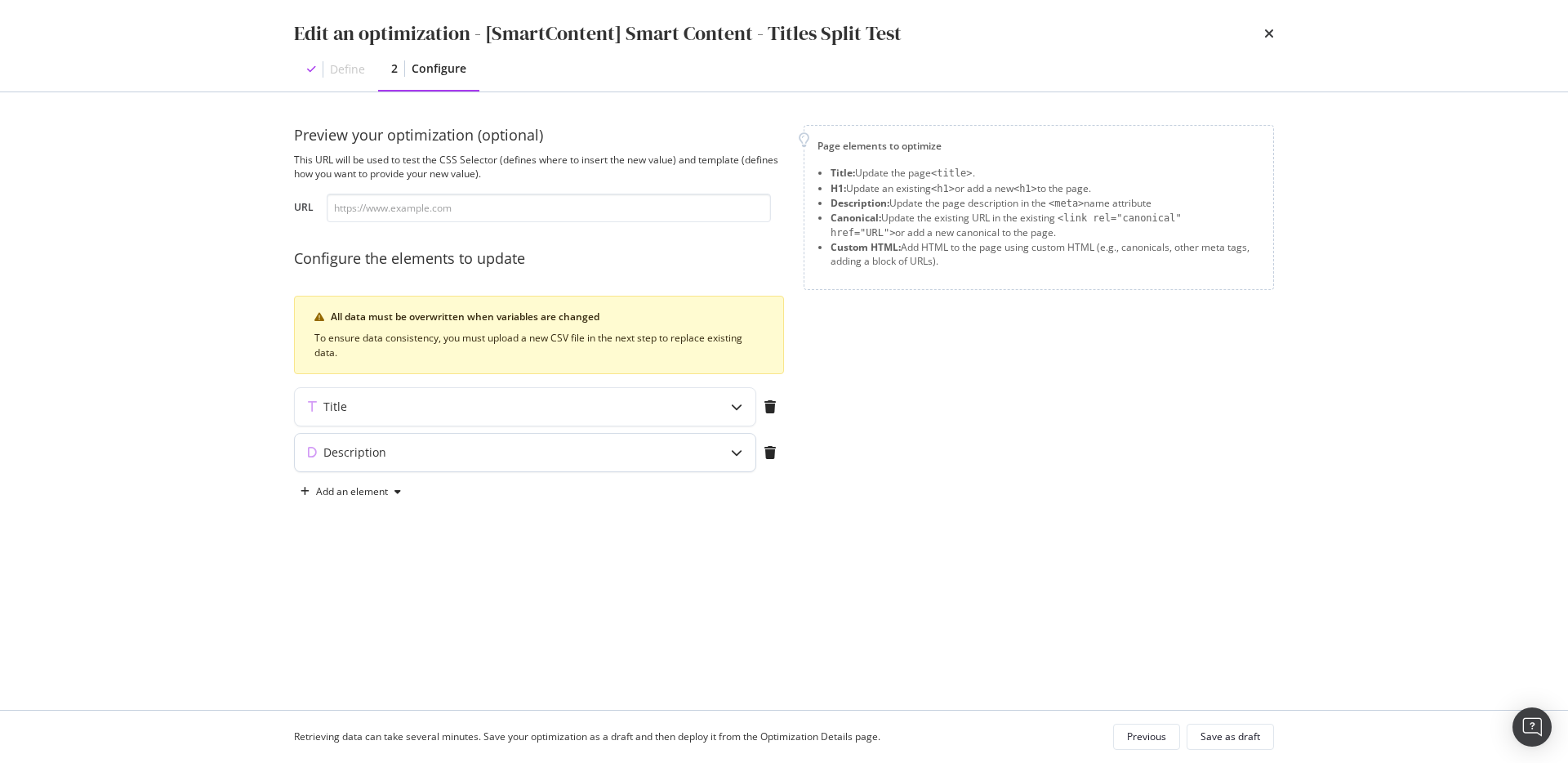
click at [668, 446] on div "Description" at bounding box center [493, 452] width 396 height 16
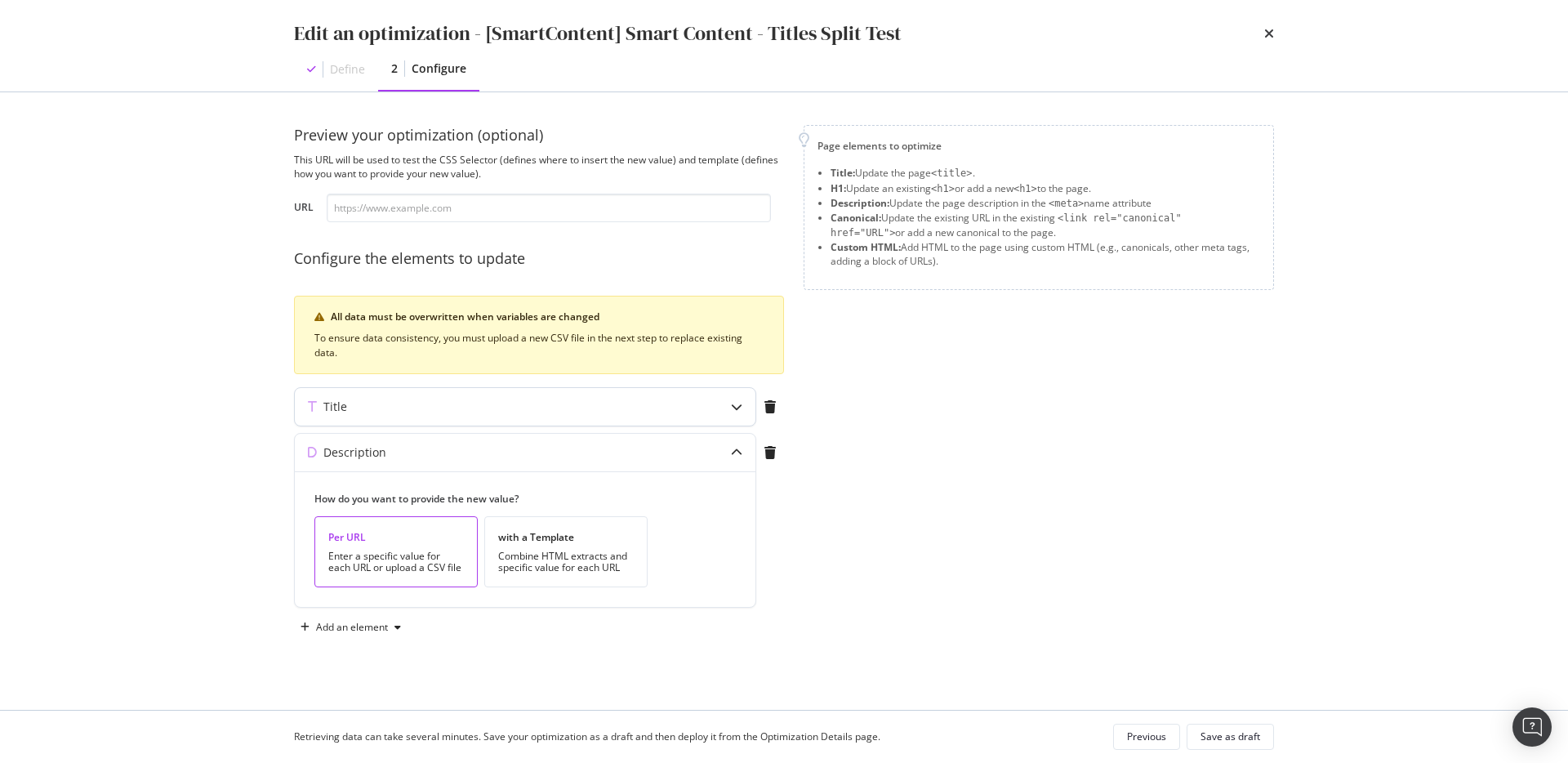
click at [641, 415] on div "Title" at bounding box center [526, 407] width 461 height 37
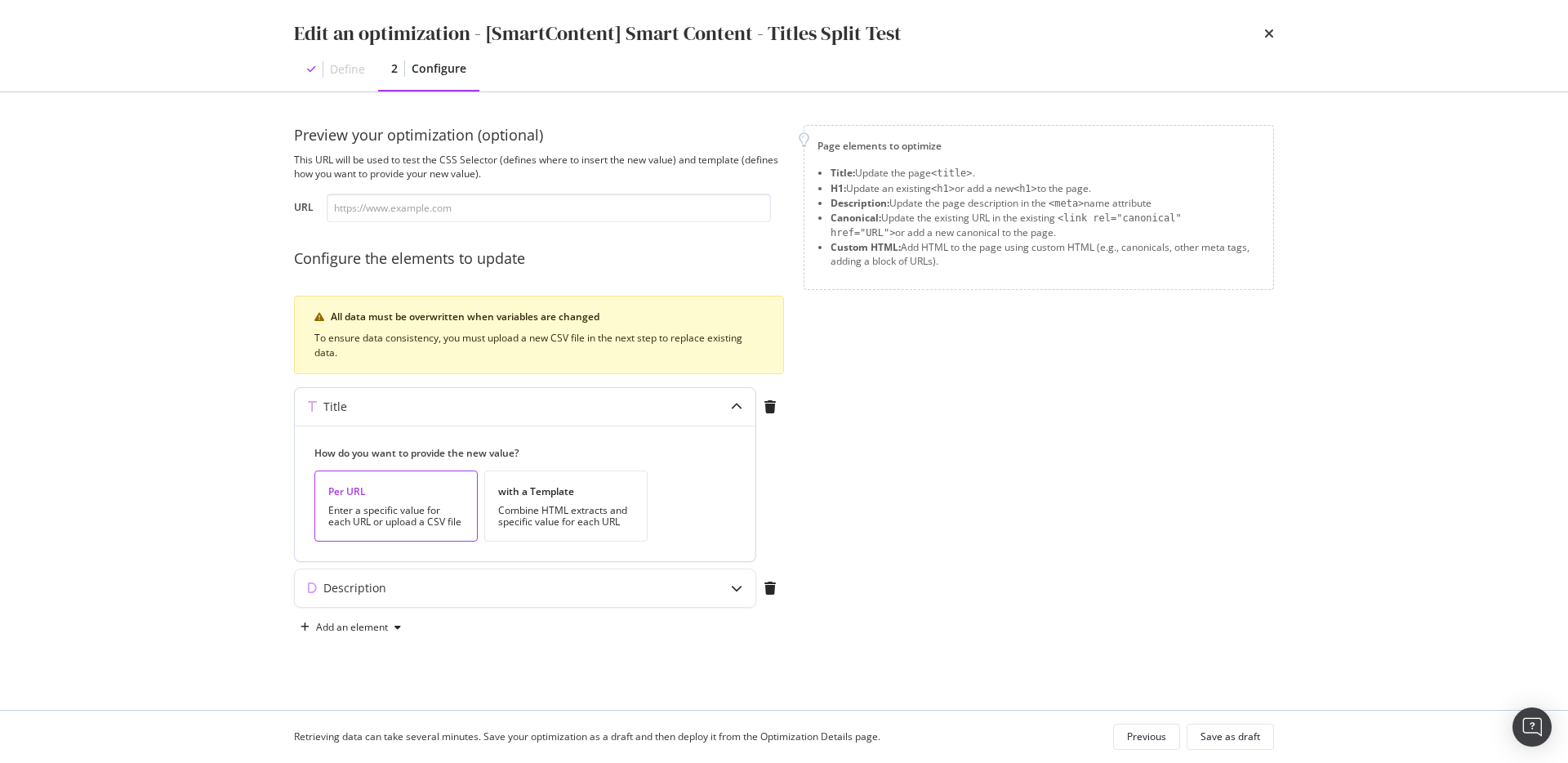
click at [641, 415] on div "Title" at bounding box center [526, 407] width 461 height 37
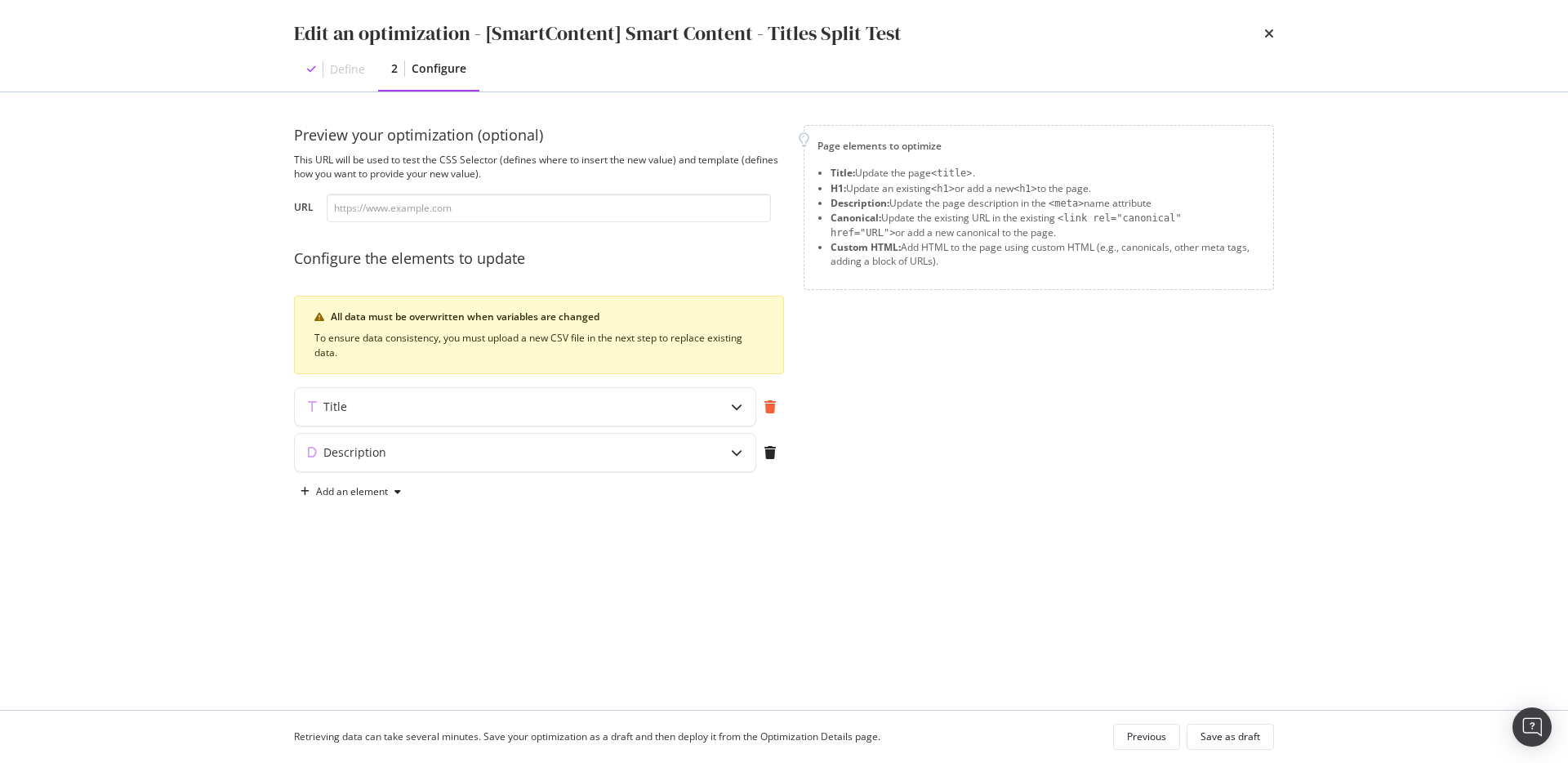
click at [769, 413] on div "modal" at bounding box center [769, 407] width 28 height 37
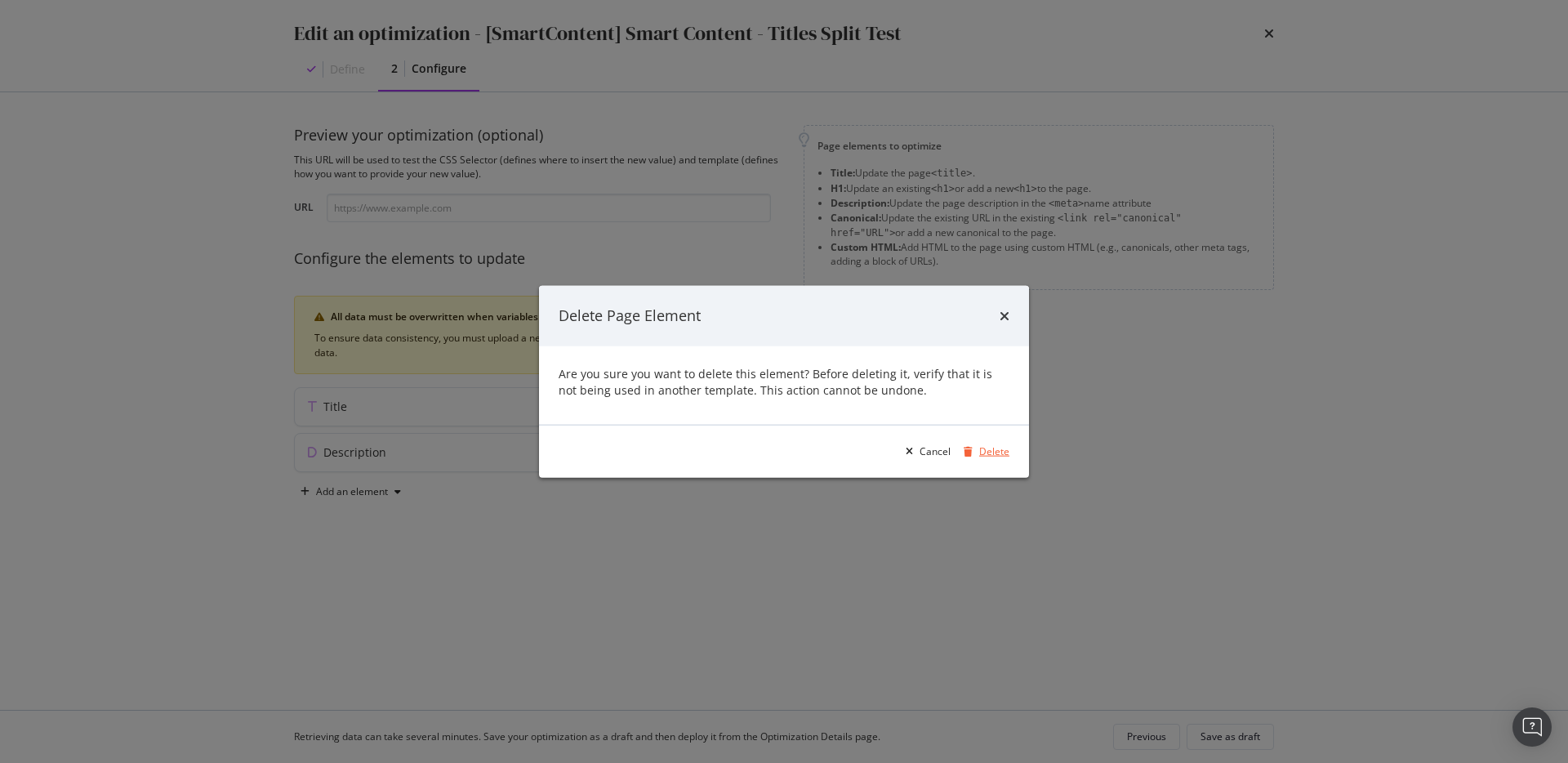
click at [980, 452] on div "Delete" at bounding box center [995, 452] width 30 height 14
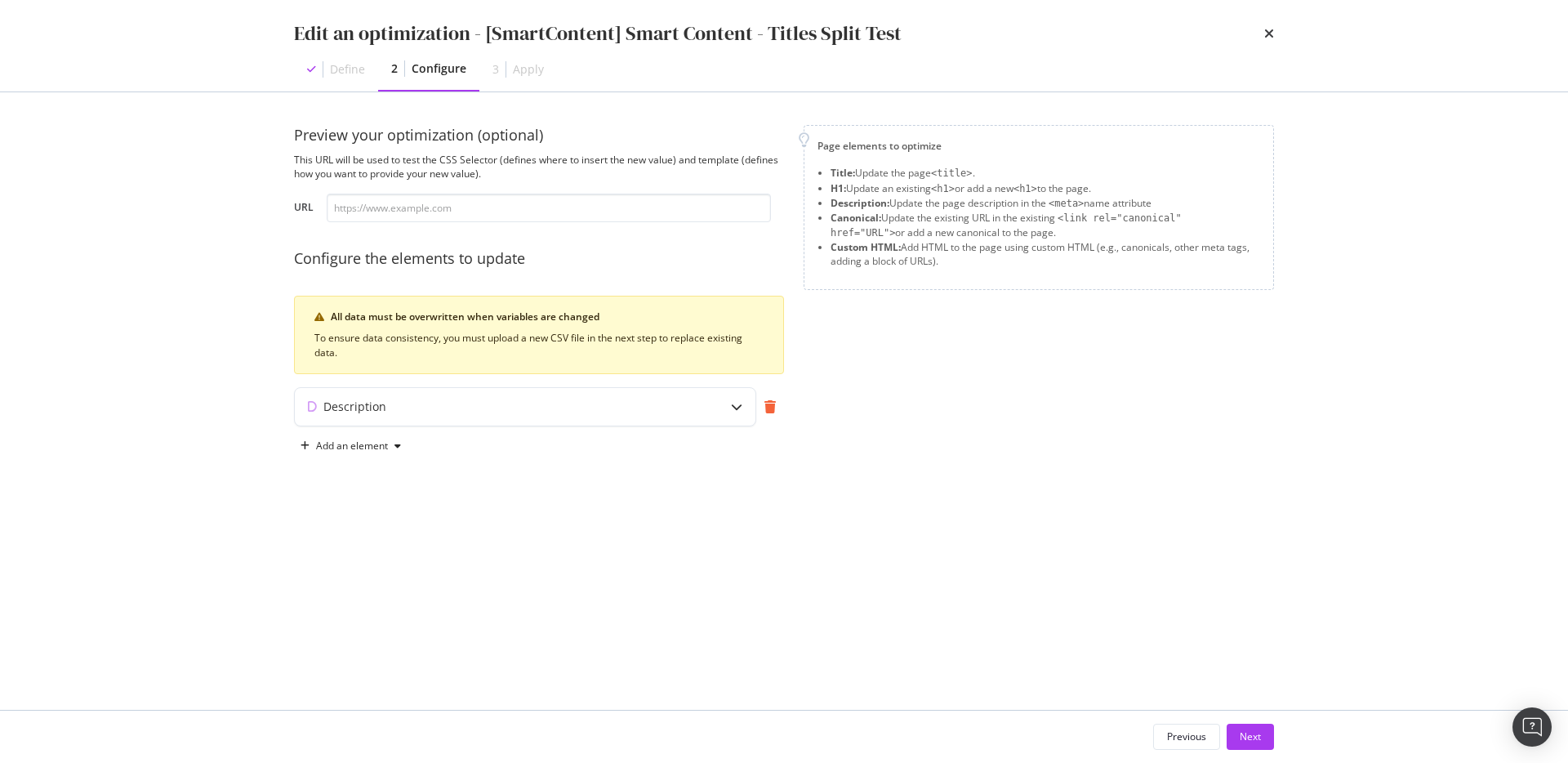
click at [768, 404] on icon "modal" at bounding box center [770, 407] width 11 height 13
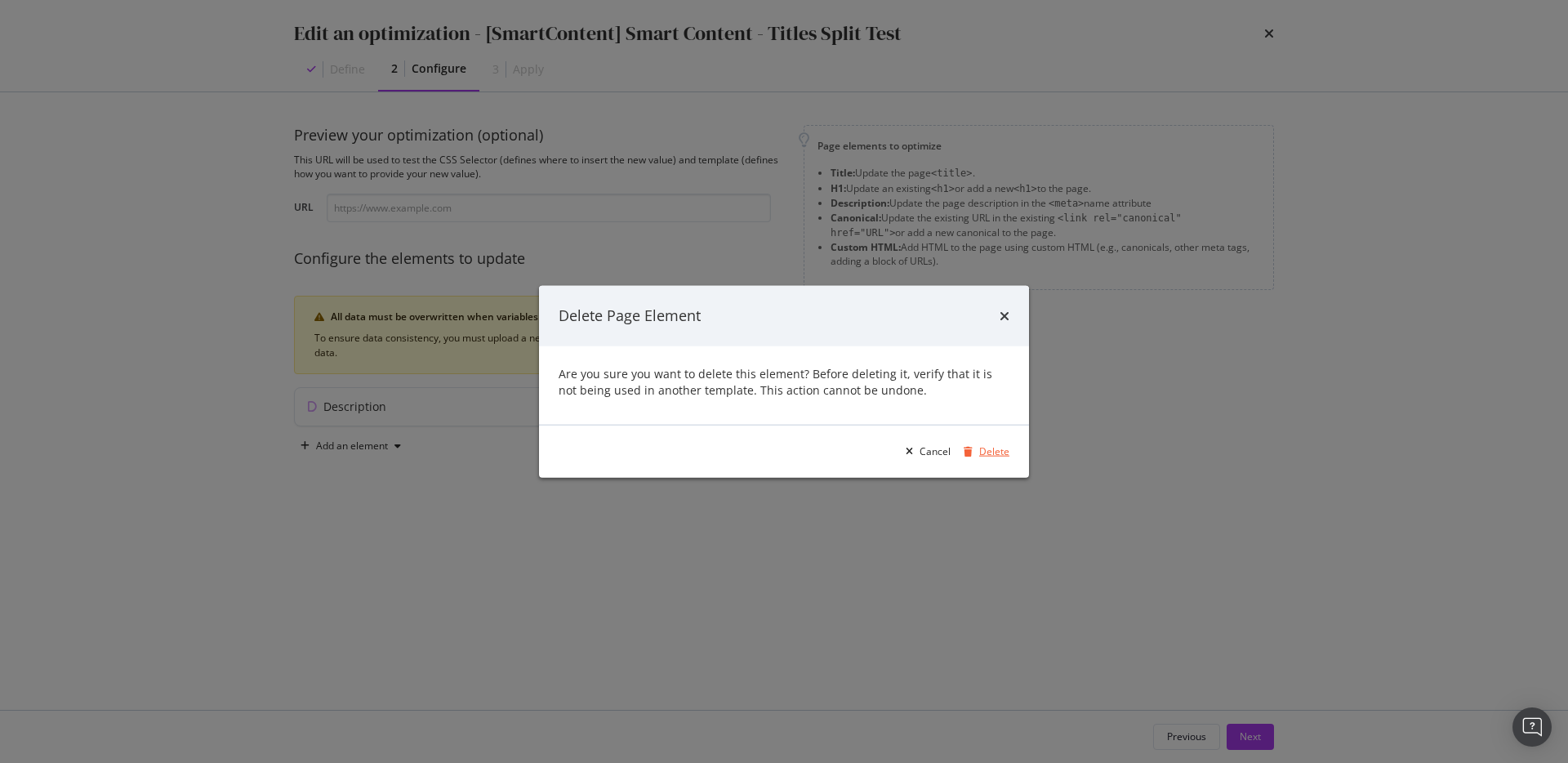
click at [982, 441] on div "Delete" at bounding box center [983, 452] width 52 height 25
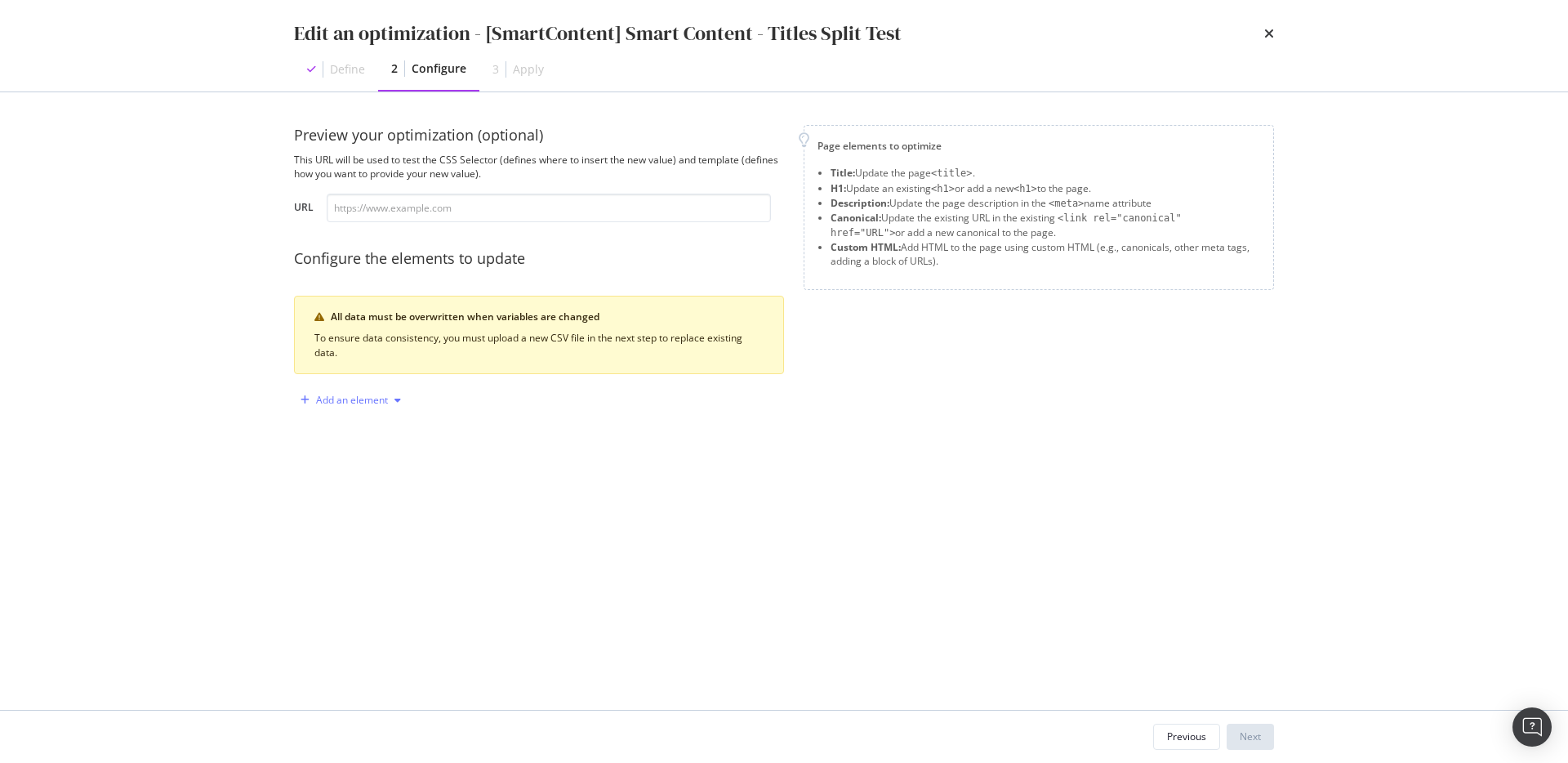
click at [367, 400] on div "Add an element" at bounding box center [352, 400] width 72 height 10
click at [375, 436] on div "Title" at bounding box center [360, 431] width 110 height 20
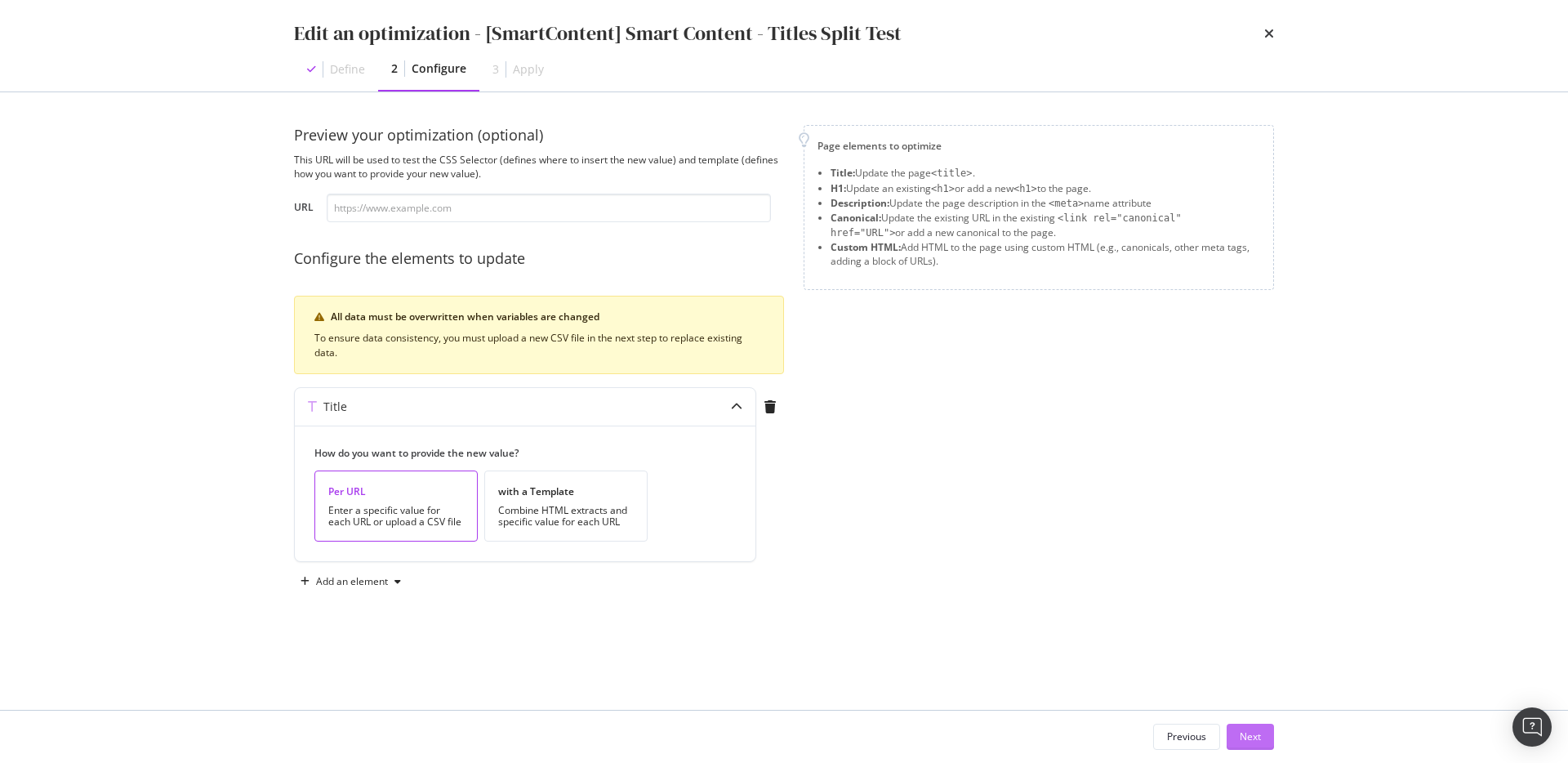
click at [1260, 741] on div "Next" at bounding box center [1250, 736] width 21 height 14
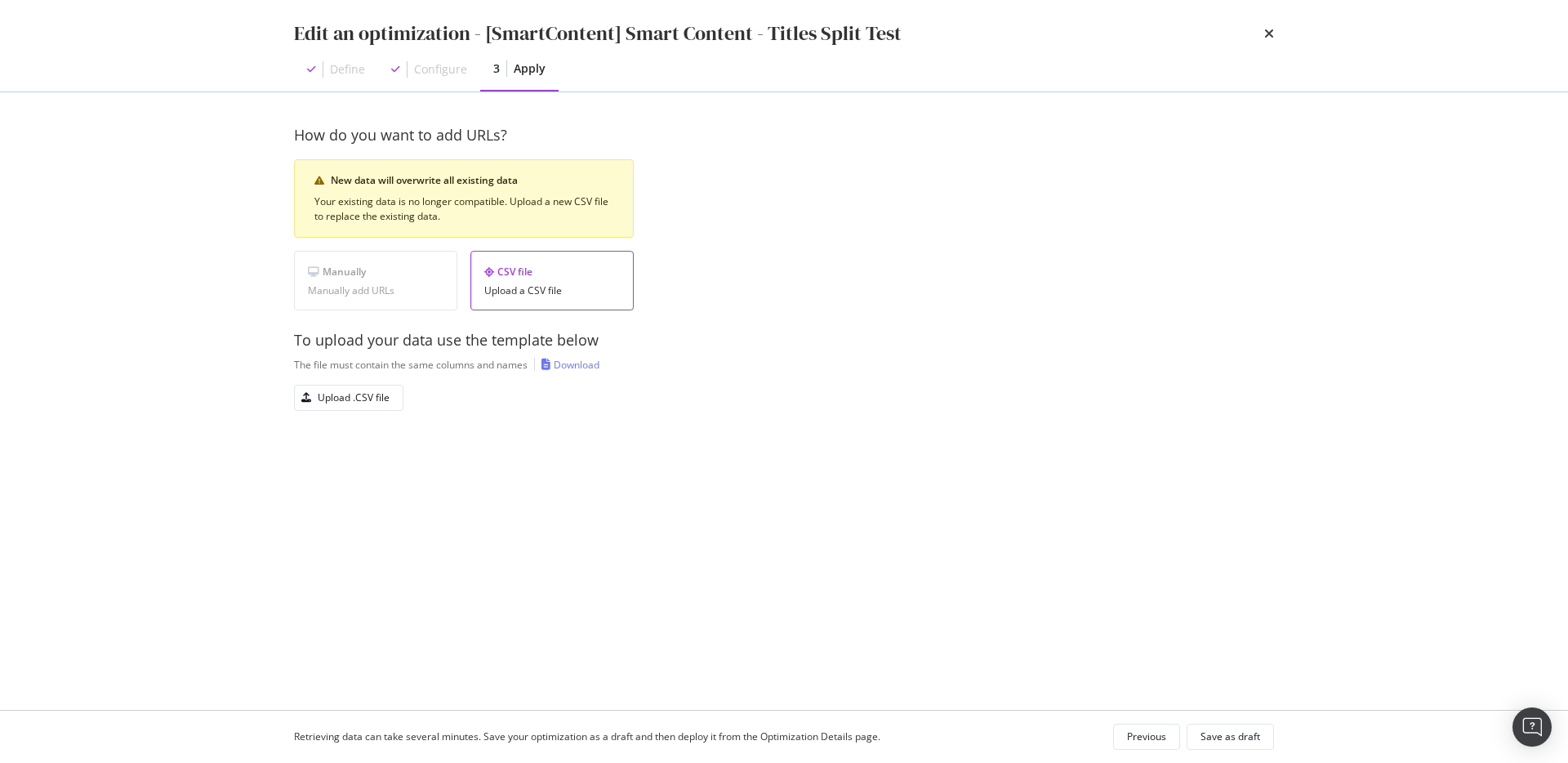
click at [311, 292] on div "Manually add URLs" at bounding box center [375, 291] width 135 height 11
click at [319, 279] on div "Manually Manually add URLs" at bounding box center [376, 280] width 164 height 60
click at [1128, 742] on div "Previous" at bounding box center [1146, 736] width 39 height 14
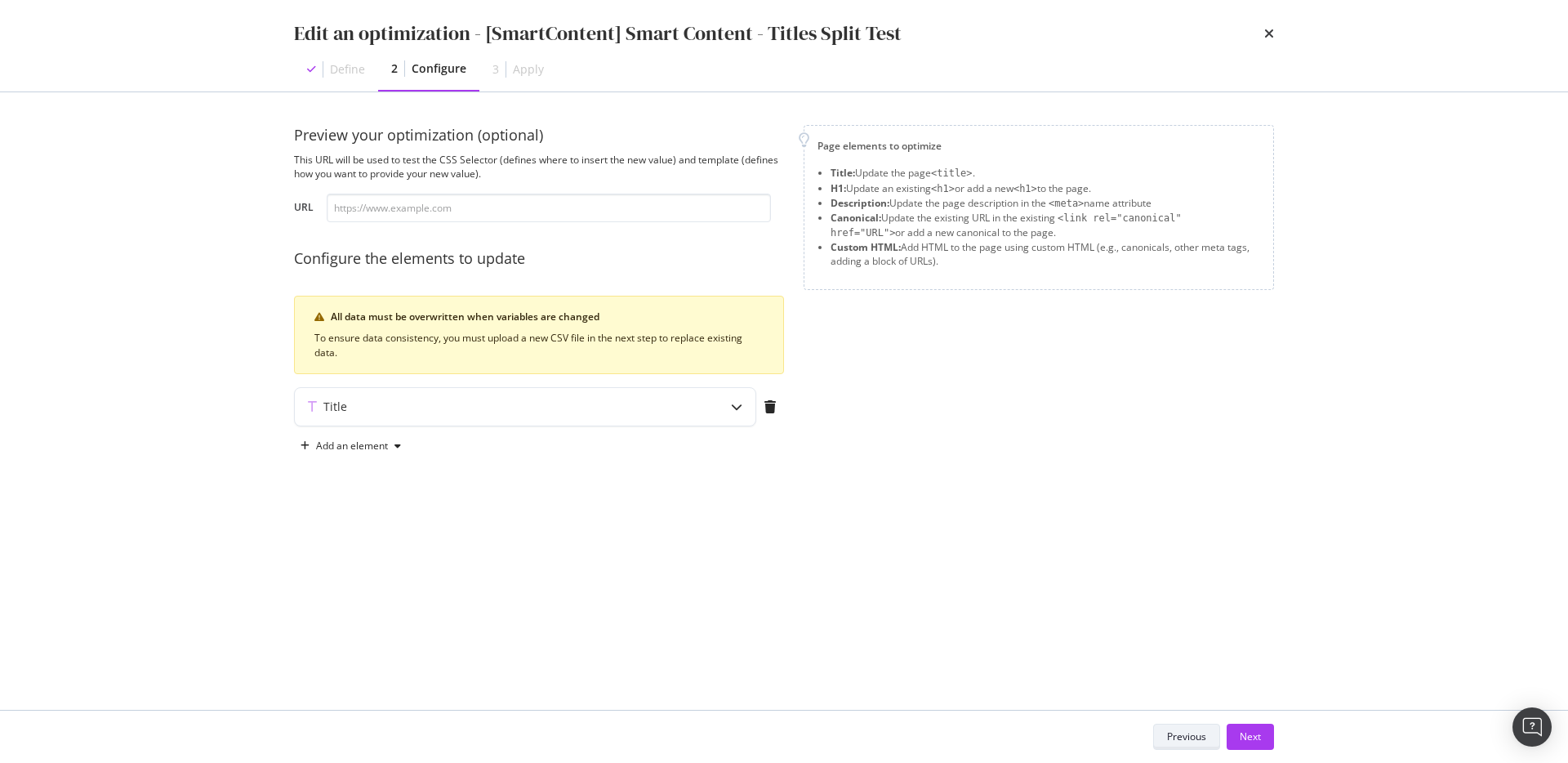
click at [1169, 733] on div "Previous" at bounding box center [1186, 736] width 39 height 14
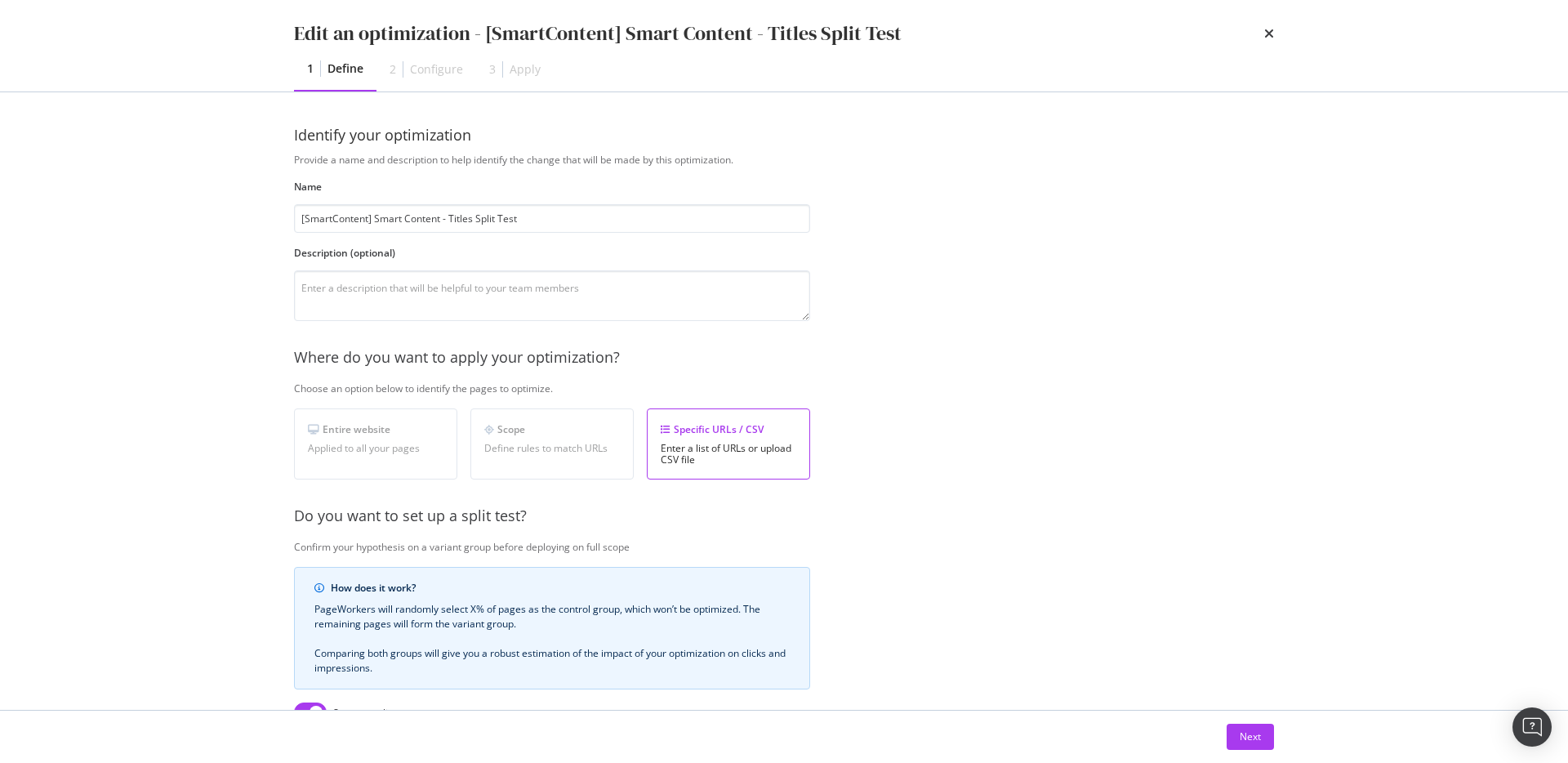
click at [1279, 23] on div "Edit an optimization - [SmartContent] Smart Content - Titles Split Test 1 Defin…" at bounding box center [784, 46] width 1045 height 91
click at [1268, 30] on icon "times" at bounding box center [1269, 33] width 10 height 13
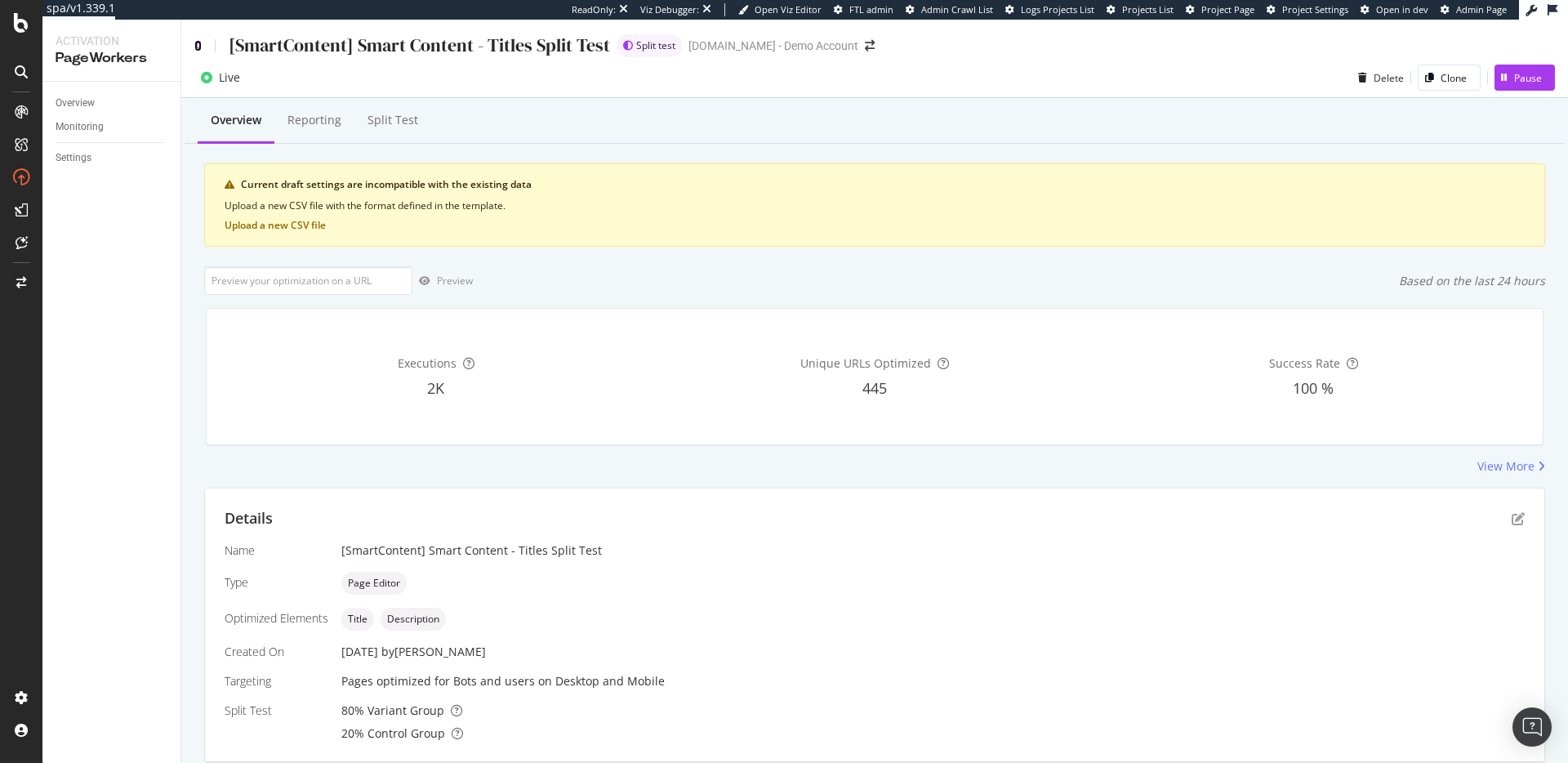
click at [195, 47] on icon at bounding box center [198, 46] width 8 height 11
